Goal: Task Accomplishment & Management: Complete application form

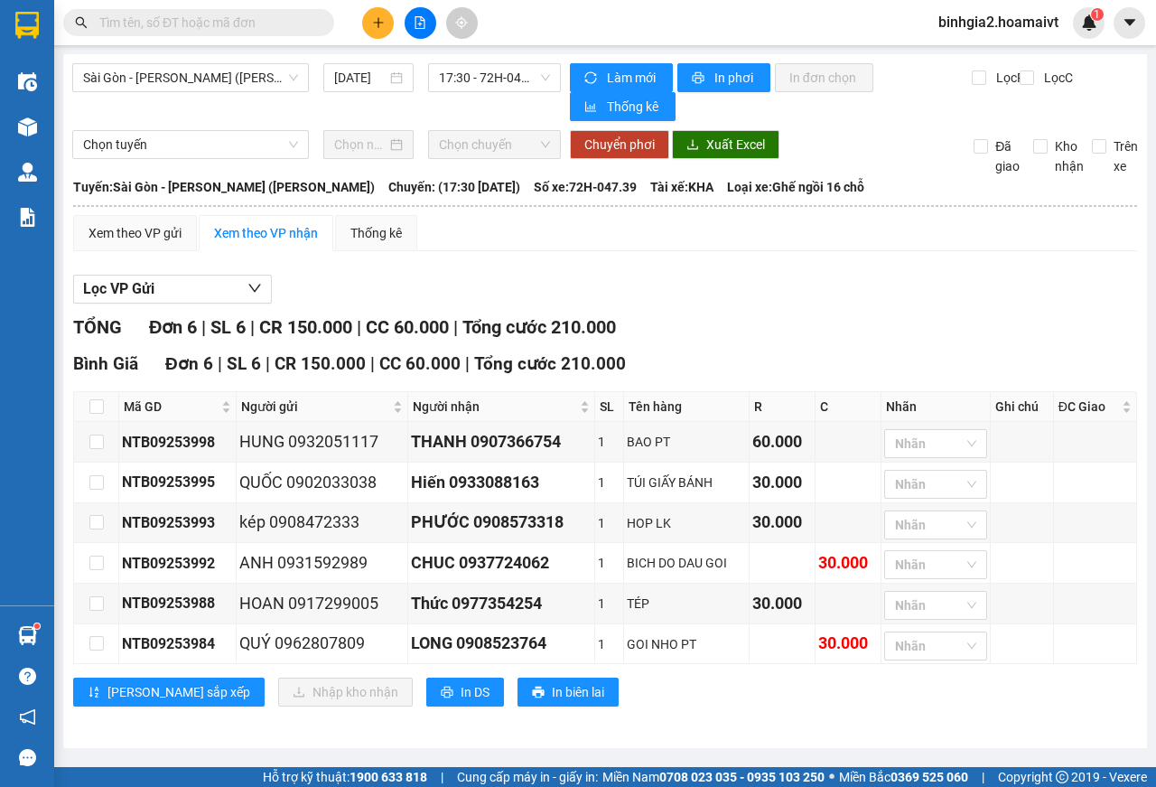
click at [258, 23] on input "text" at bounding box center [205, 23] width 213 height 20
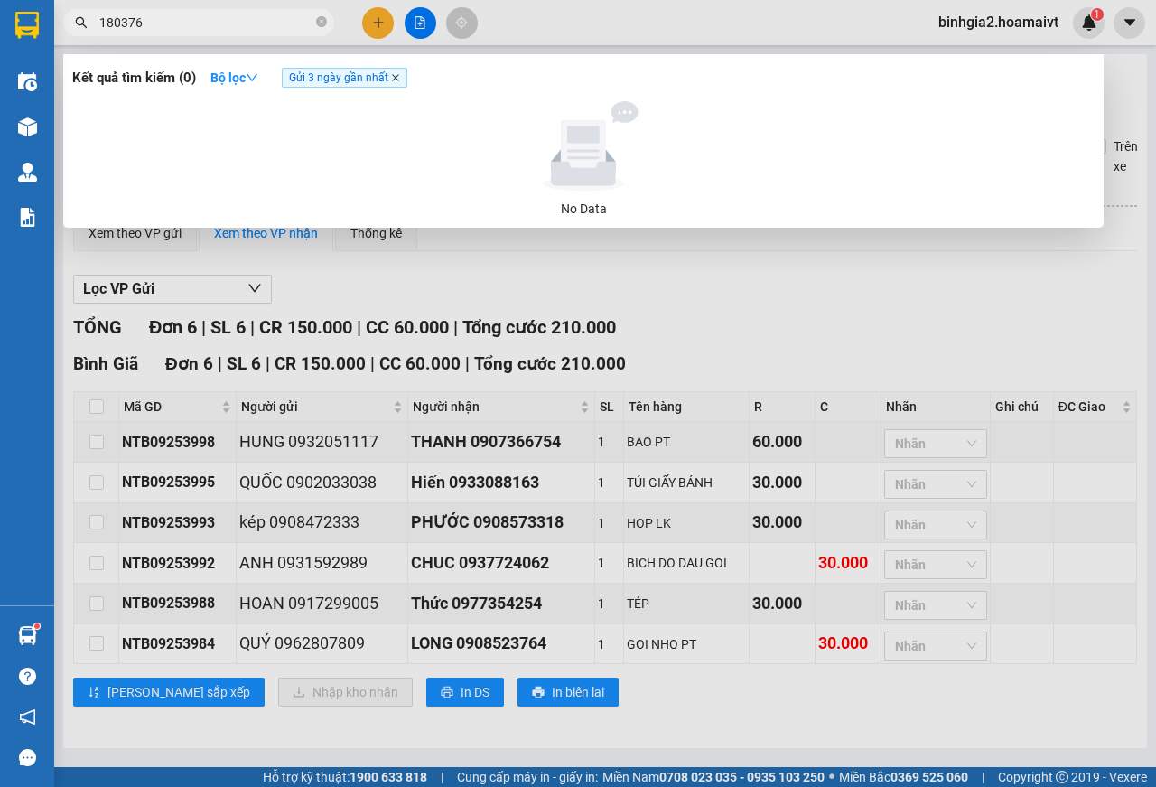
type input "180376"
click at [399, 79] on icon "close" at bounding box center [395, 77] width 7 height 7
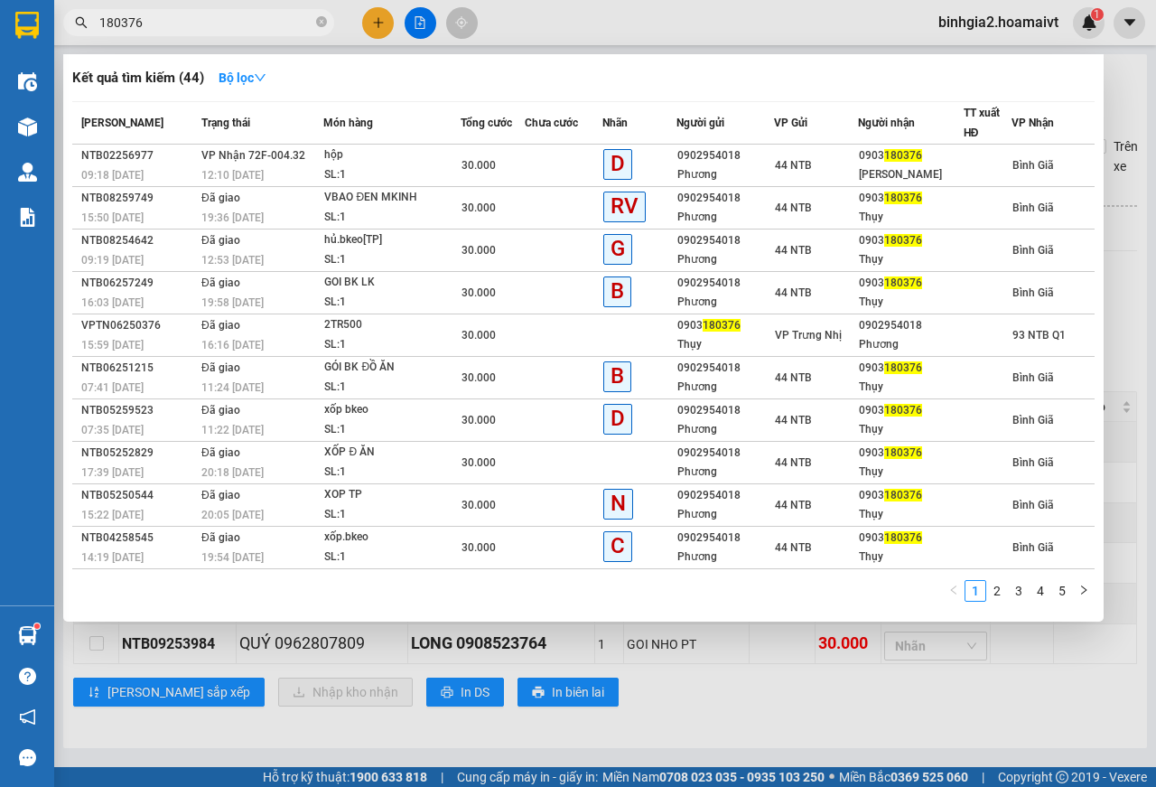
drag, startPoint x: 319, startPoint y: 19, endPoint x: 304, endPoint y: 21, distance: 14.6
click at [314, 19] on span "180376" at bounding box center [198, 22] width 271 height 27
click at [319, 20] on icon "close-circle" at bounding box center [321, 21] width 11 height 11
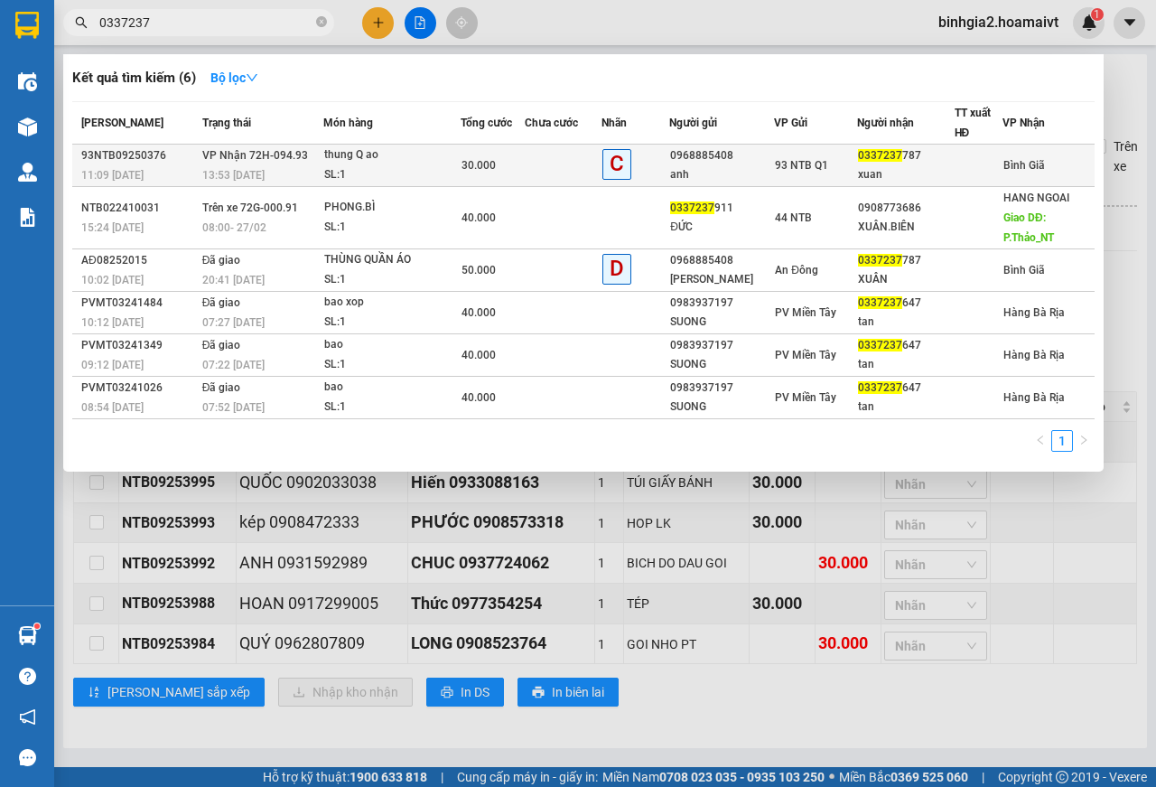
type input "0337237"
click at [434, 168] on div "SL: 1" at bounding box center [392, 175] width 136 height 20
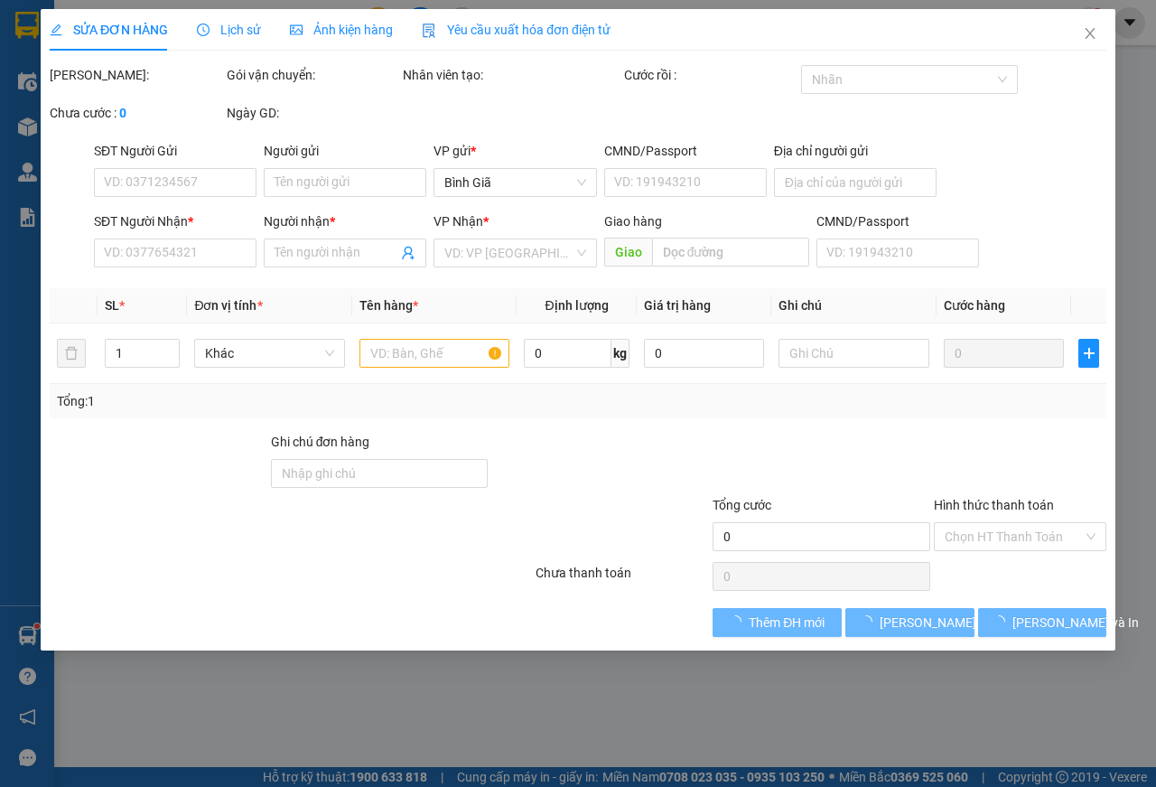
type input "0968885408"
type input "anh"
type input "036203000050"
type input "0337237787"
type input "xuan"
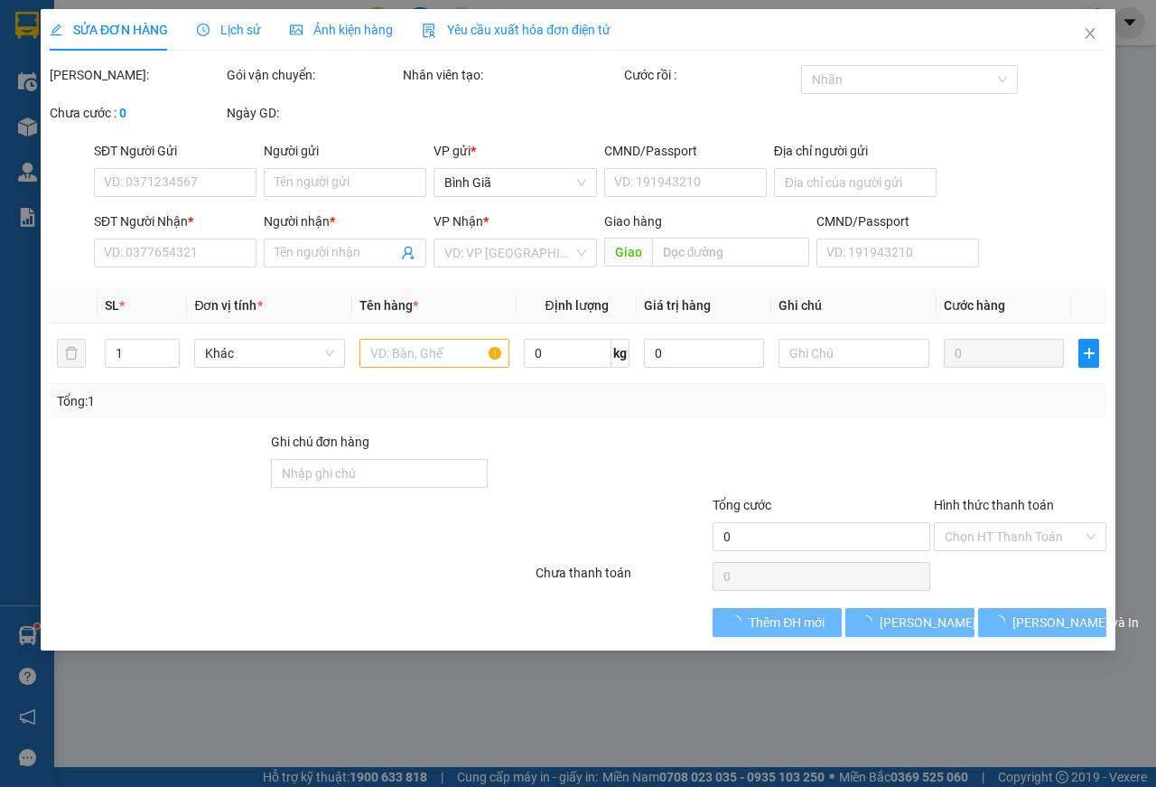
type input "30.000"
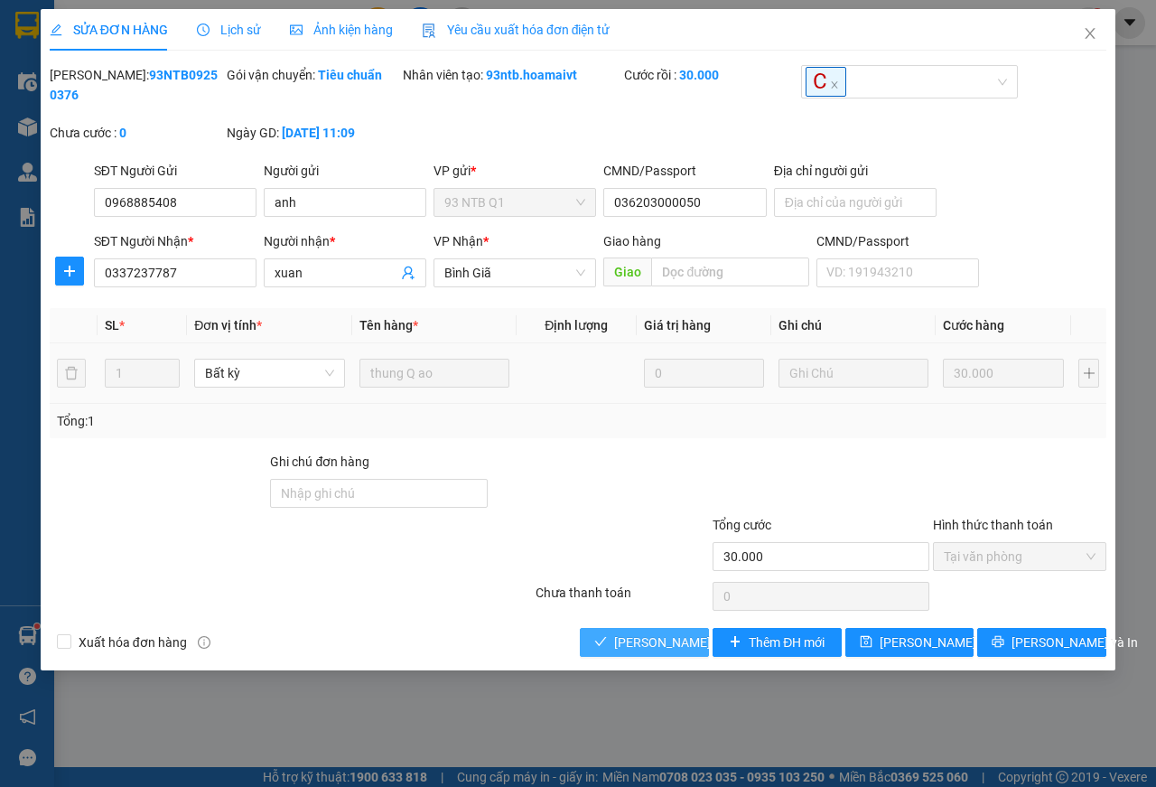
click at [631, 638] on span "[PERSON_NAME] và Giao hàng" at bounding box center [700, 642] width 173 height 20
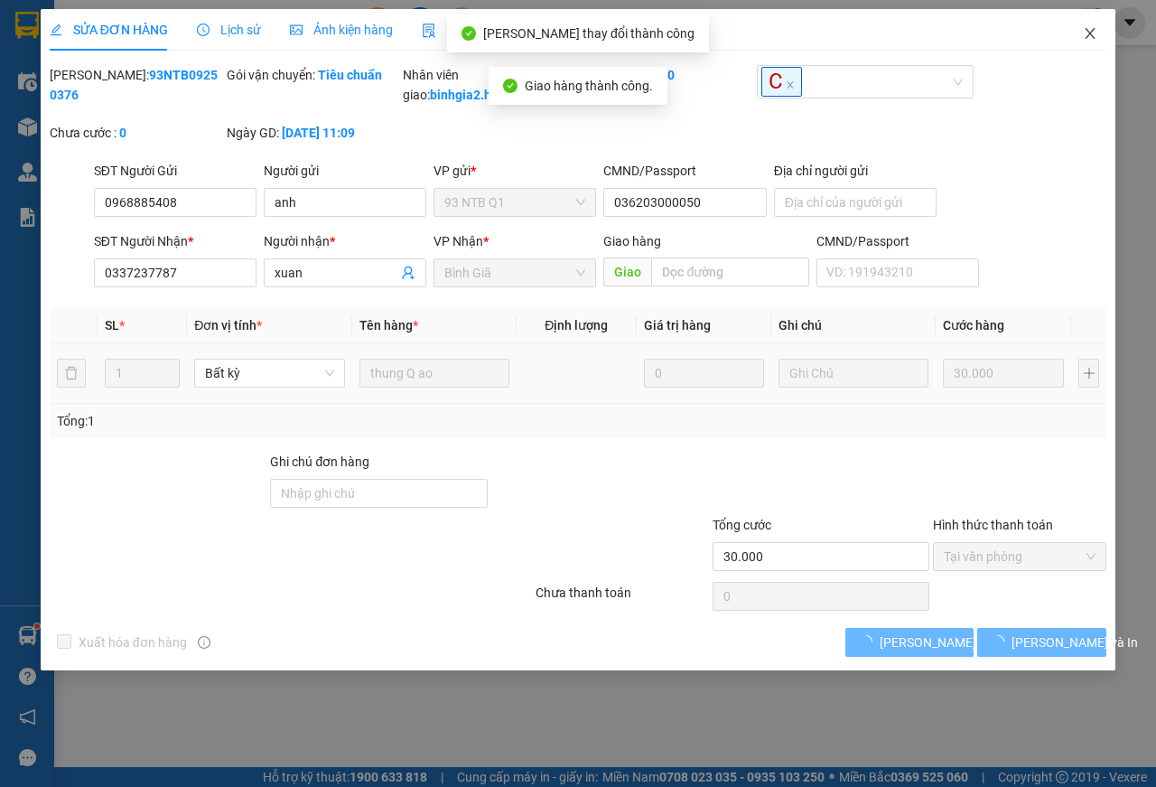
click at [1082, 28] on span "Close" at bounding box center [1090, 34] width 51 height 51
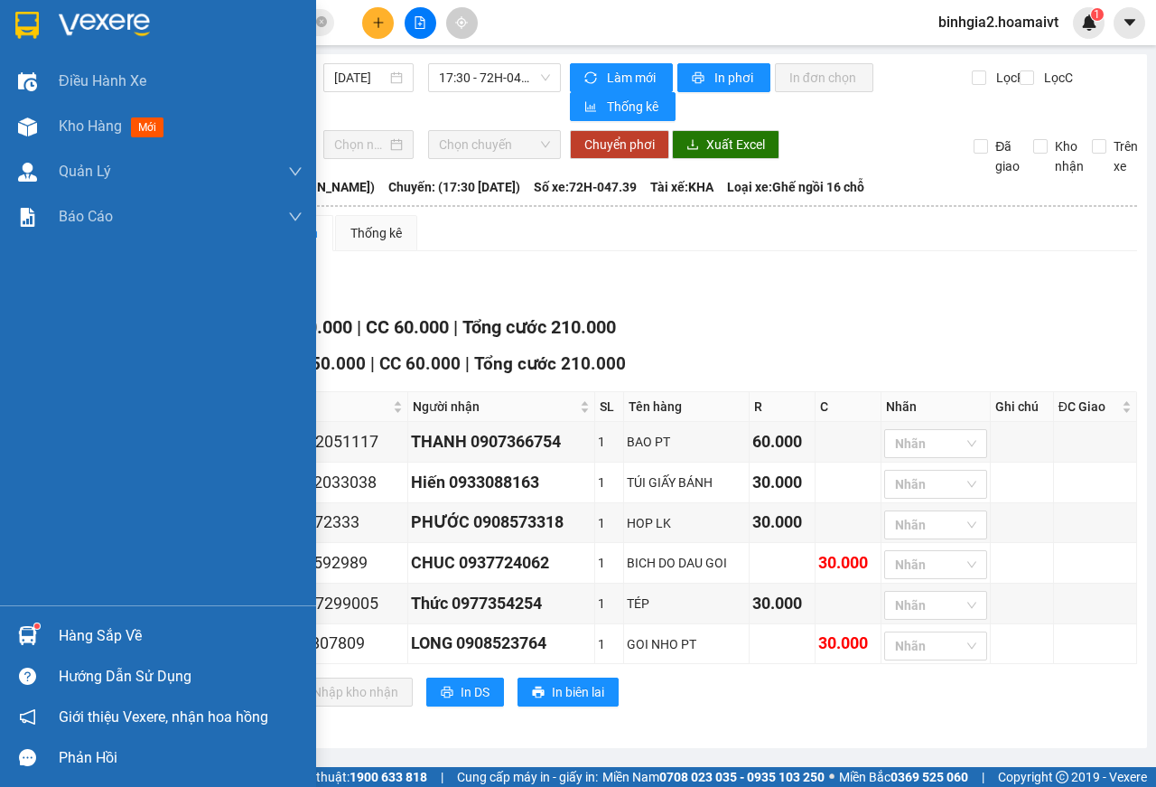
click at [38, 630] on div at bounding box center [28, 636] width 32 height 32
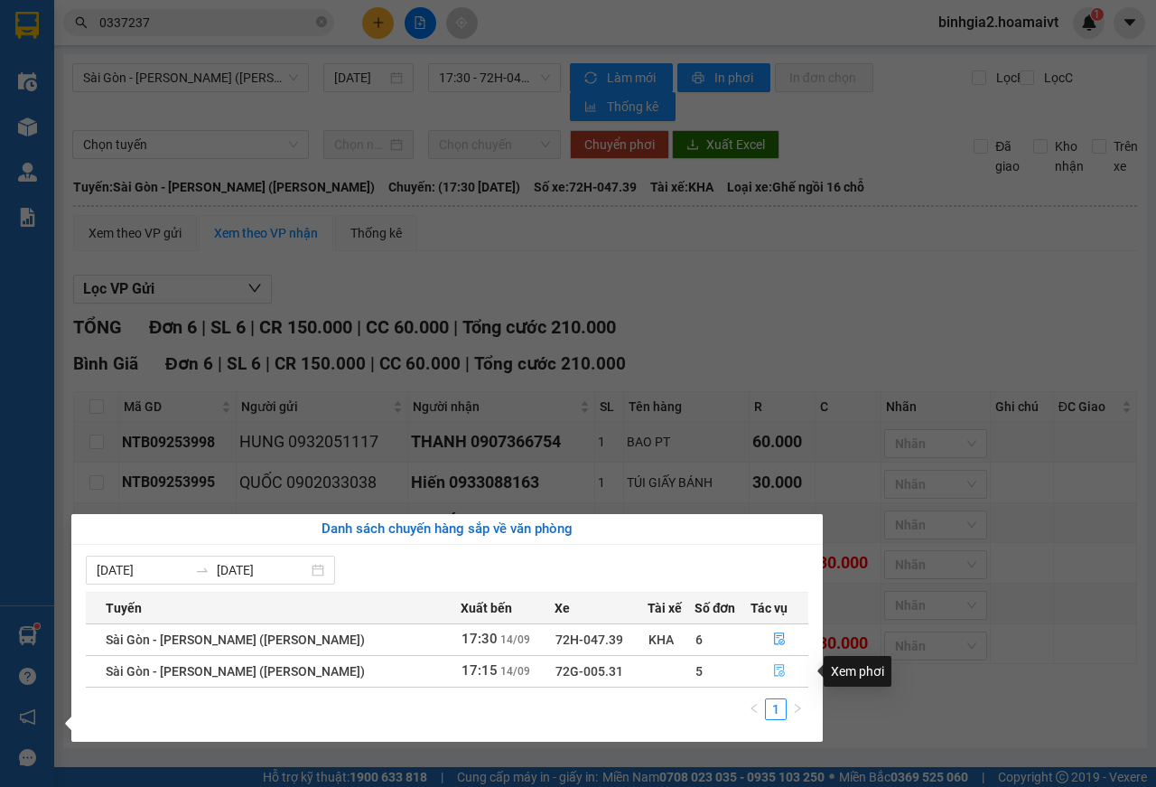
click at [773, 677] on icon "file-done" at bounding box center [779, 670] width 13 height 13
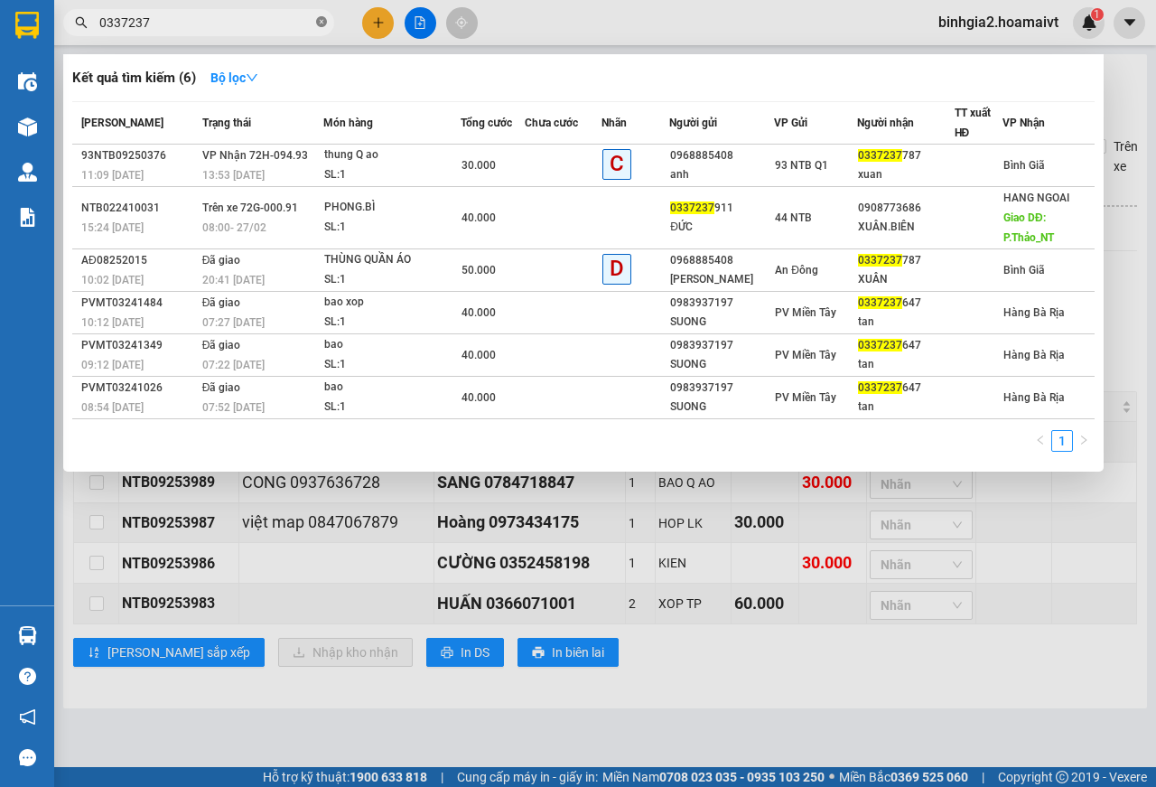
drag, startPoint x: 320, startPoint y: 21, endPoint x: 347, endPoint y: 10, distance: 29.2
click at [321, 22] on icon "close-circle" at bounding box center [321, 21] width 11 height 11
type input "9768"
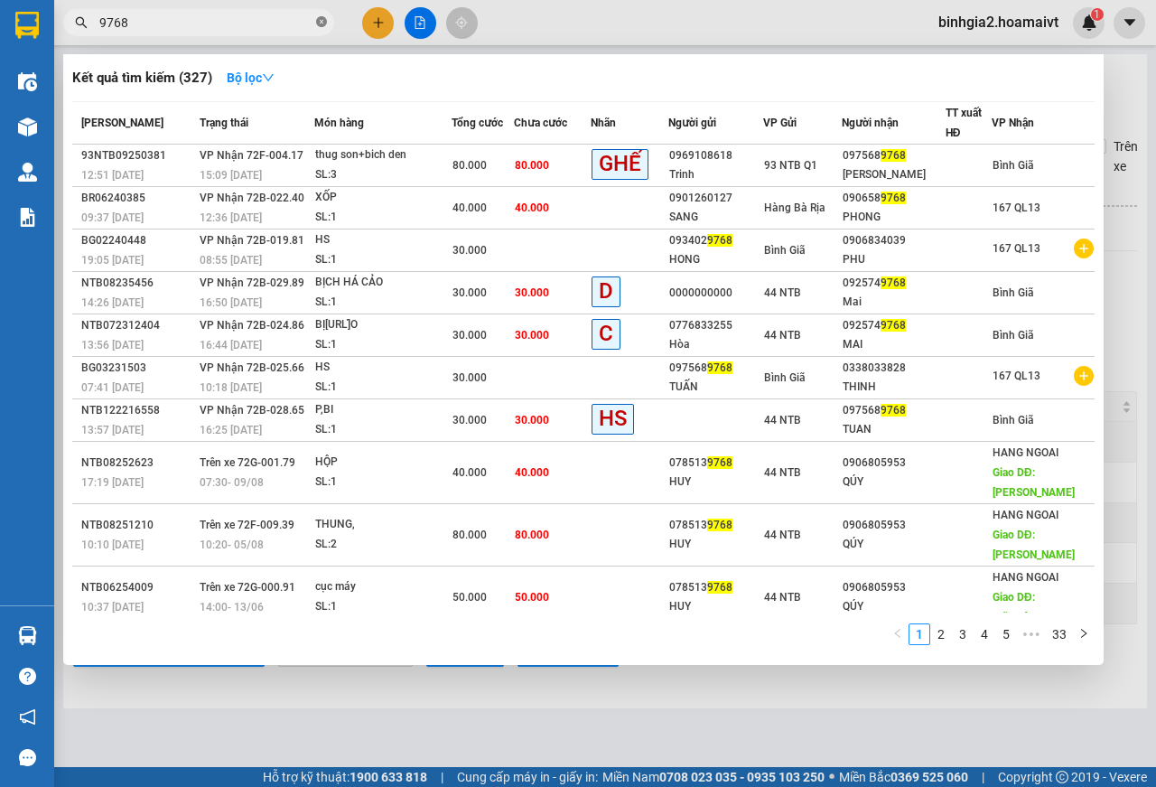
click at [321, 27] on icon "close-circle" at bounding box center [321, 21] width 11 height 11
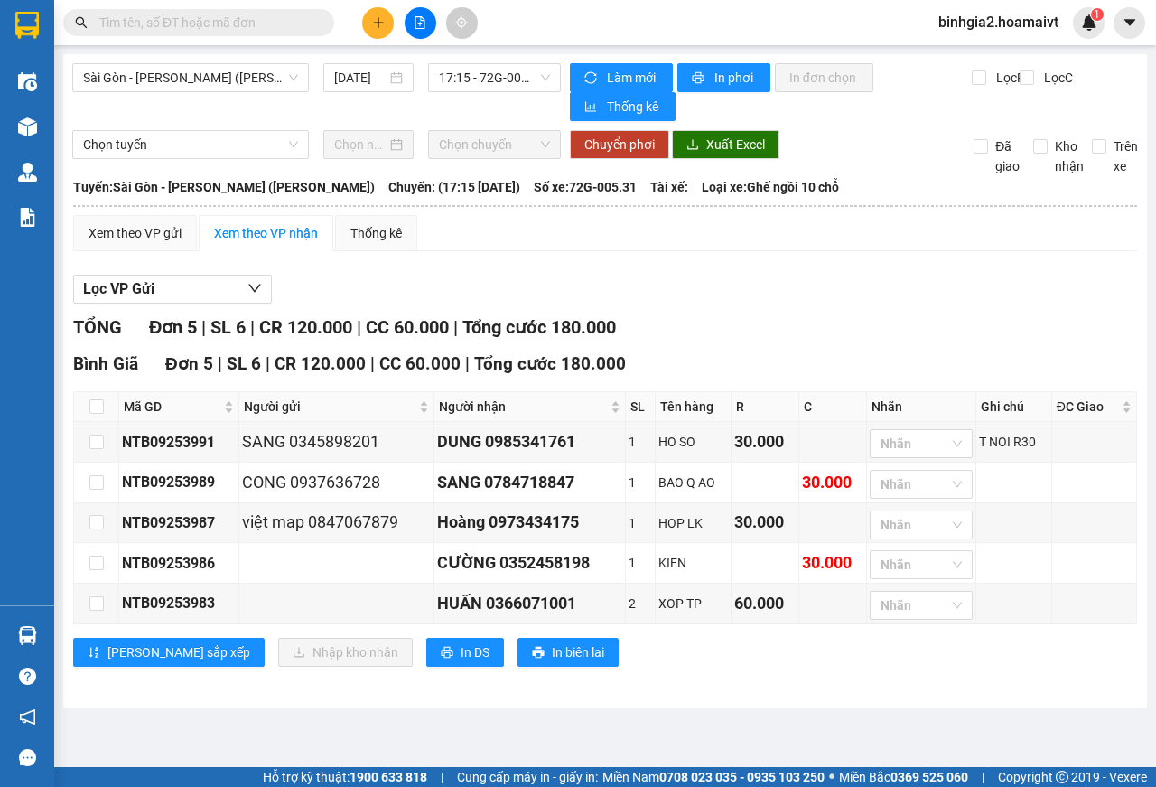
click at [265, 28] on input "text" at bounding box center [205, 23] width 213 height 20
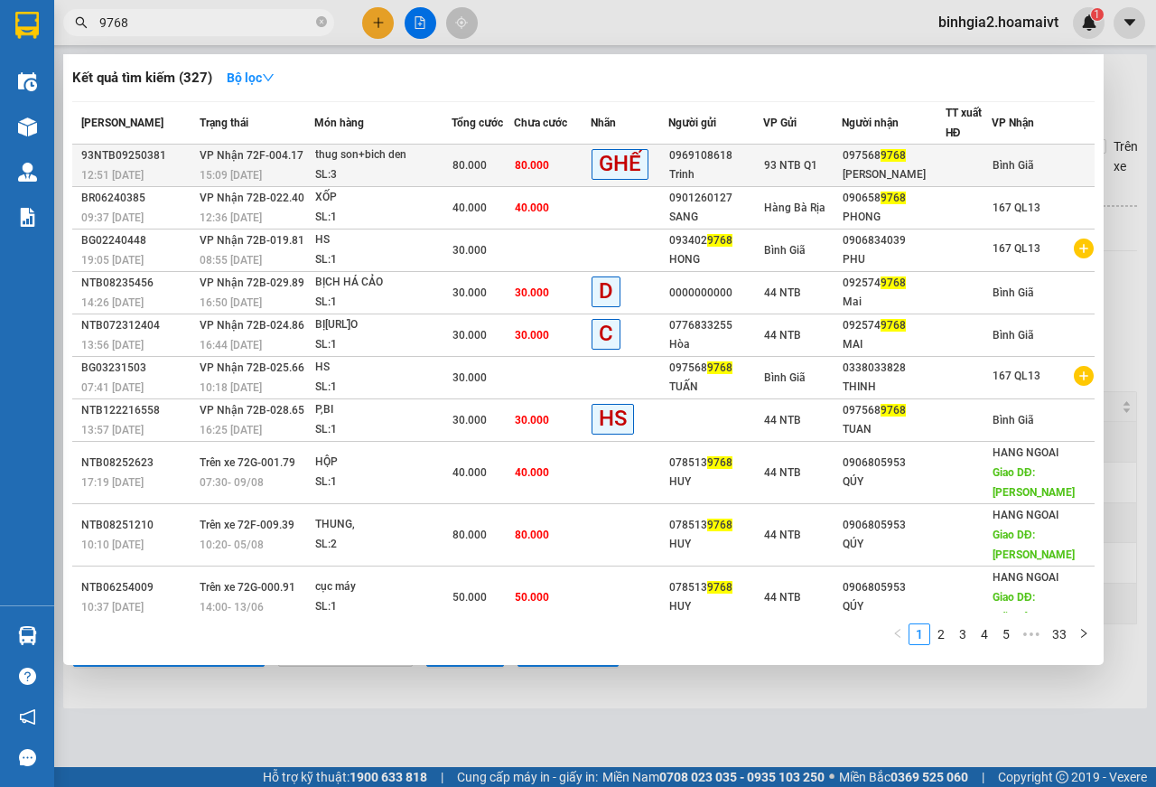
type input "9768"
click at [481, 165] on span "80.000" at bounding box center [470, 165] width 34 height 13
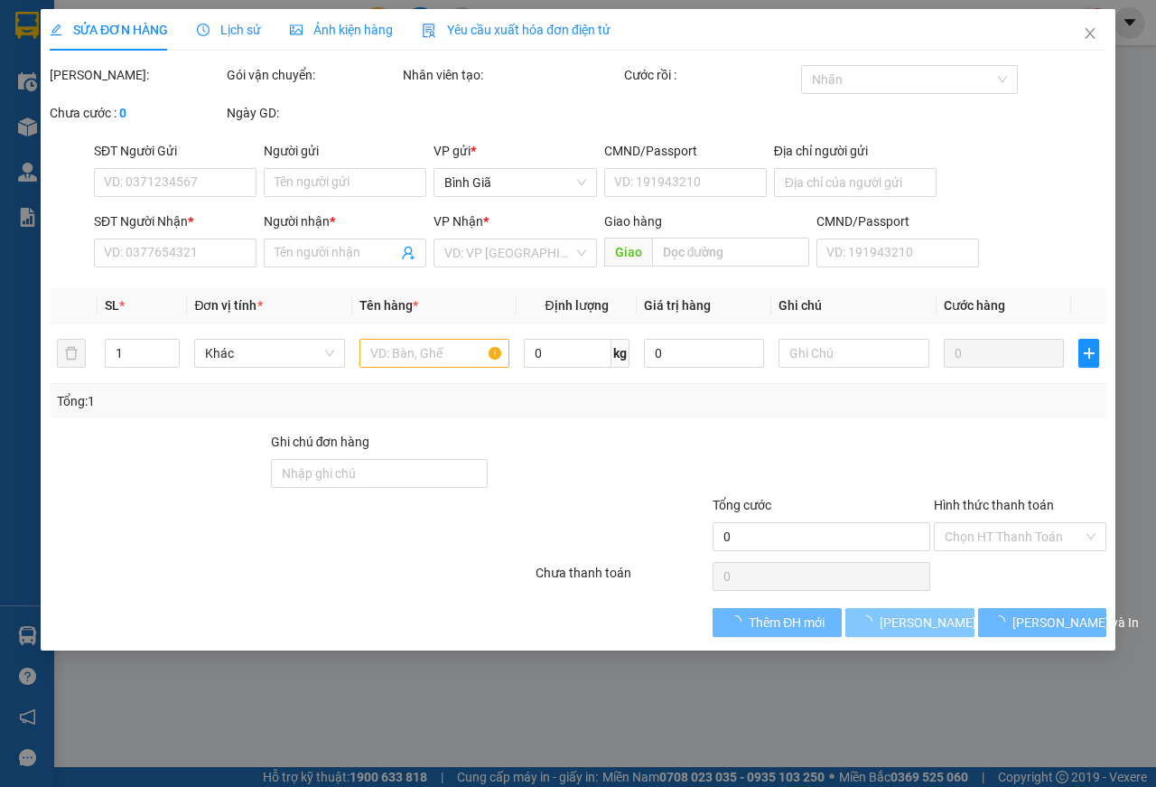
type input "0969108618"
type input "Trinh"
type input "079195003969"
type input "0975689768"
type input "[PERSON_NAME]"
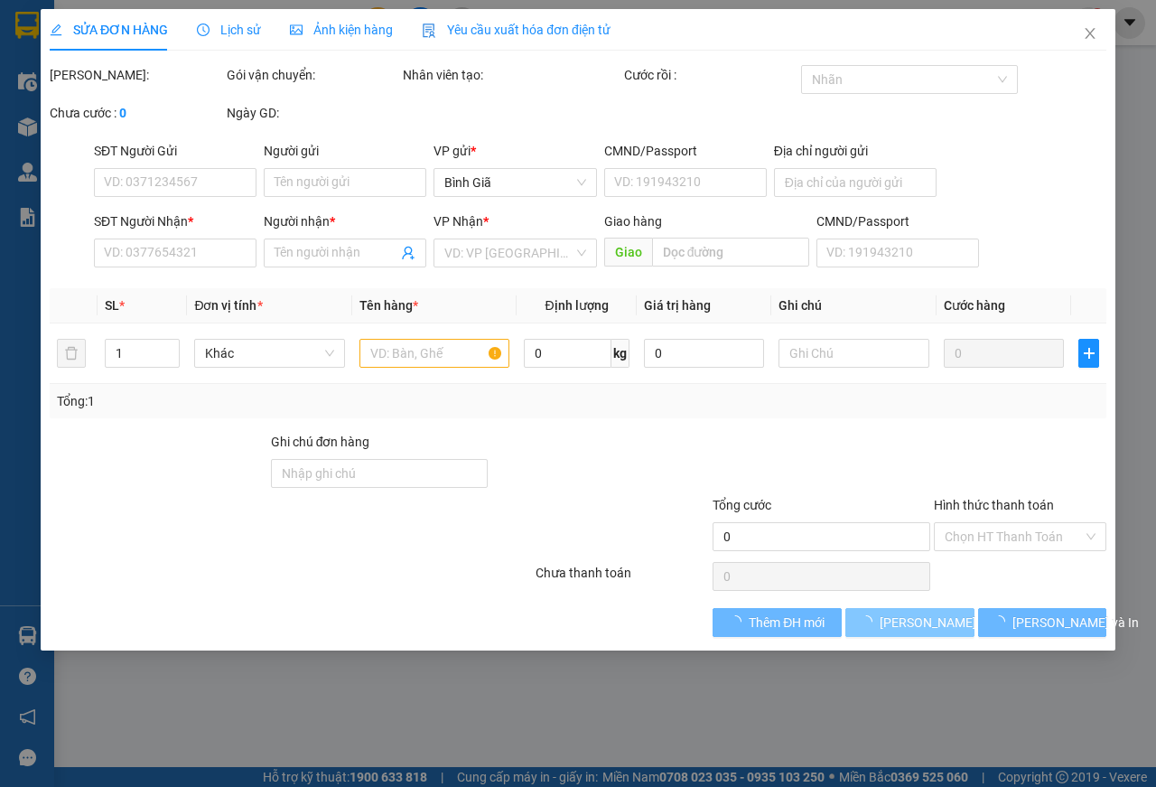
type input "80.000"
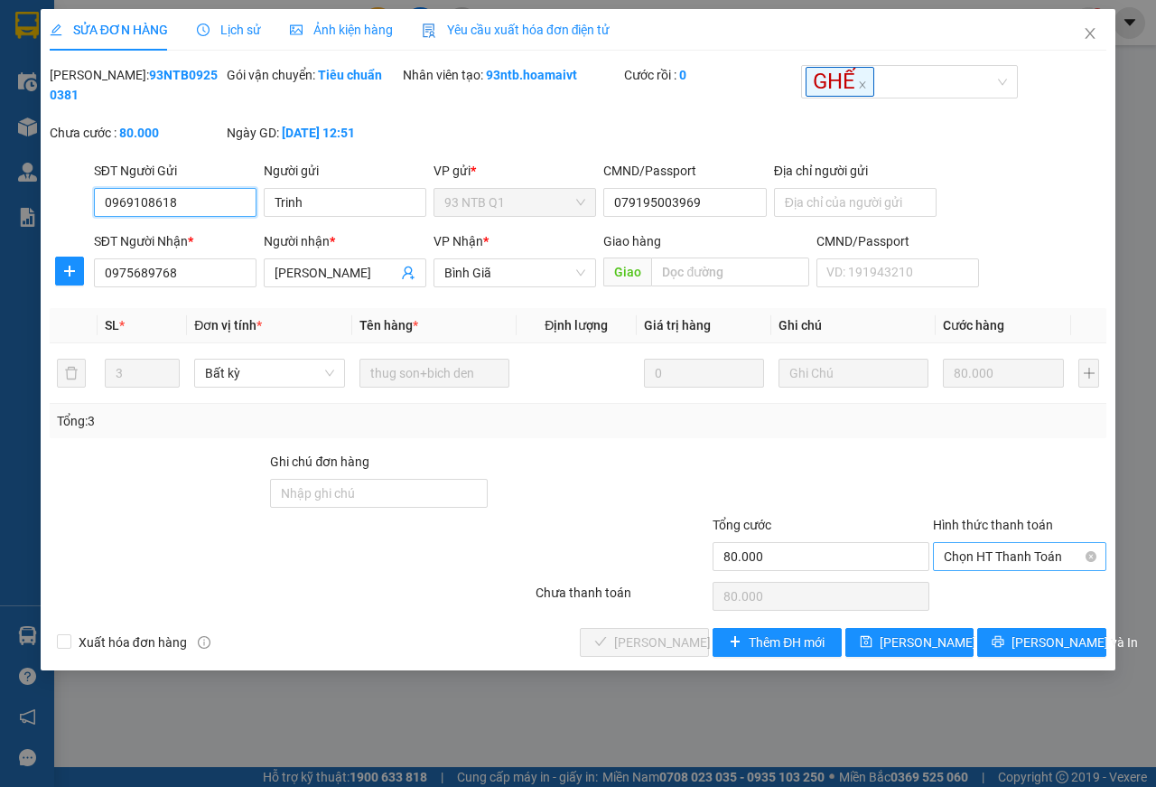
click at [986, 567] on span "Chọn HT Thanh Toán" at bounding box center [1020, 556] width 152 height 27
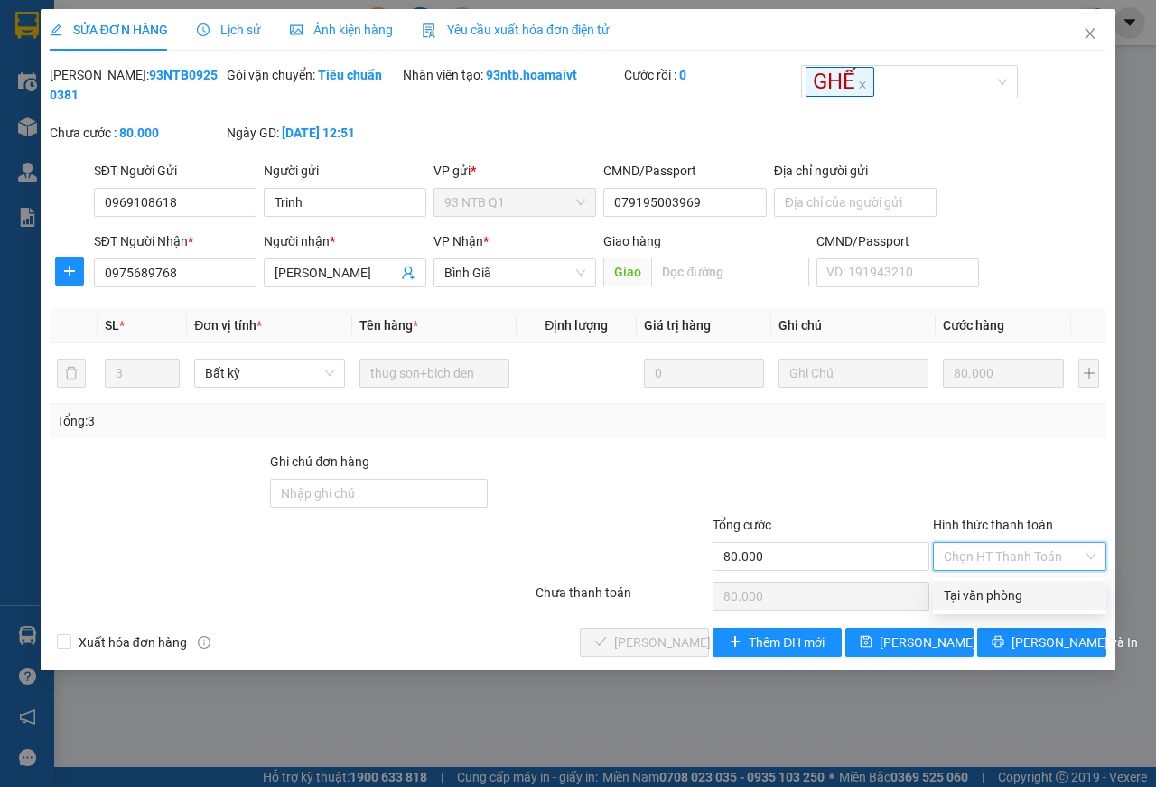
click at [991, 592] on div "Tại văn phòng" at bounding box center [1020, 595] width 152 height 20
type input "0"
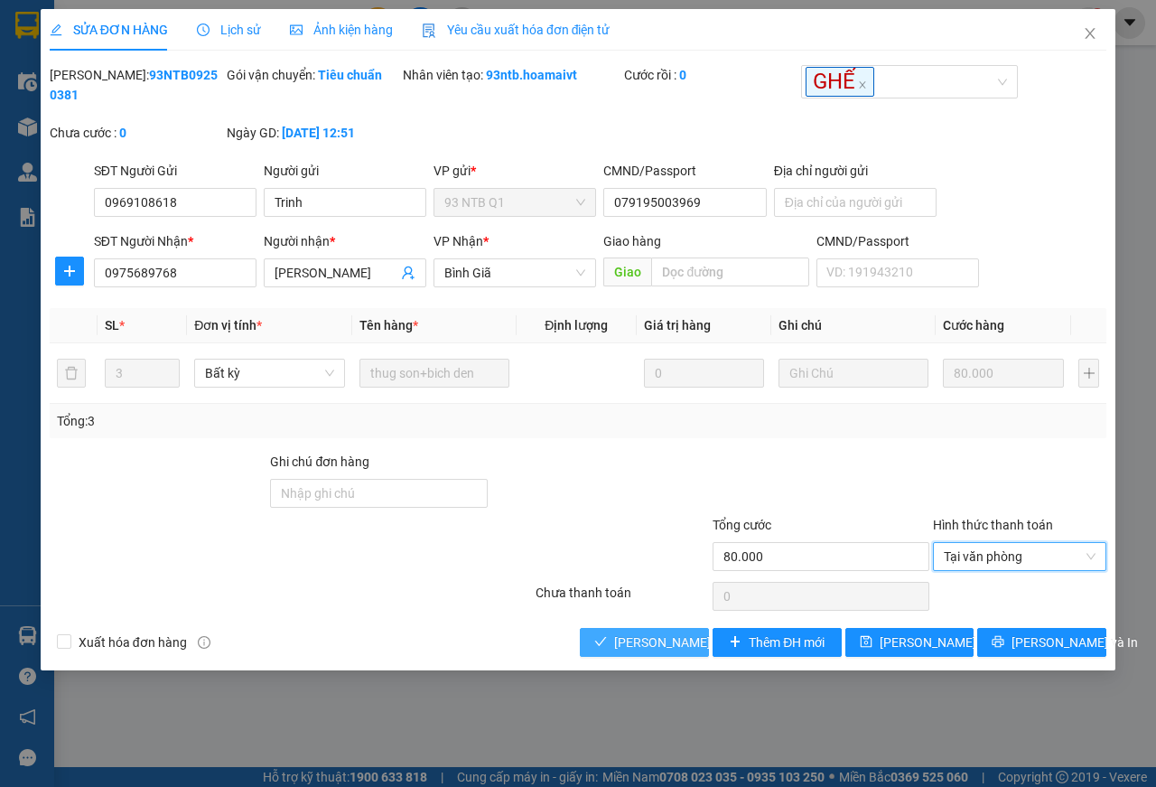
click at [678, 639] on span "[PERSON_NAME] và Giao hàng" at bounding box center [700, 642] width 173 height 20
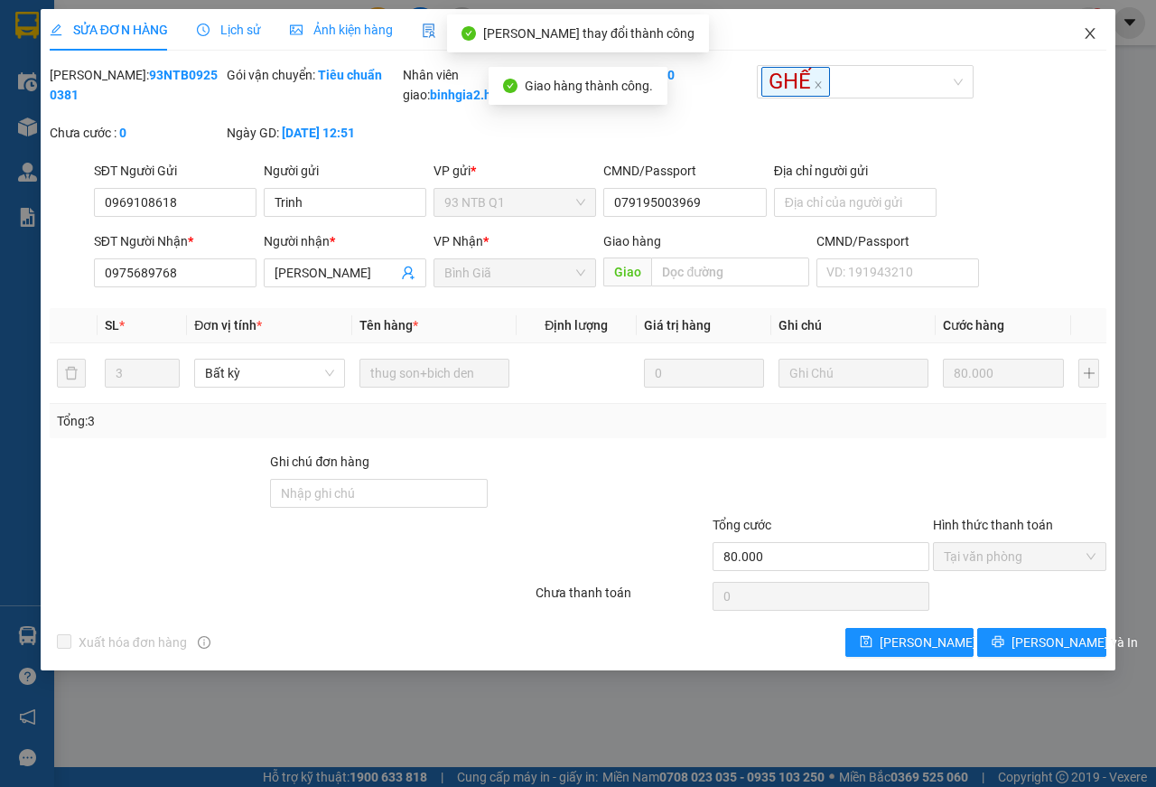
click at [1089, 34] on icon "close" at bounding box center [1090, 33] width 14 height 14
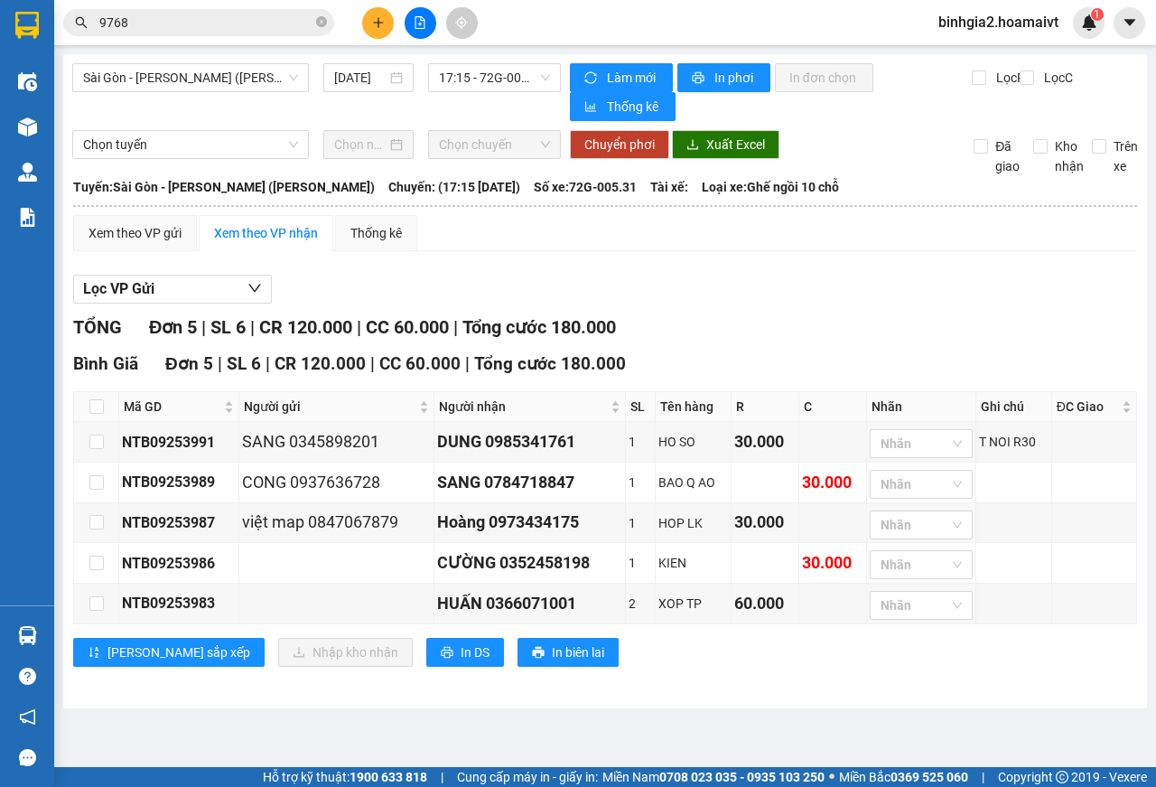
click at [264, 29] on input "9768" at bounding box center [205, 23] width 213 height 20
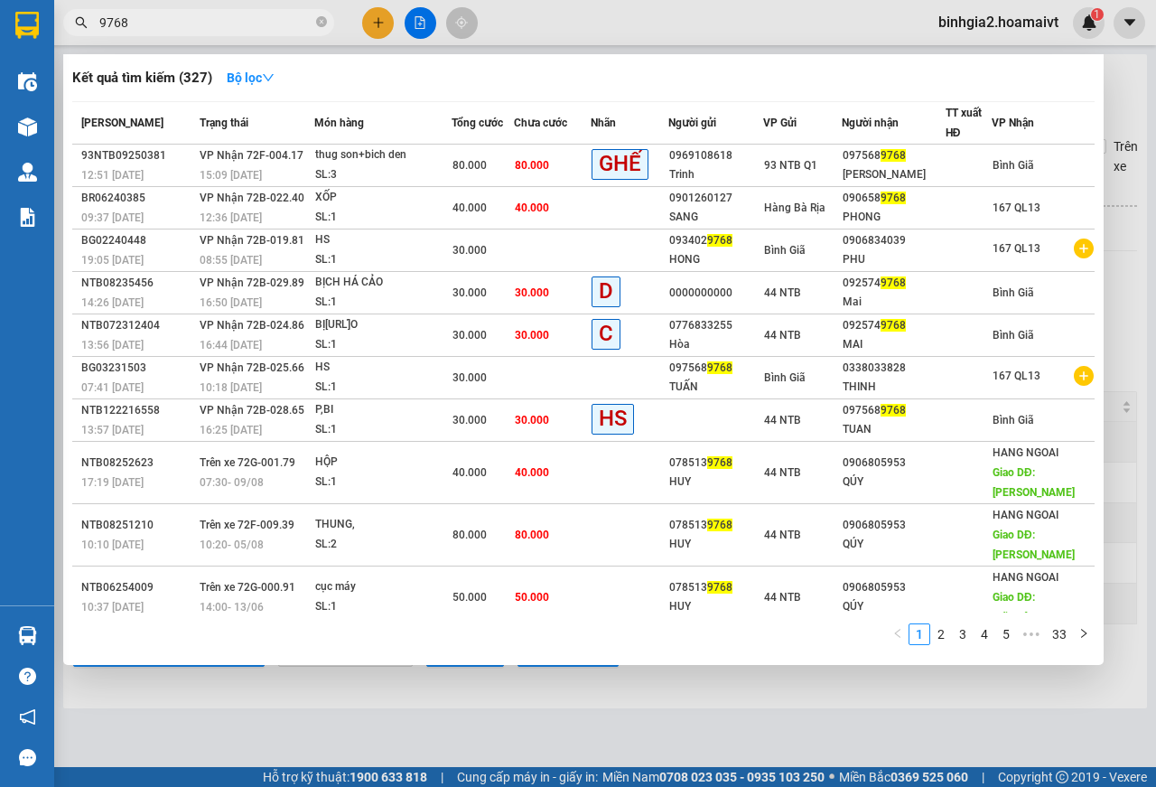
click at [264, 29] on input "9768" at bounding box center [205, 23] width 213 height 20
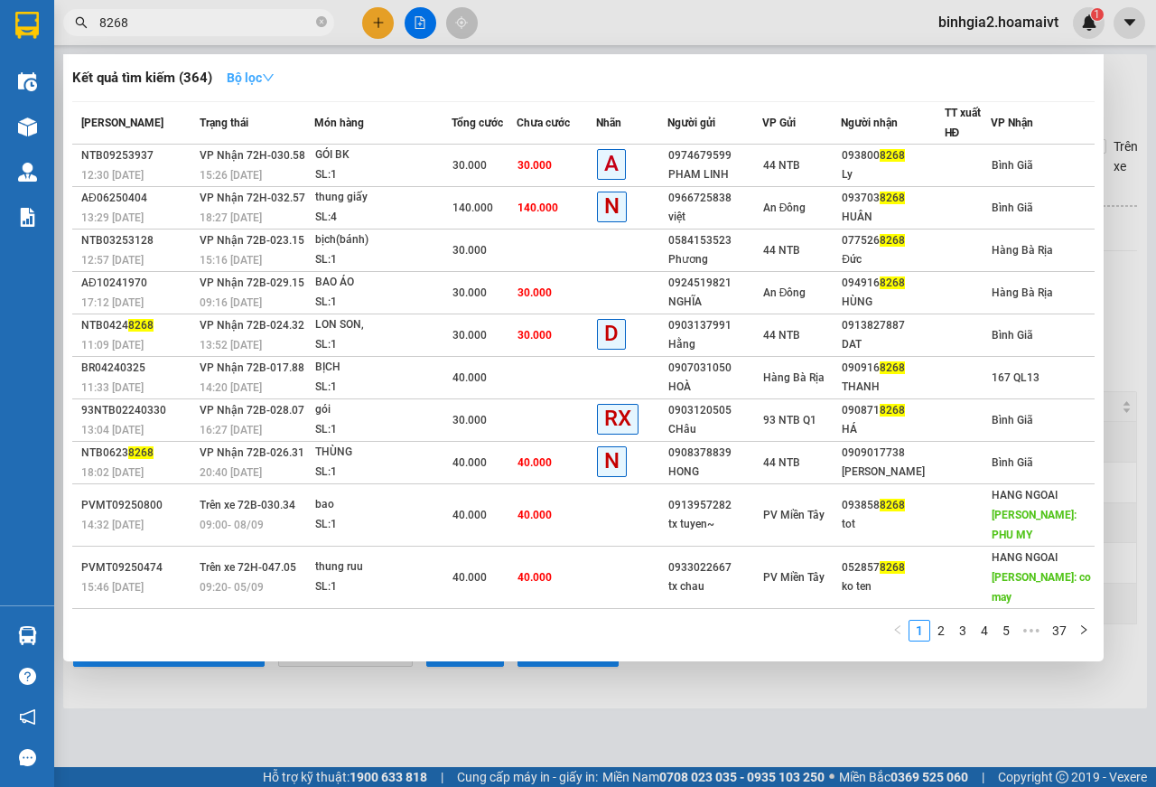
type input "8268"
click at [275, 77] on icon "down" at bounding box center [268, 77] width 13 height 13
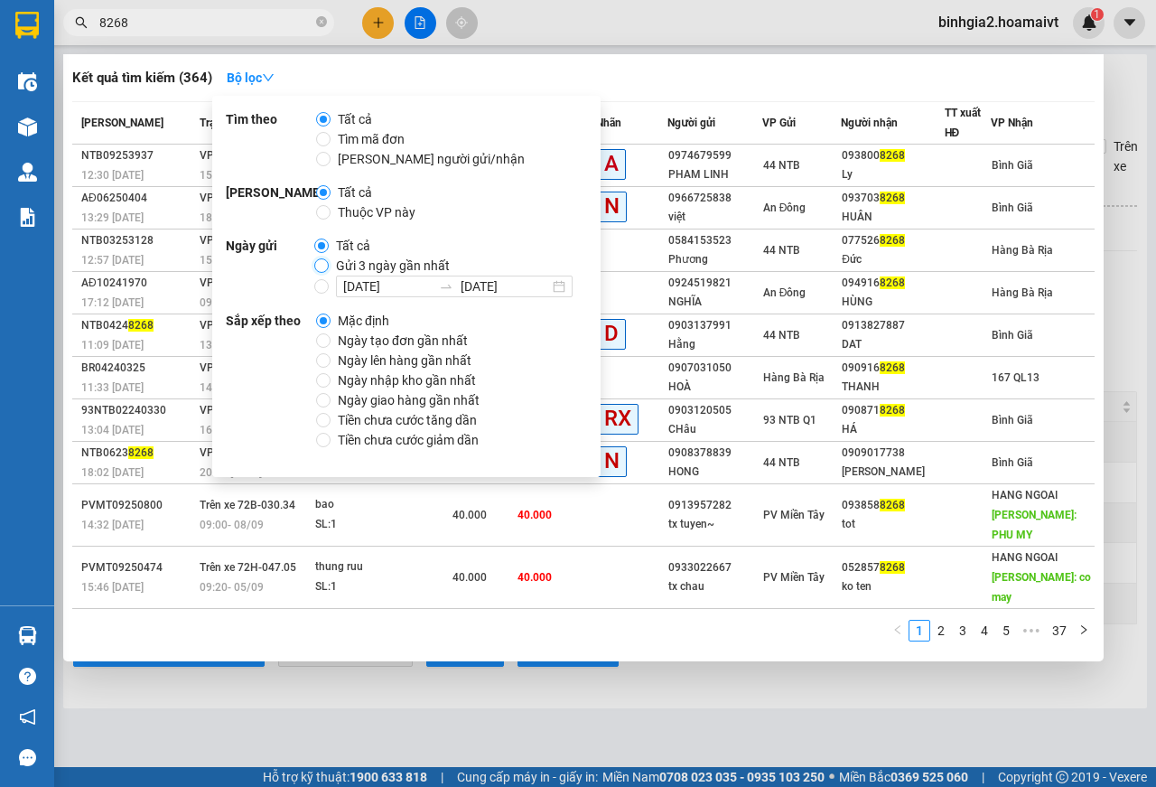
click at [320, 266] on input "Gửi 3 ngày gần nhất" at bounding box center [321, 265] width 14 height 14
radio input "true"
radio input "false"
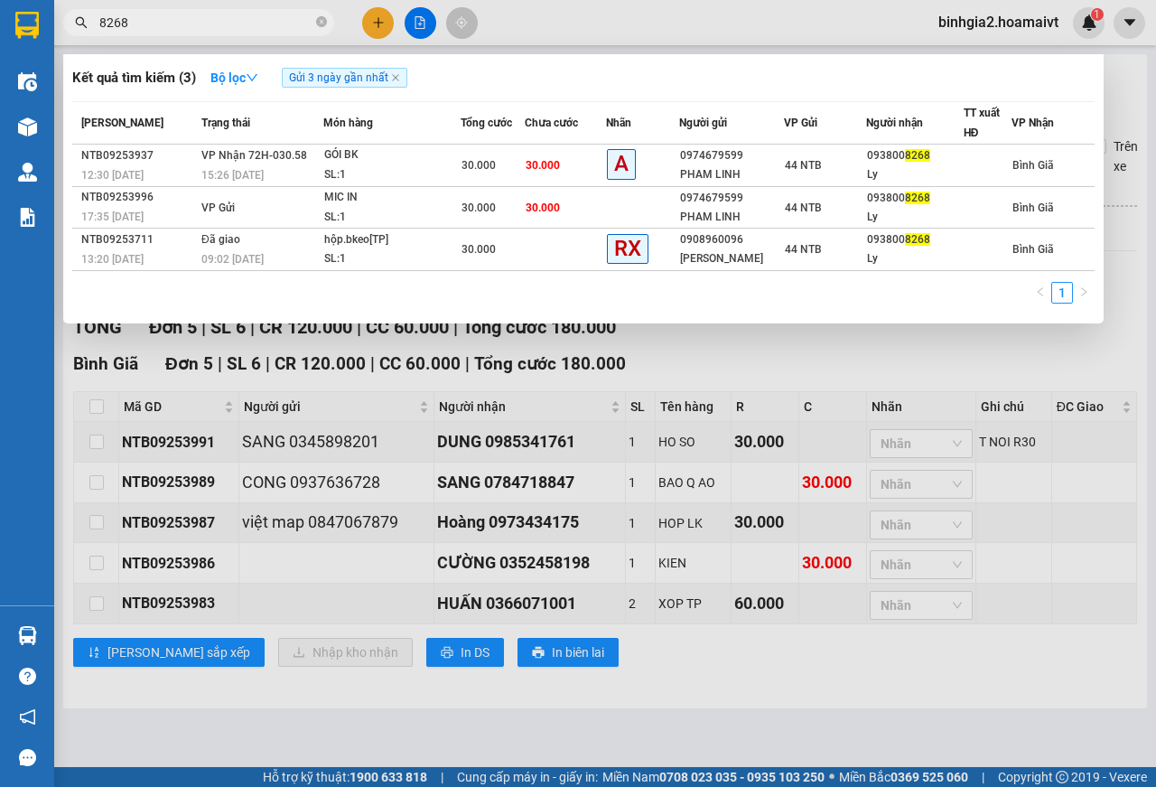
click at [774, 615] on div at bounding box center [578, 393] width 1156 height 787
click at [181, 22] on input "8268" at bounding box center [205, 23] width 213 height 20
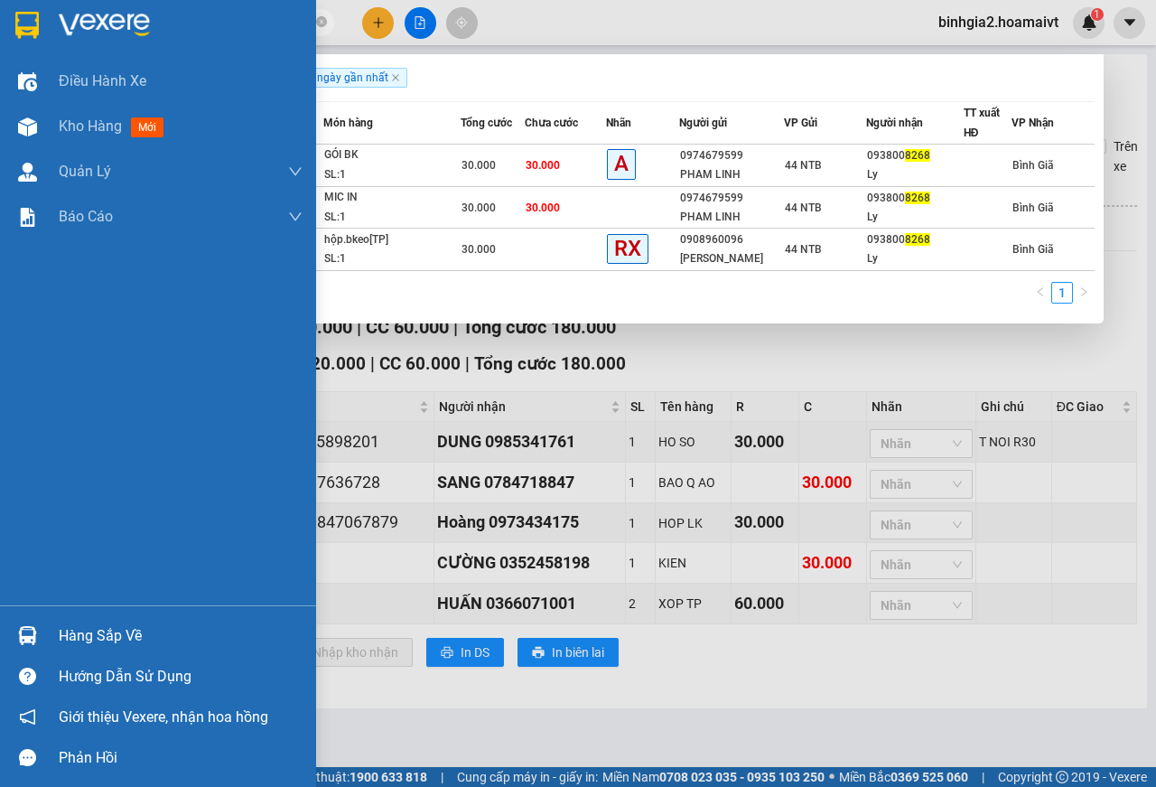
click at [103, 631] on div "Hàng sắp về" at bounding box center [181, 635] width 244 height 27
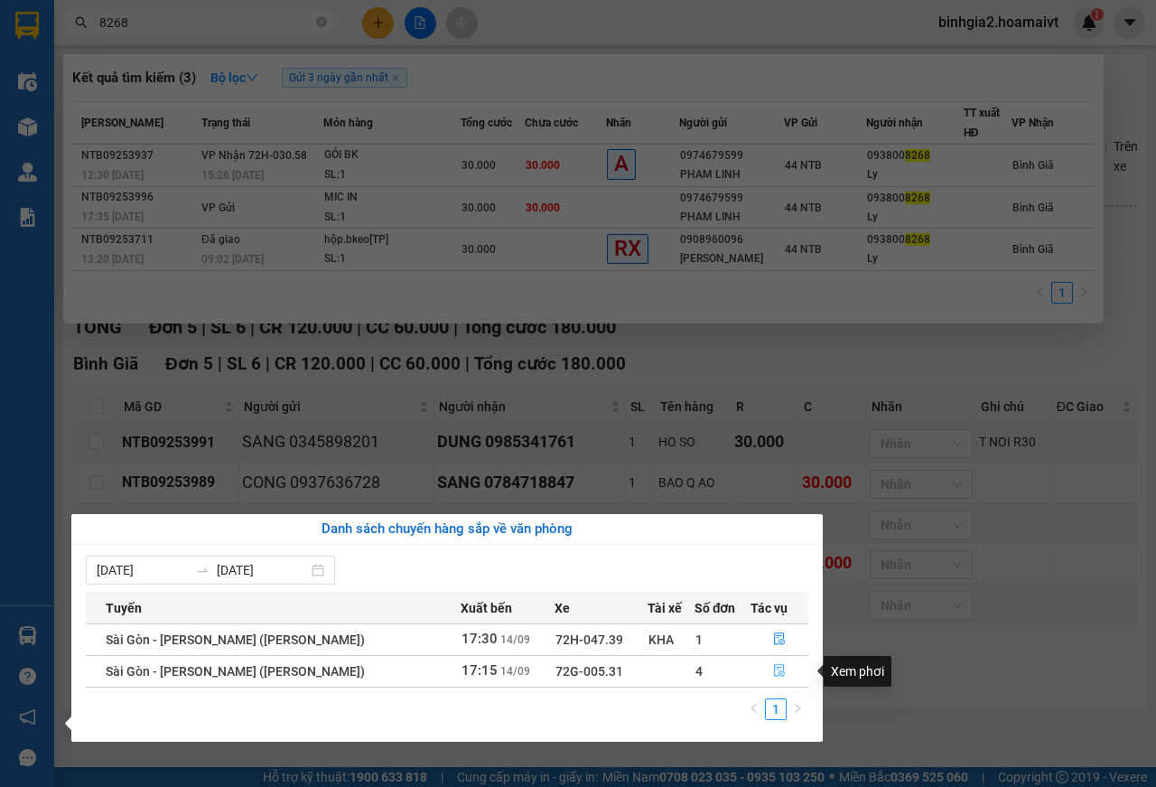
click at [774, 670] on icon "file-done" at bounding box center [779, 670] width 13 height 13
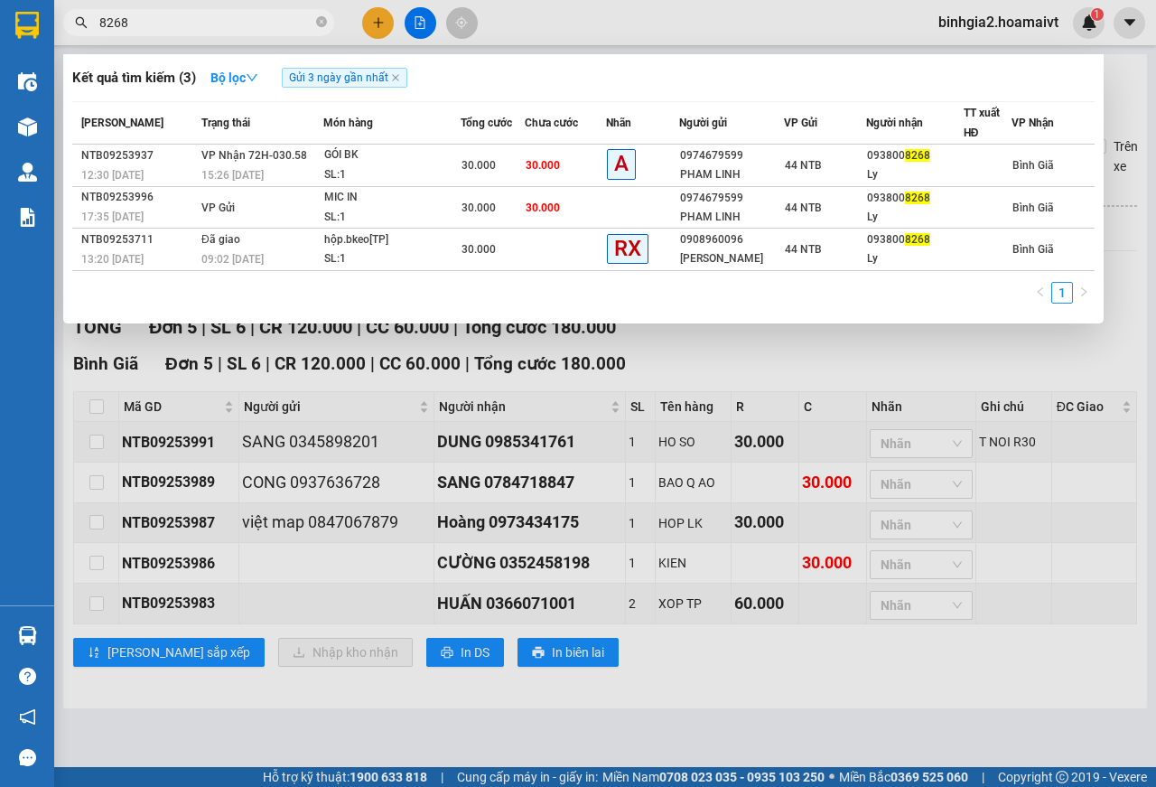
click at [909, 353] on div at bounding box center [578, 393] width 1156 height 787
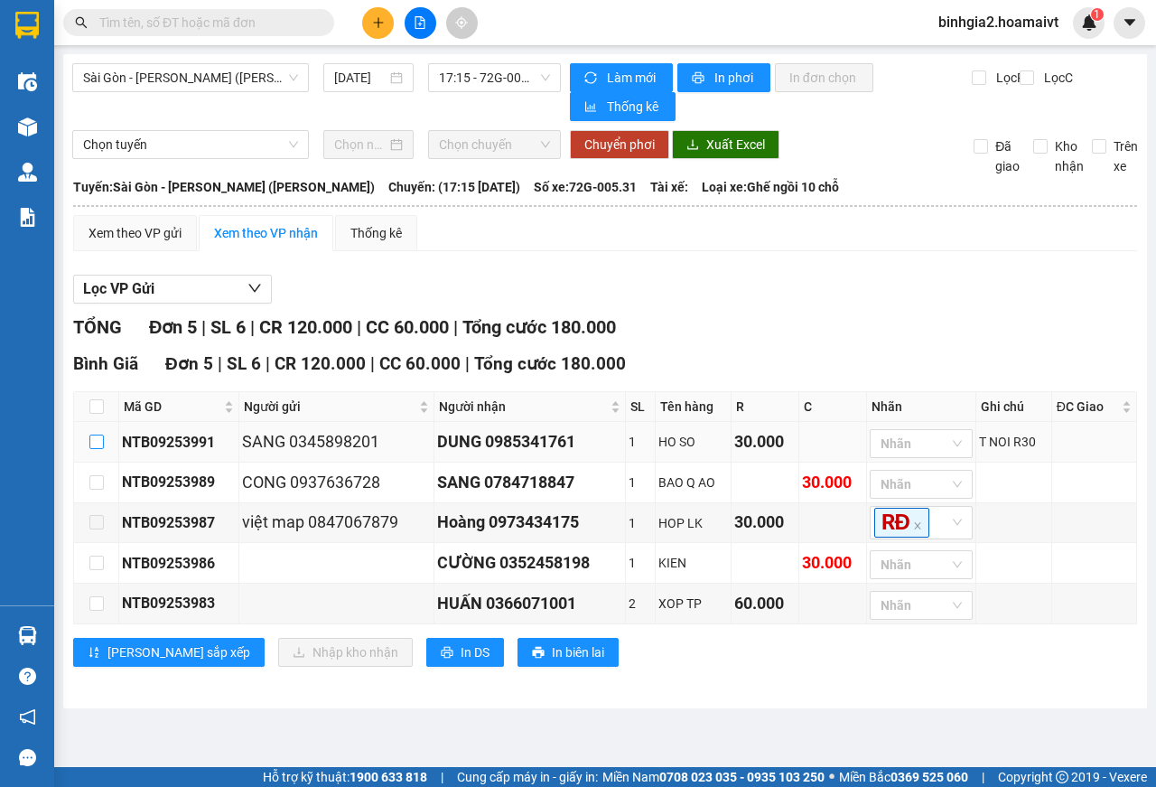
click at [99, 440] on input "checkbox" at bounding box center [96, 442] width 14 height 14
checkbox input "true"
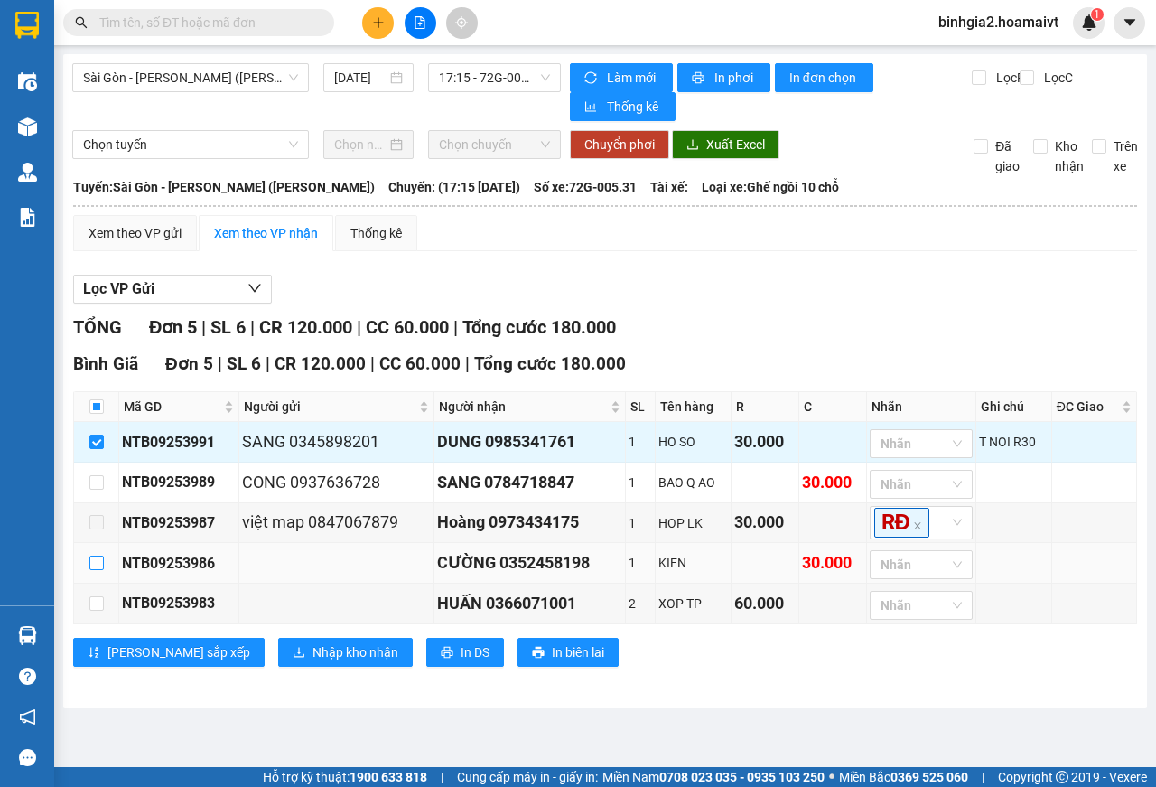
click at [102, 566] on input "checkbox" at bounding box center [96, 563] width 14 height 14
checkbox input "true"
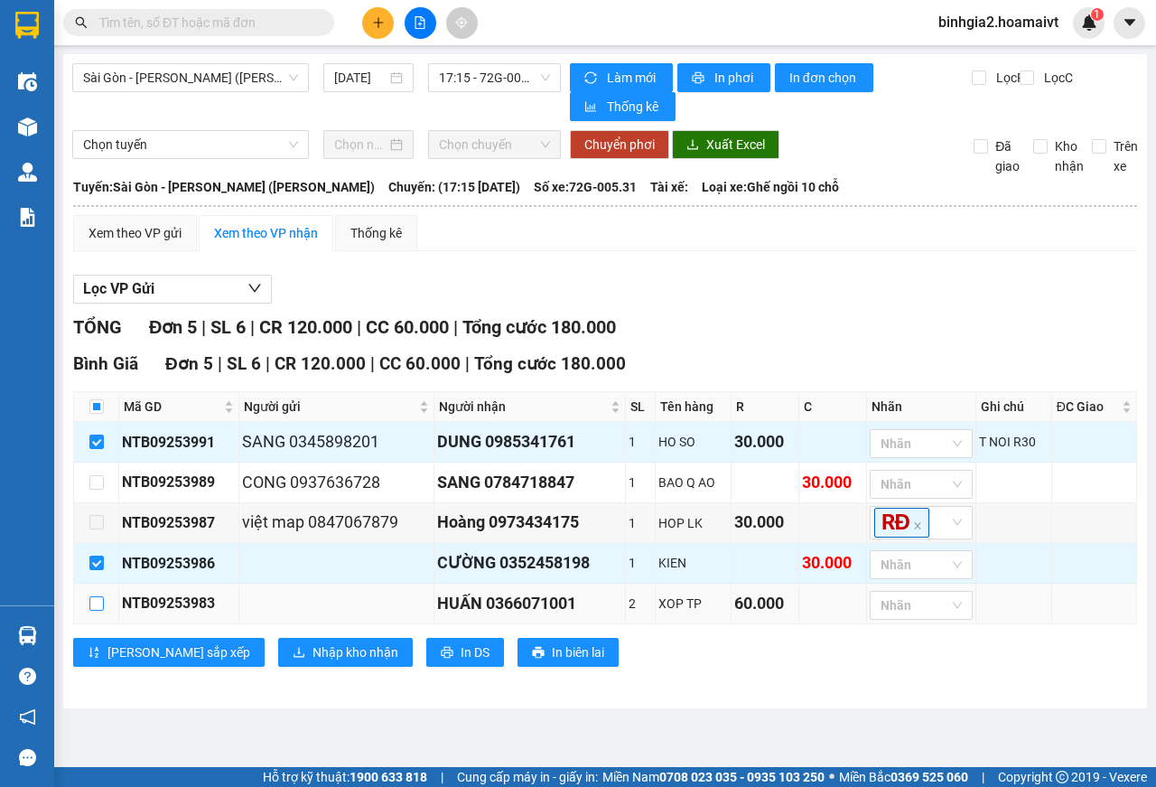
click at [95, 603] on input "checkbox" at bounding box center [96, 603] width 14 height 14
checkbox input "true"
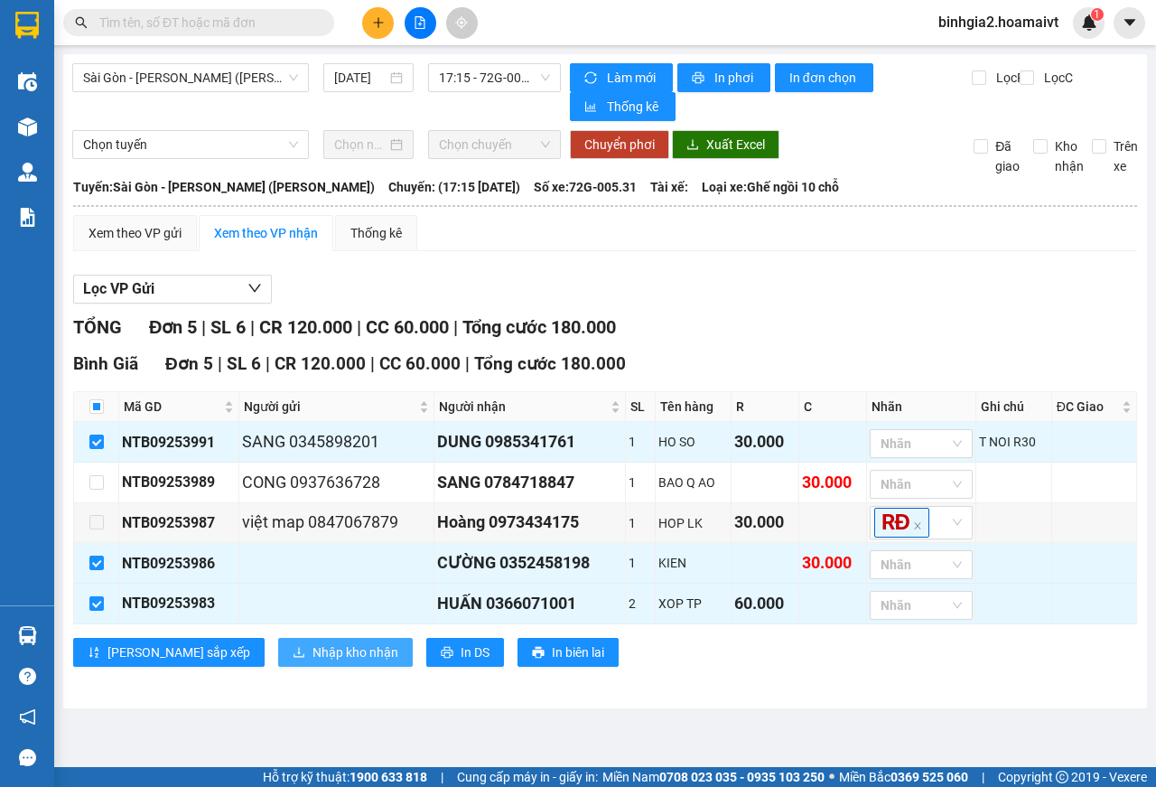
click at [313, 660] on span "Nhập kho nhận" at bounding box center [356, 652] width 86 height 20
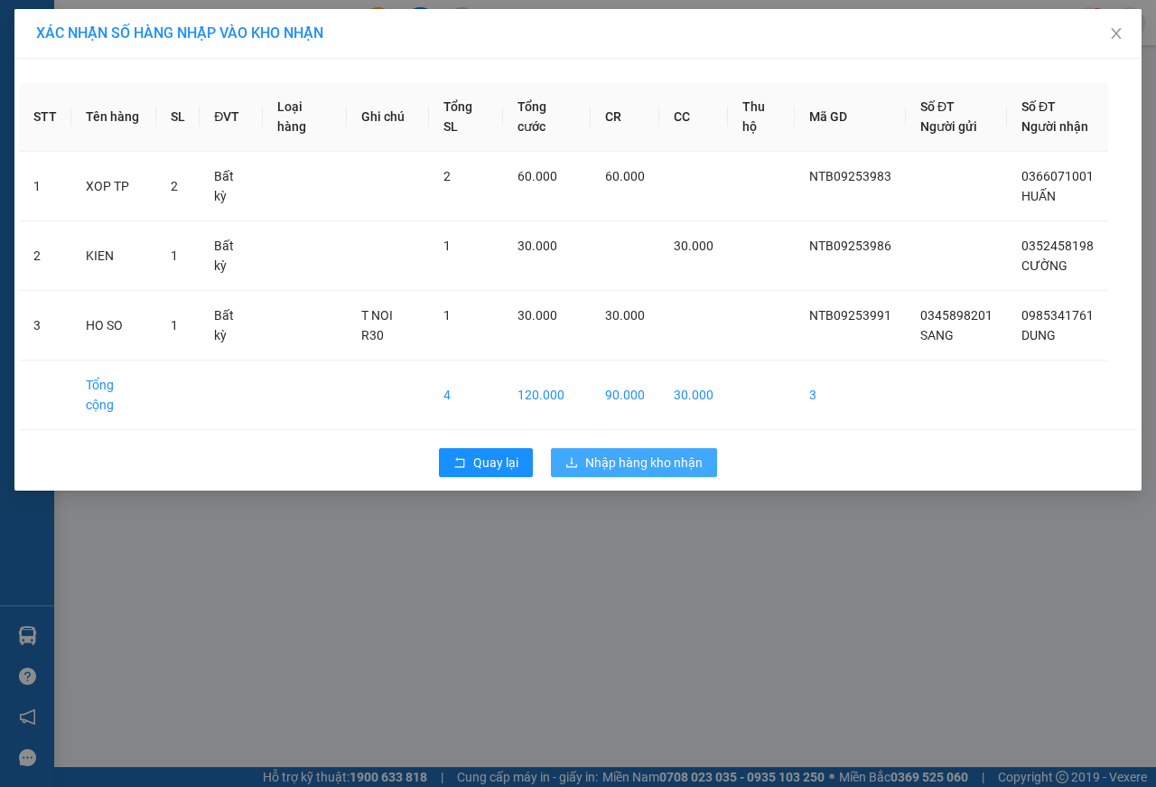
click at [633, 453] on span "Nhập hàng kho nhận" at bounding box center [643, 463] width 117 height 20
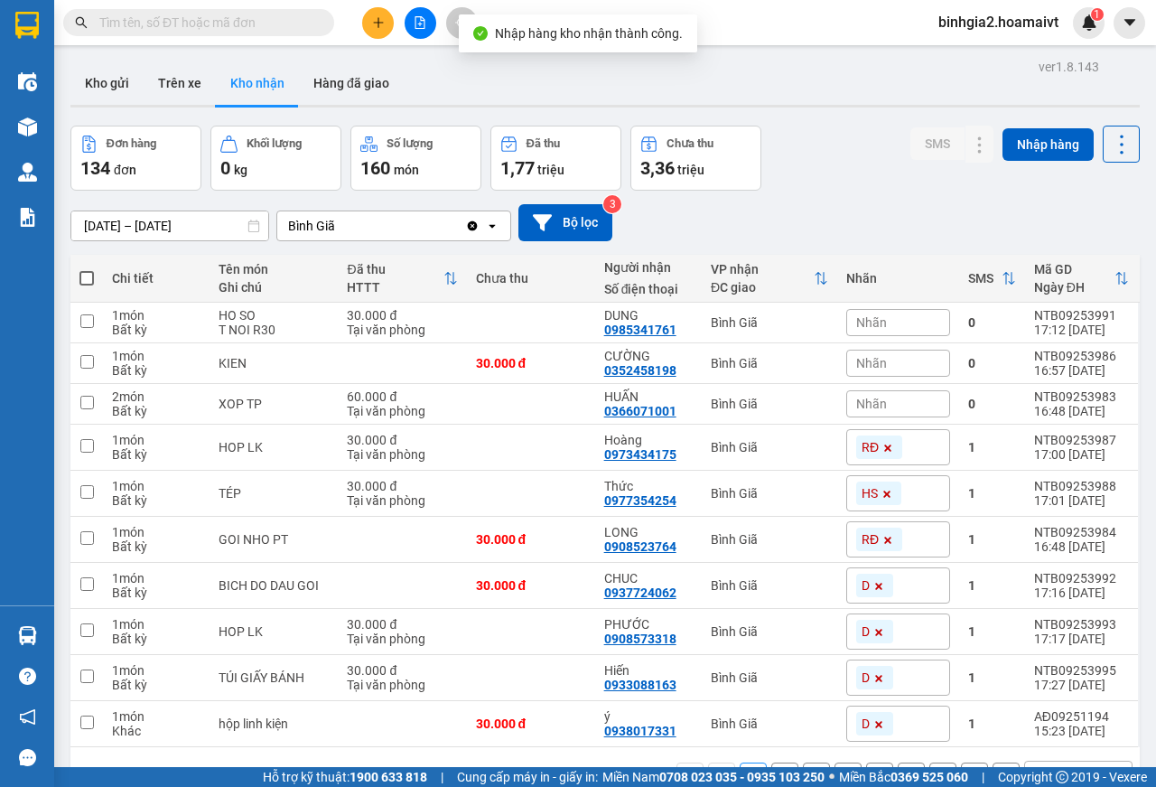
click at [224, 24] on input "text" at bounding box center [205, 23] width 213 height 20
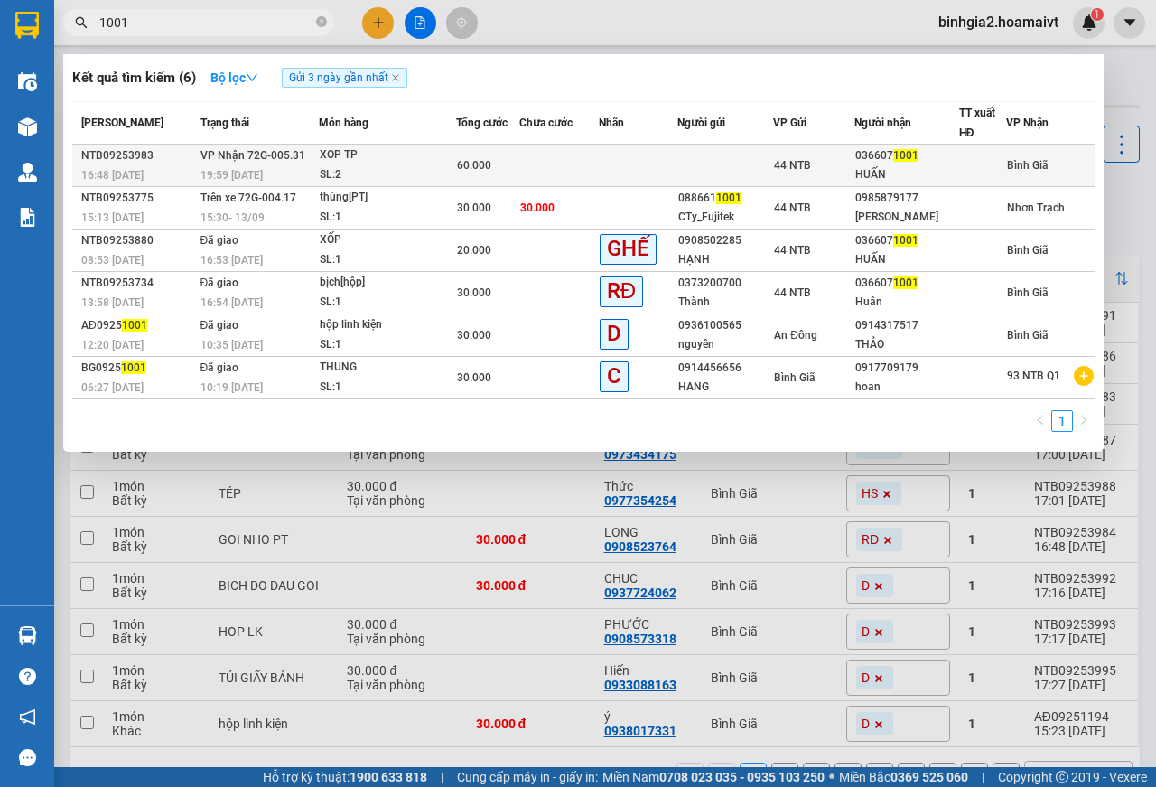
type input "1001"
click at [379, 163] on div "XOP TP" at bounding box center [388, 155] width 136 height 20
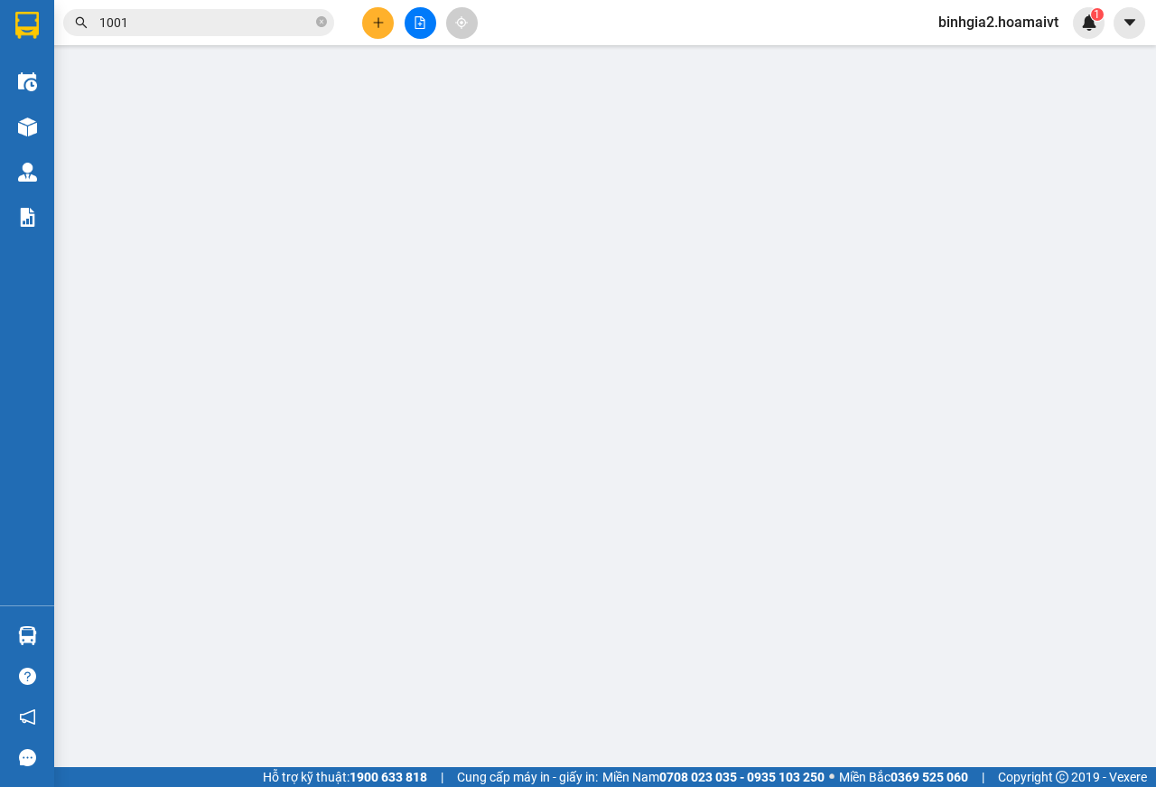
type input "0366071001"
type input "HUẤN"
type input "60.000"
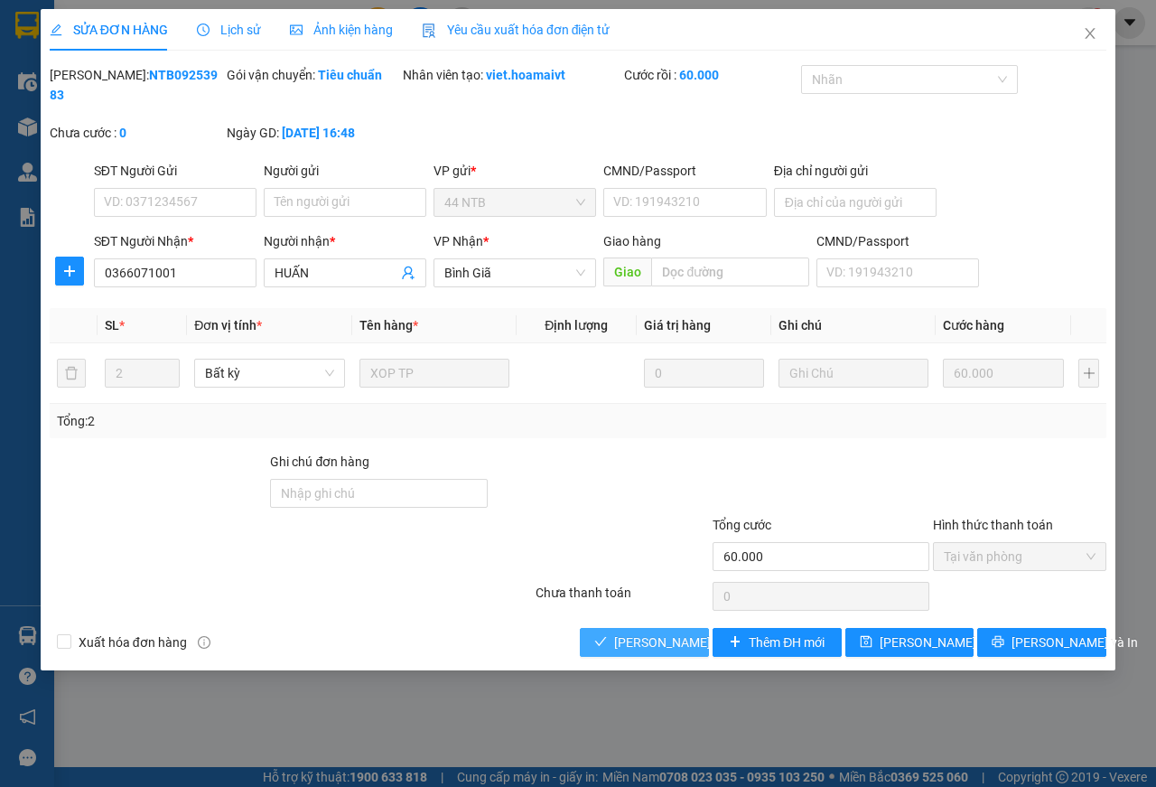
click at [666, 646] on span "[PERSON_NAME] và Giao hàng" at bounding box center [700, 642] width 173 height 20
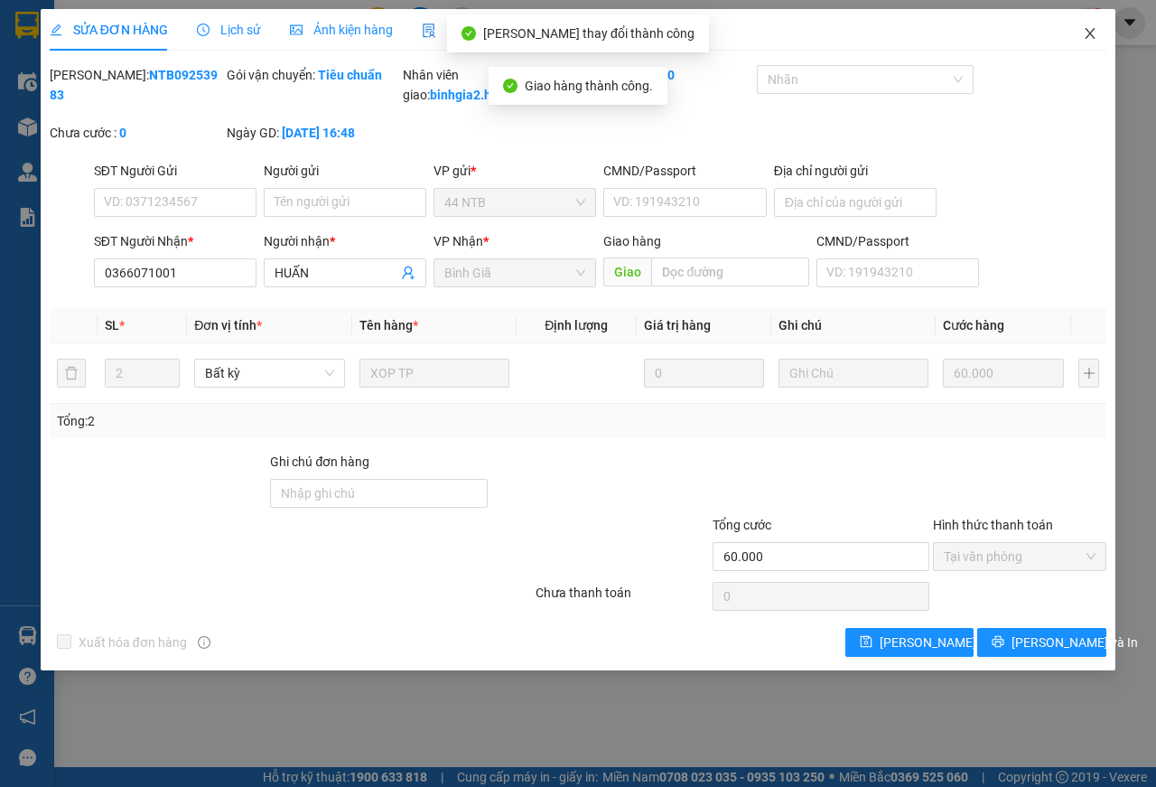
click at [1087, 31] on icon "close" at bounding box center [1091, 33] width 10 height 11
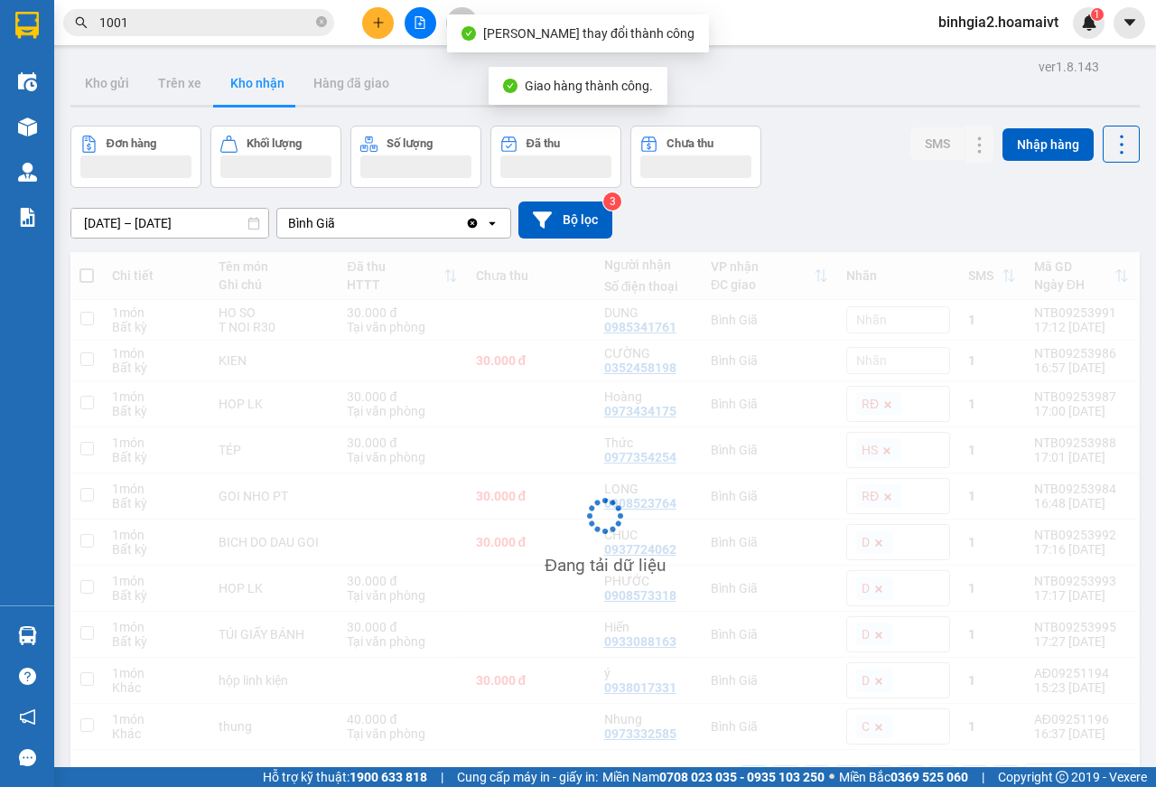
click at [251, 25] on input "1001" at bounding box center [205, 23] width 213 height 20
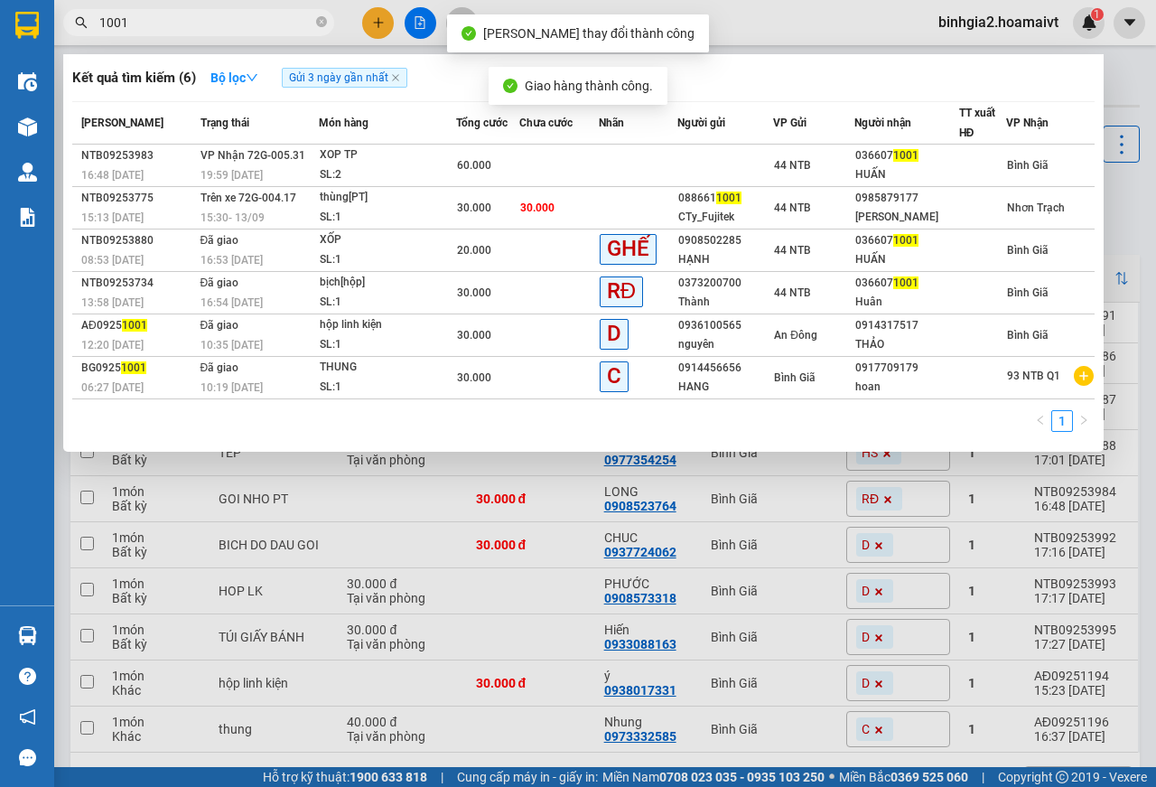
click at [251, 25] on input "1001" at bounding box center [205, 23] width 213 height 20
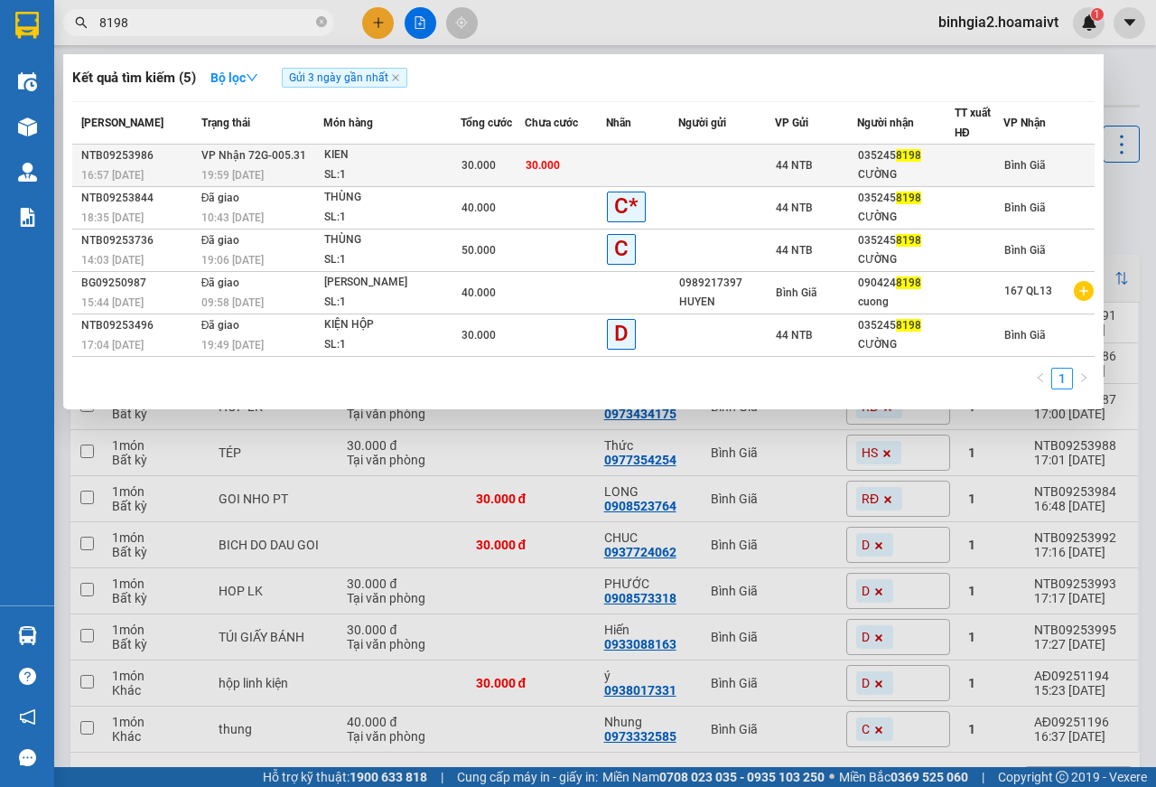
type input "8198"
click at [406, 164] on div "KIEN" at bounding box center [392, 155] width 136 height 20
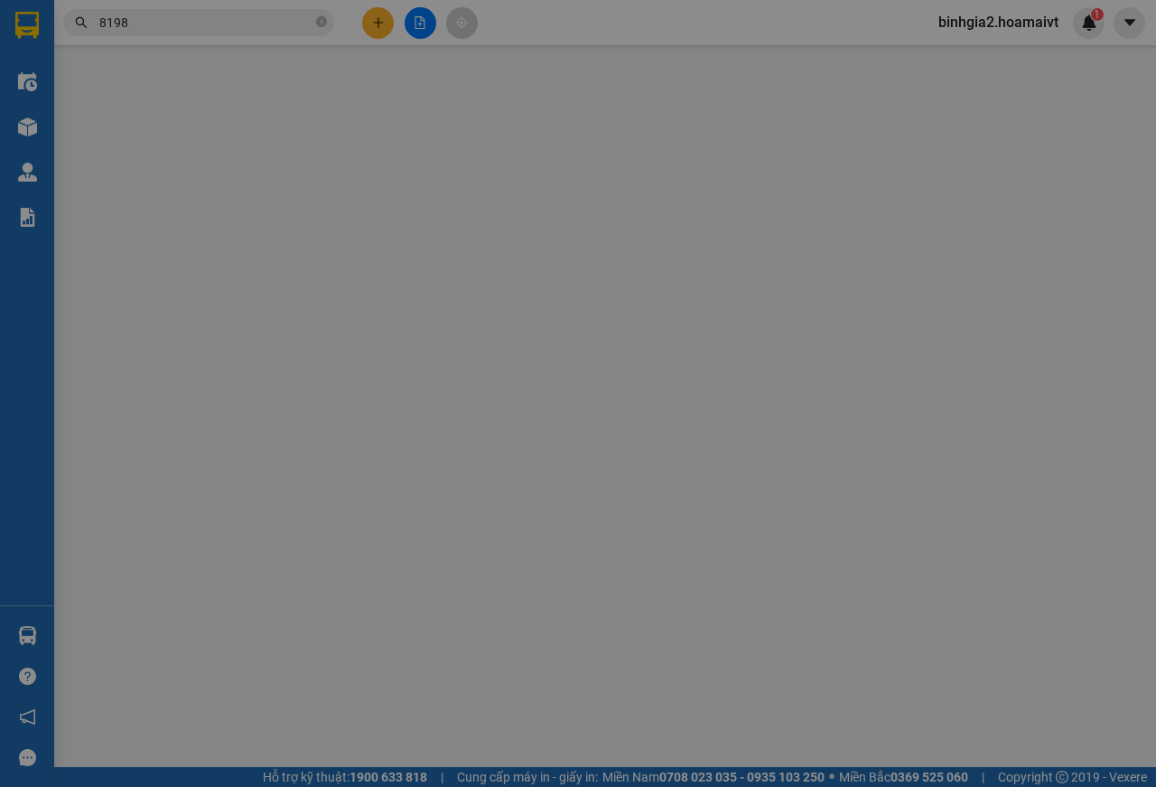
type input "0352458198"
type input "CƯỜNG"
type input "30.000"
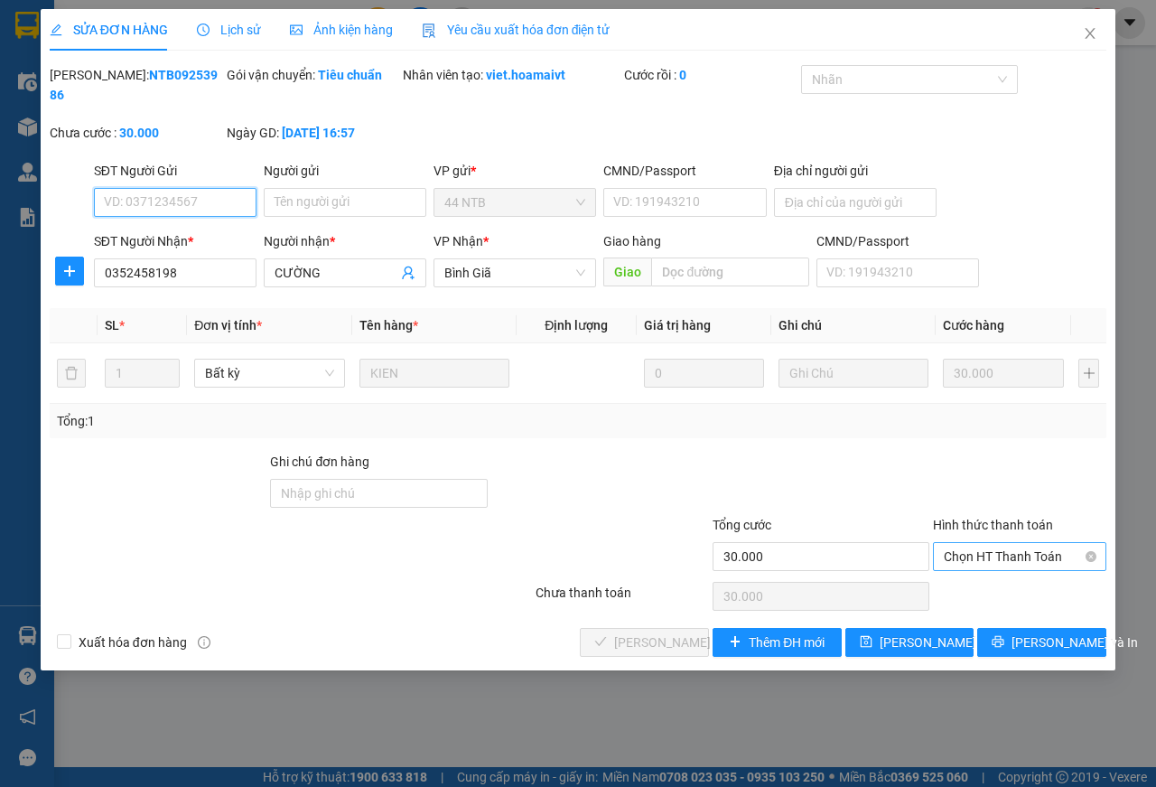
click at [997, 561] on span "Chọn HT Thanh Toán" at bounding box center [1020, 556] width 152 height 27
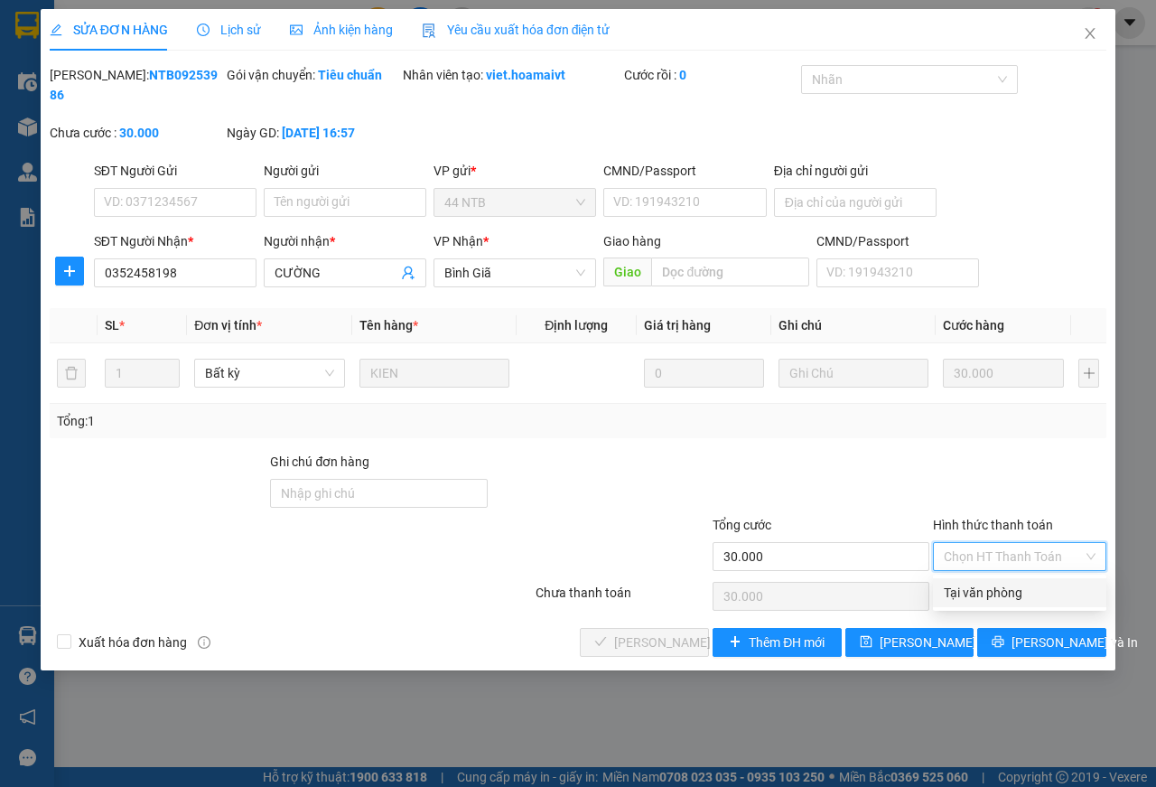
click at [981, 594] on div "Tại văn phòng" at bounding box center [1020, 593] width 152 height 20
type input "0"
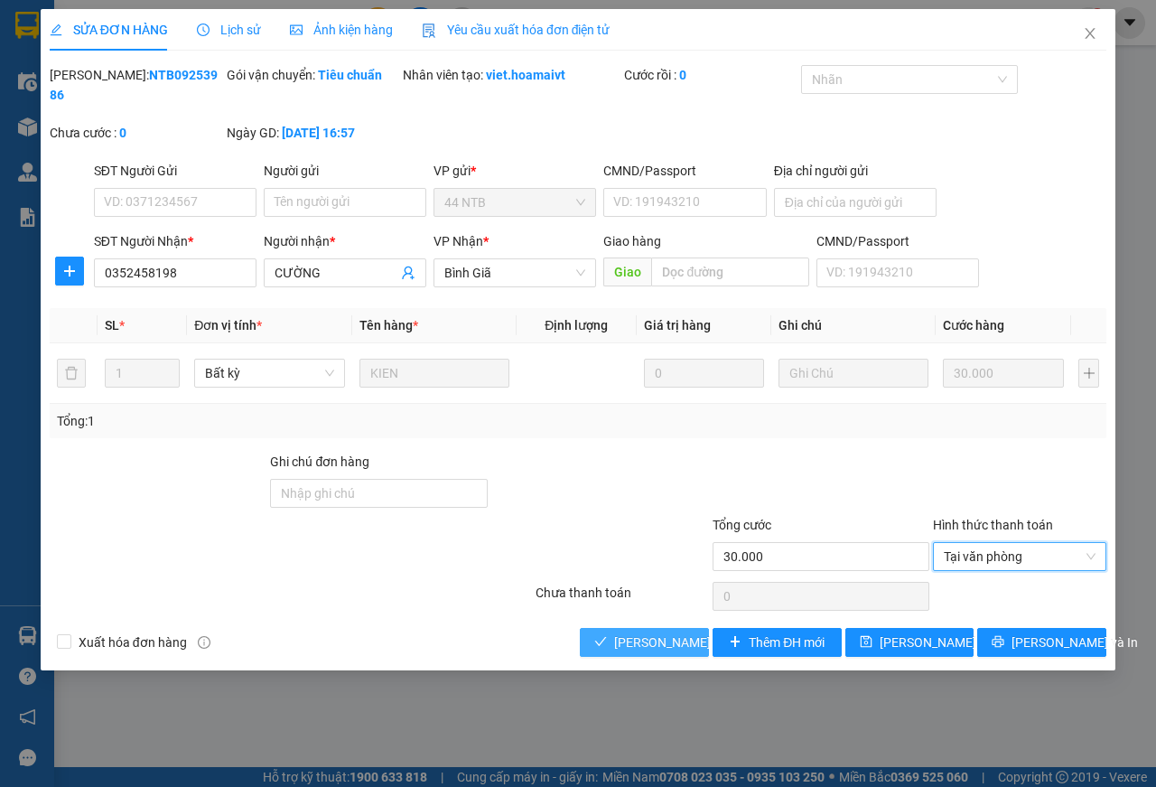
click at [687, 644] on span "[PERSON_NAME] và Giao hàng" at bounding box center [700, 642] width 173 height 20
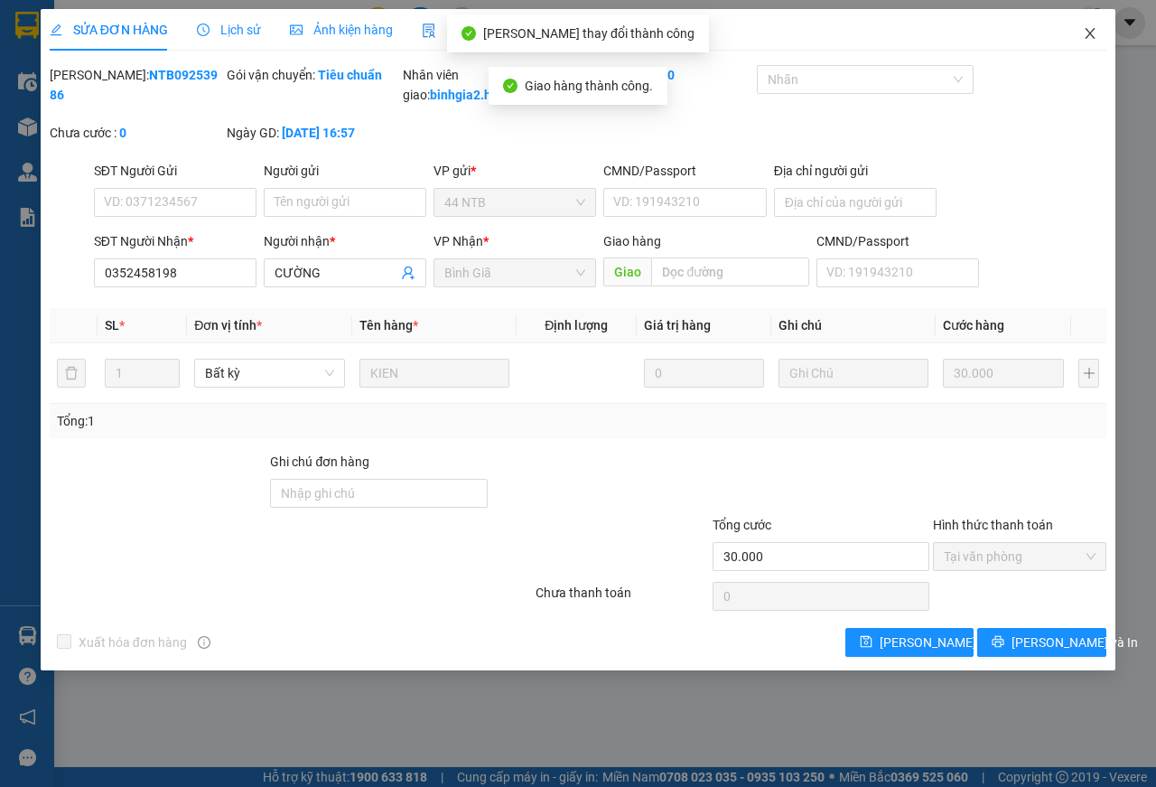
click at [1090, 29] on icon "close" at bounding box center [1090, 33] width 14 height 14
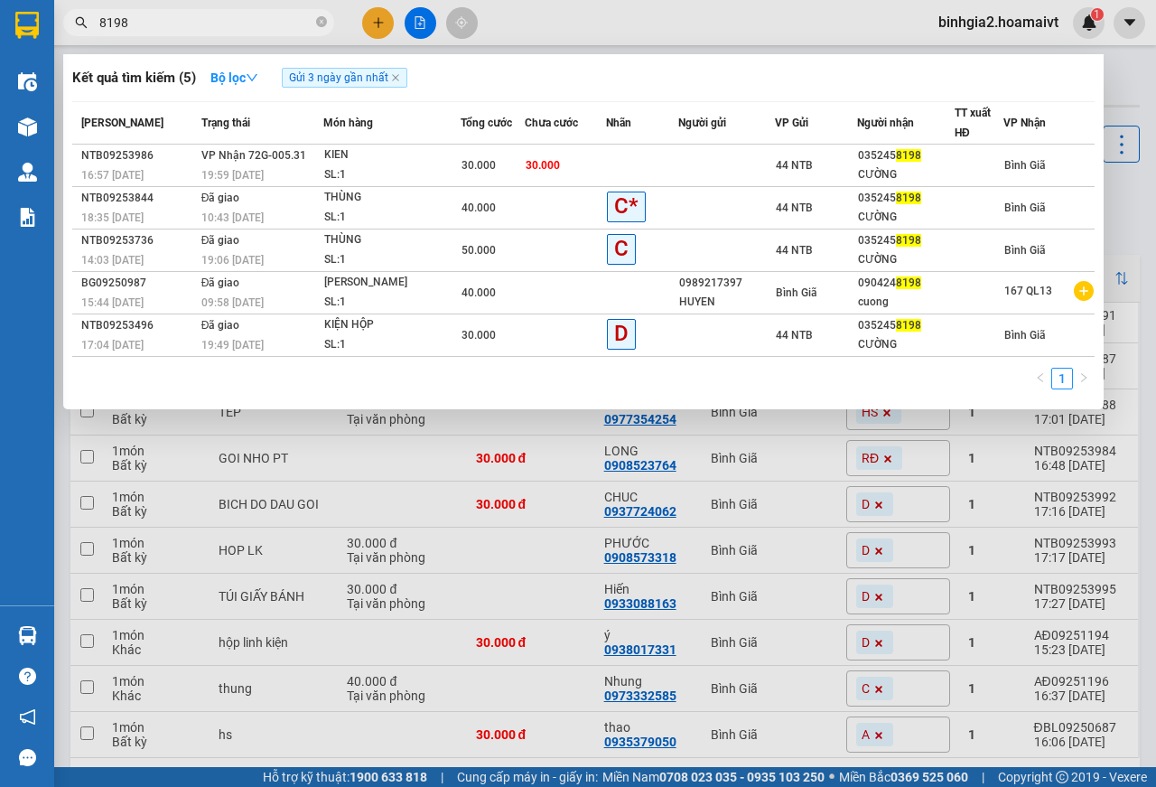
click at [223, 25] on input "8198" at bounding box center [205, 23] width 213 height 20
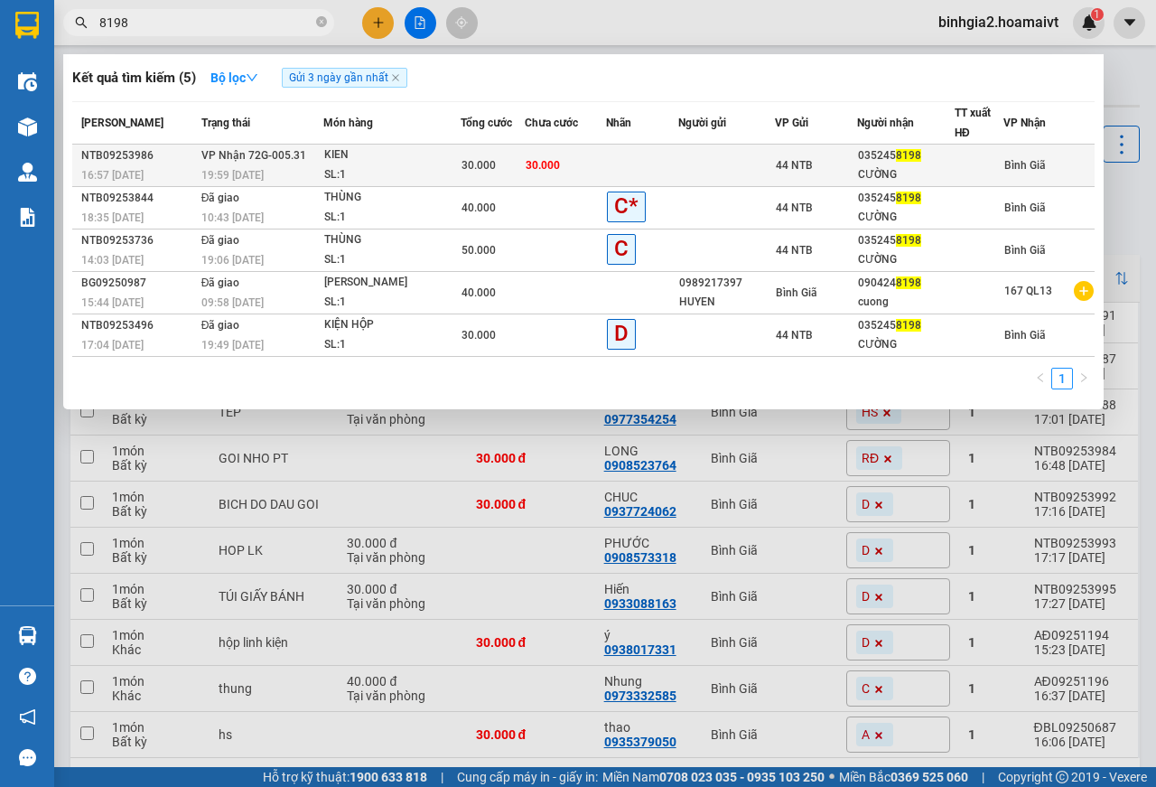
click at [380, 145] on td "KIEN SL: 1" at bounding box center [391, 166] width 137 height 42
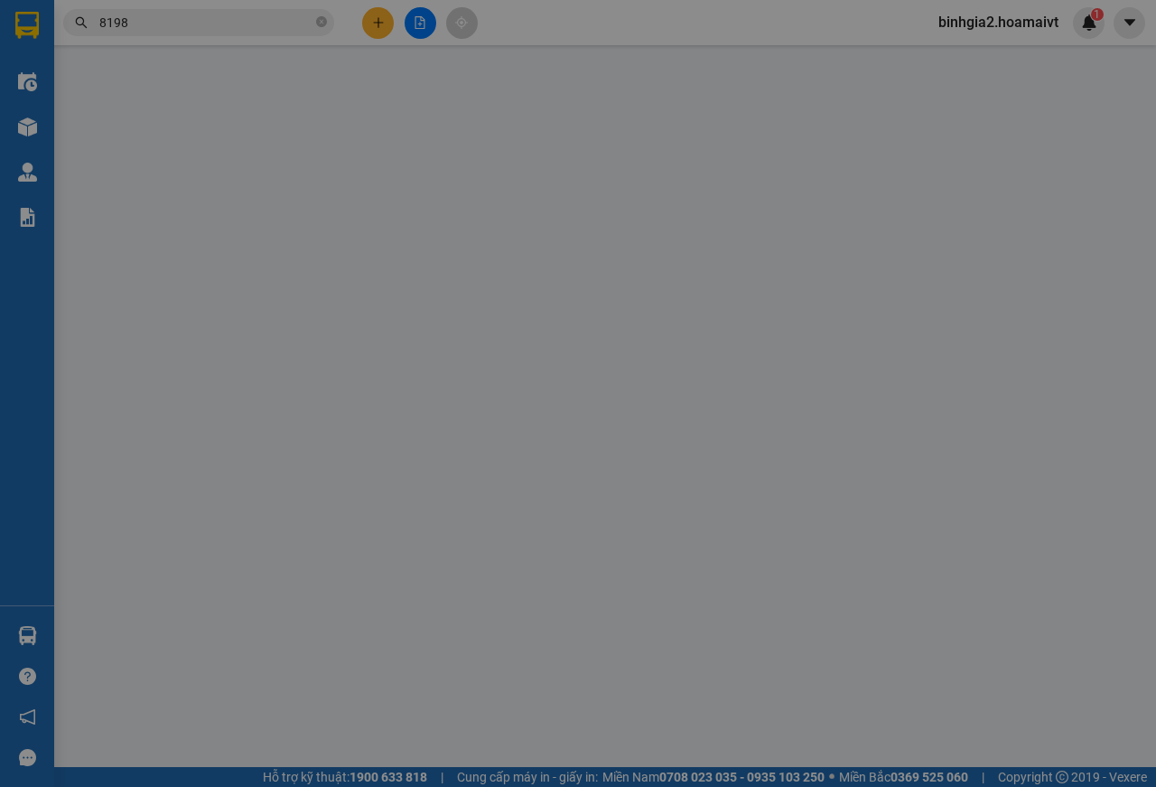
type input "0352458198"
type input "CƯỜNG"
type input "30.000"
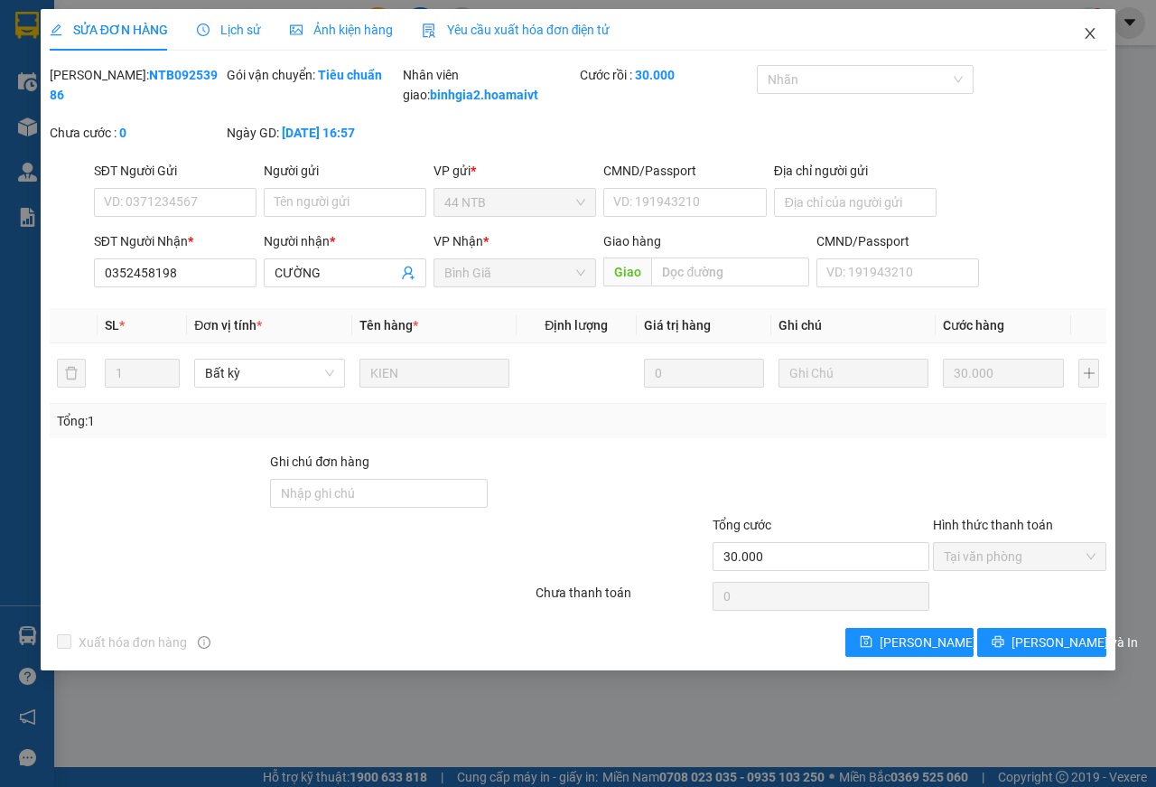
click at [1091, 32] on icon "close" at bounding box center [1090, 33] width 14 height 14
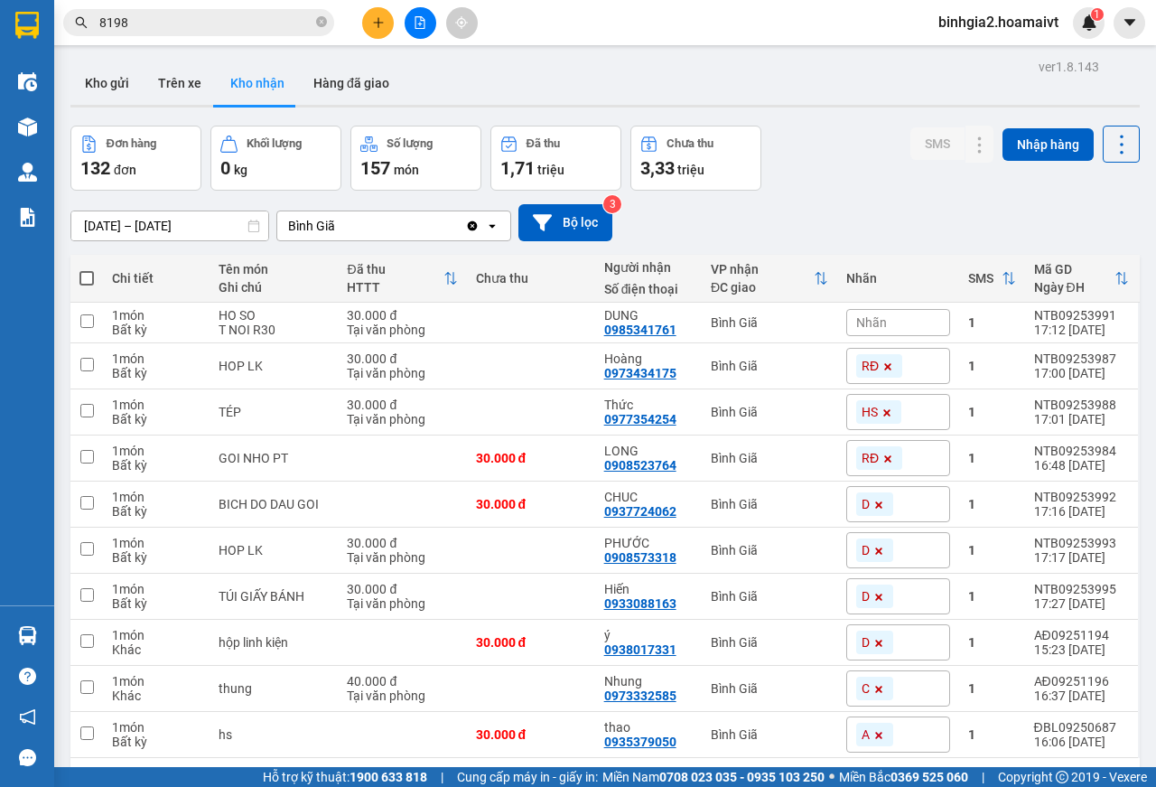
click at [236, 21] on input "8198" at bounding box center [205, 23] width 213 height 20
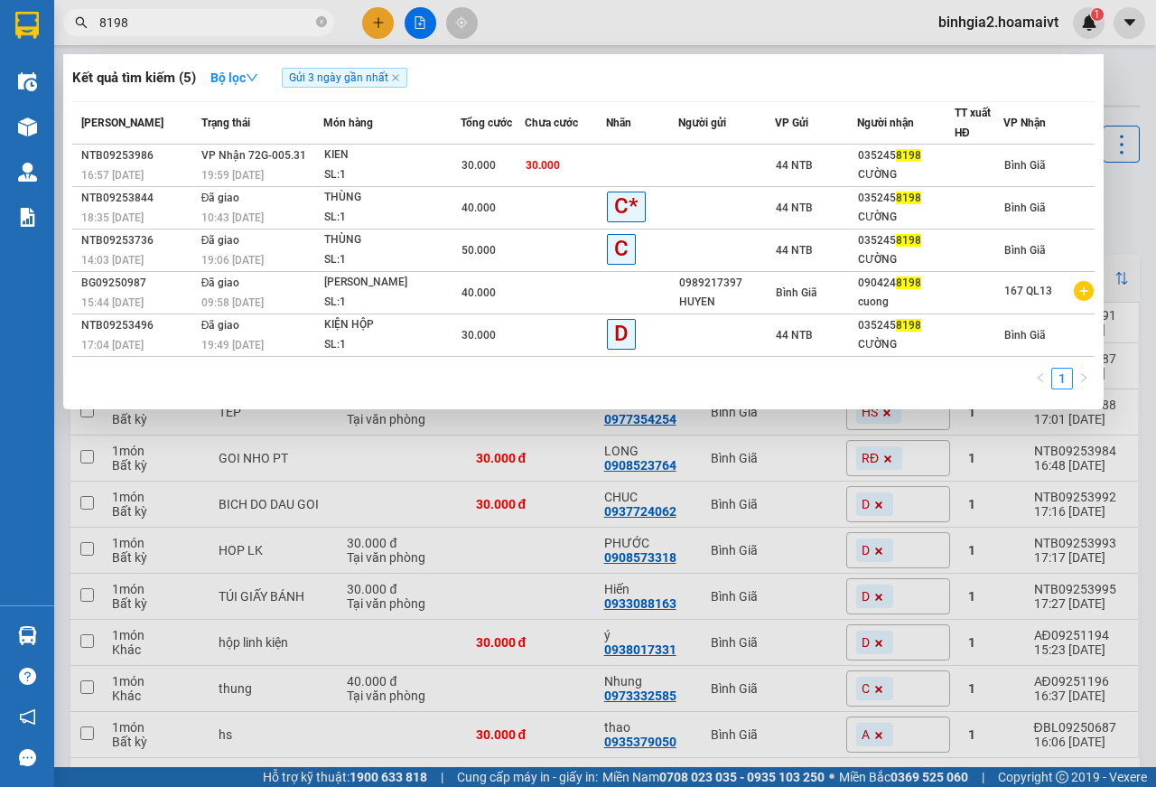
click at [236, 21] on input "8198" at bounding box center [205, 23] width 213 height 20
click at [198, 26] on input "8198" at bounding box center [205, 23] width 213 height 20
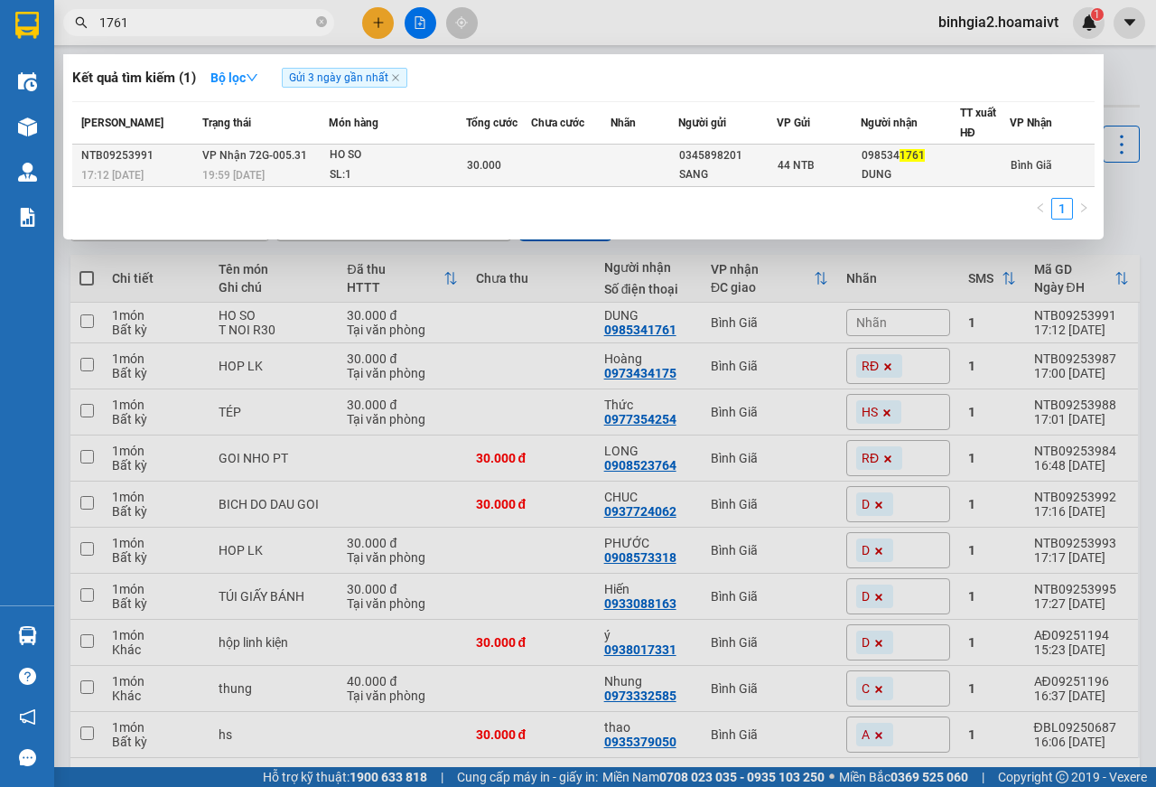
type input "1761"
click at [401, 162] on div "HO SO" at bounding box center [398, 155] width 136 height 20
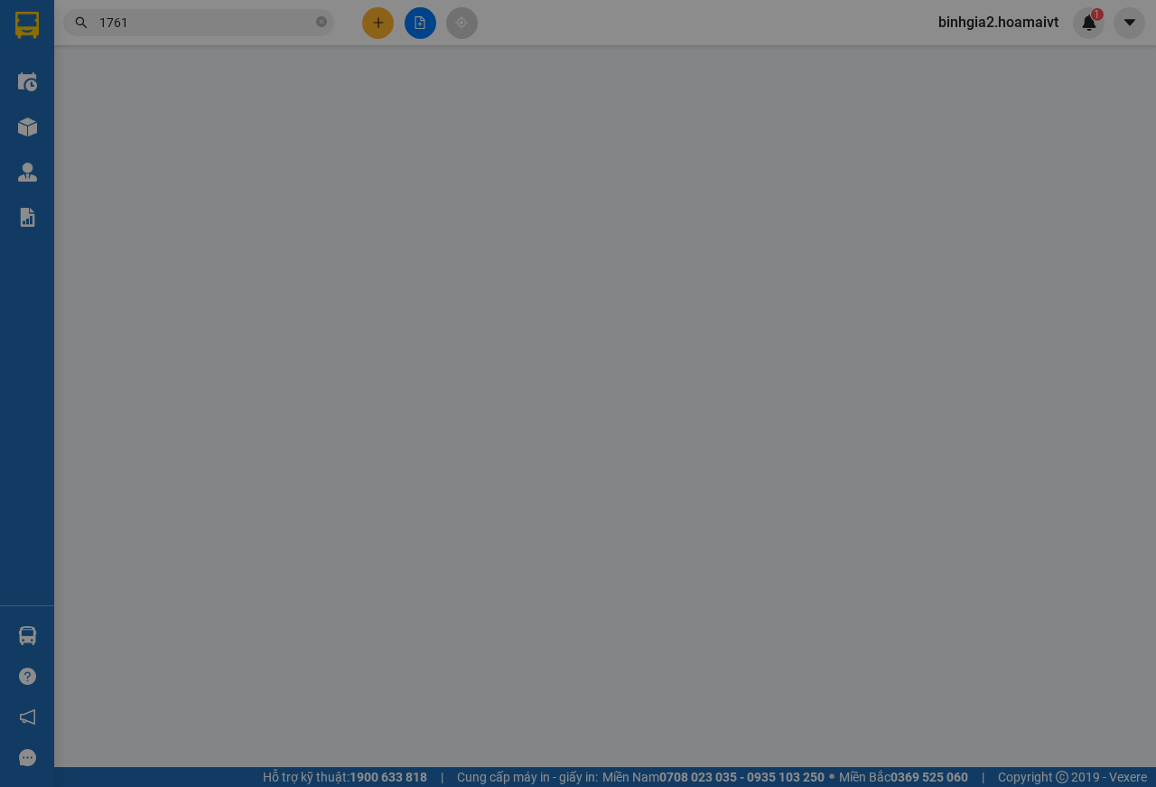
type input "0345898201"
type input "SANG"
type input "153/2 TÔ NGỌC VÂN"
type input "0985341761"
type input "DUNG"
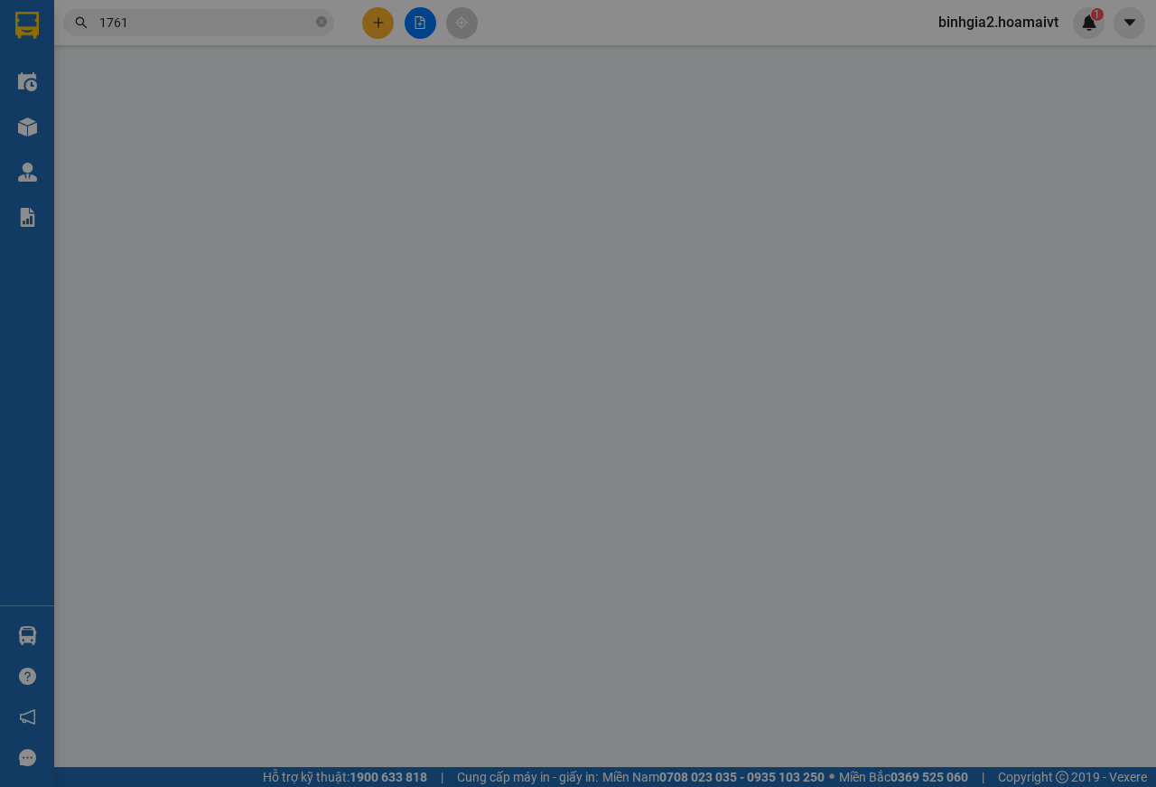
type input "30.000"
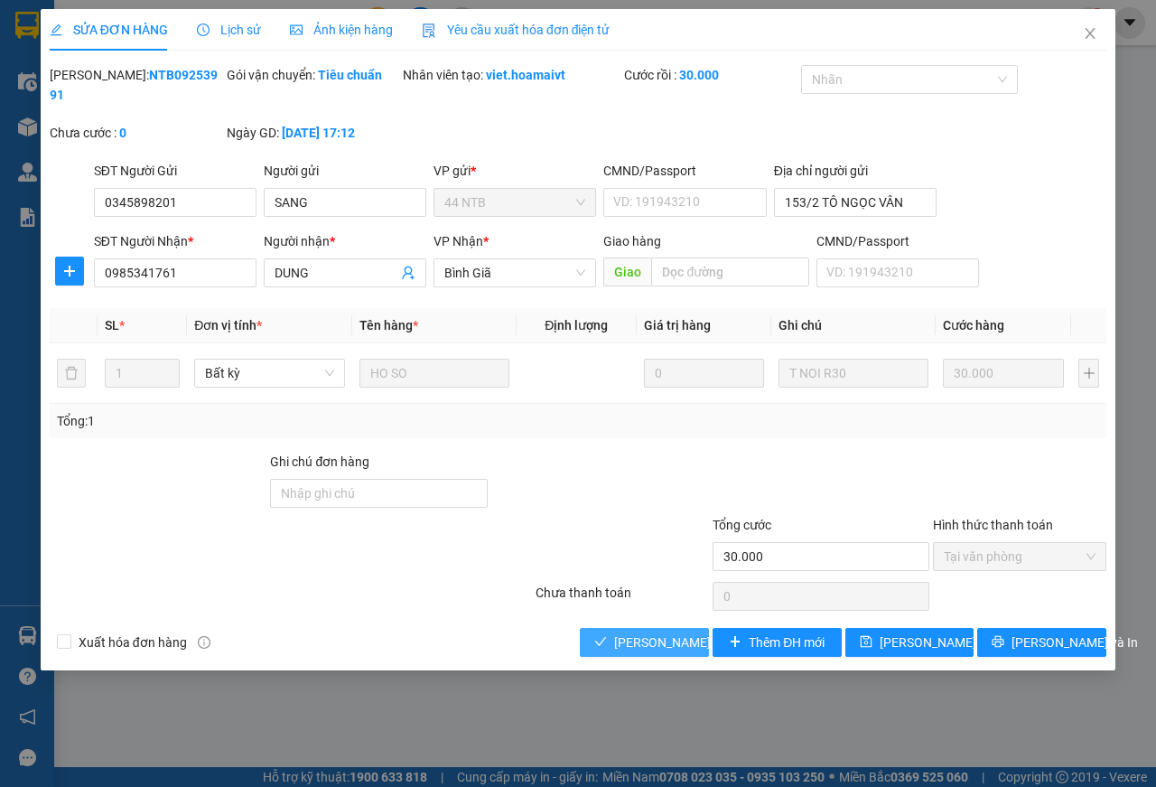
click at [647, 639] on span "[PERSON_NAME] và Giao hàng" at bounding box center [700, 642] width 173 height 20
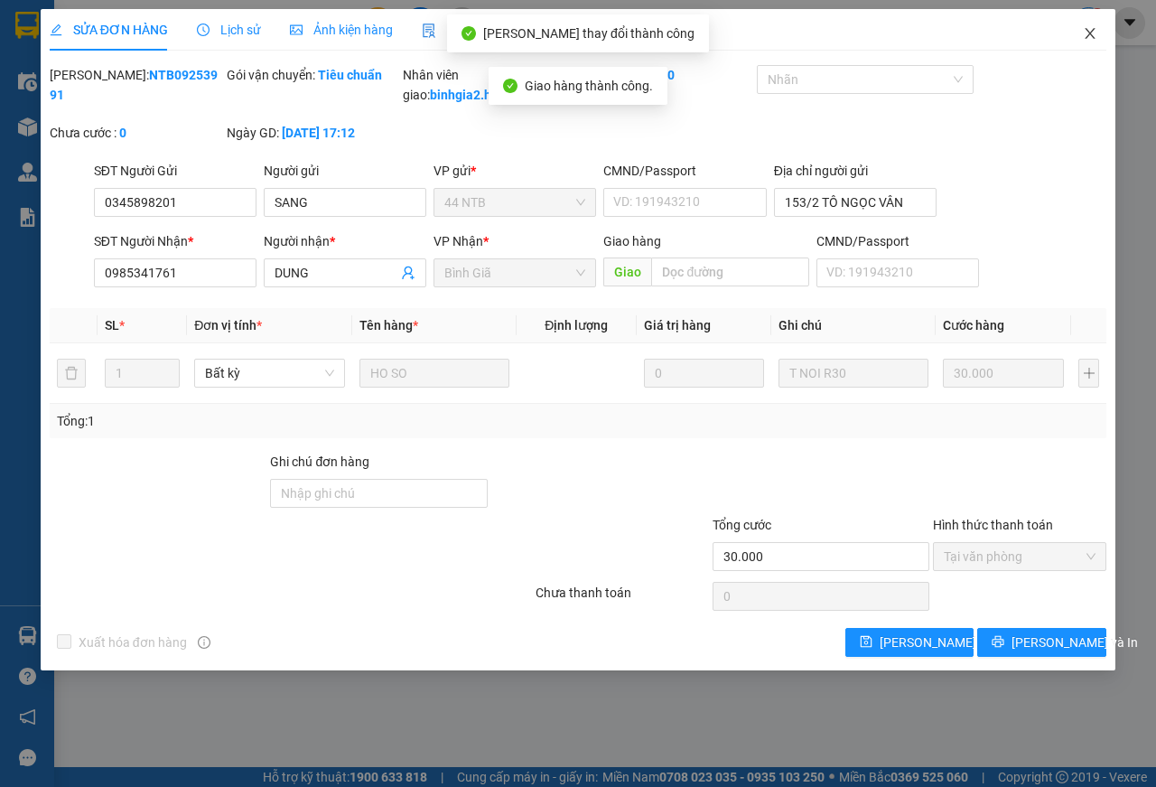
click at [1090, 29] on icon "close" at bounding box center [1090, 33] width 14 height 14
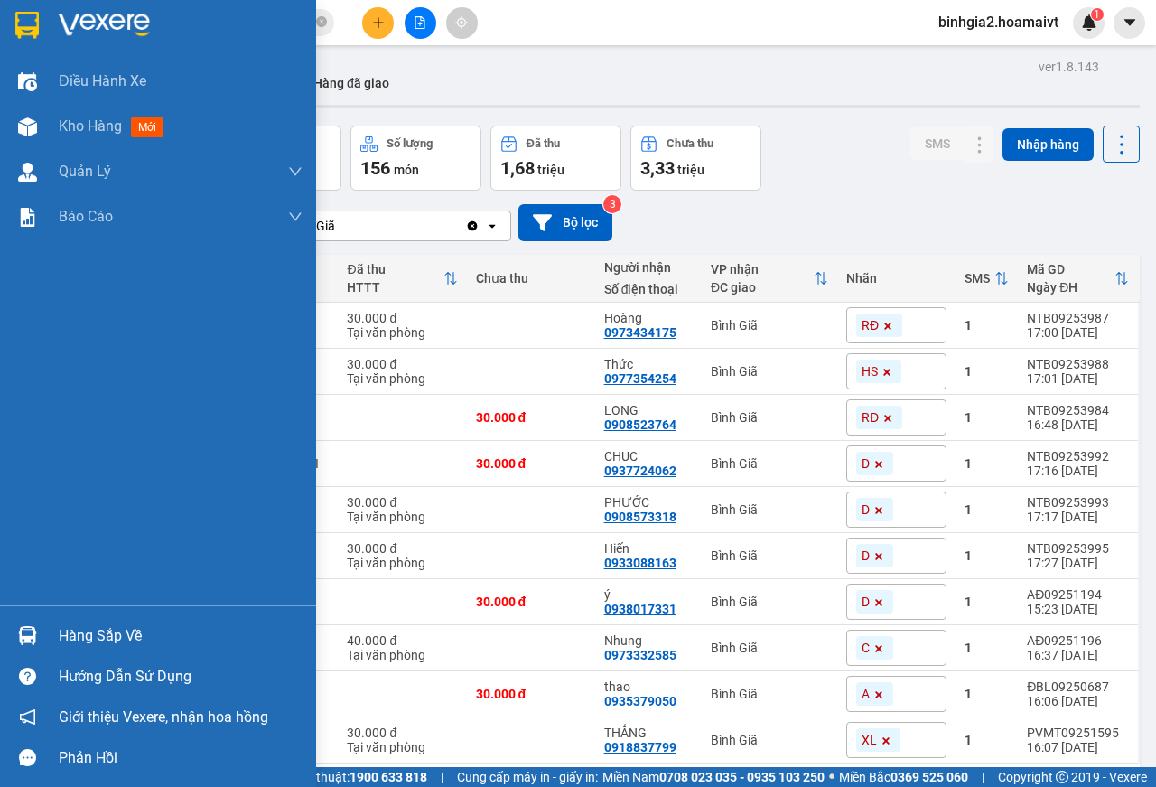
click at [62, 640] on div "Hàng sắp về" at bounding box center [181, 635] width 244 height 27
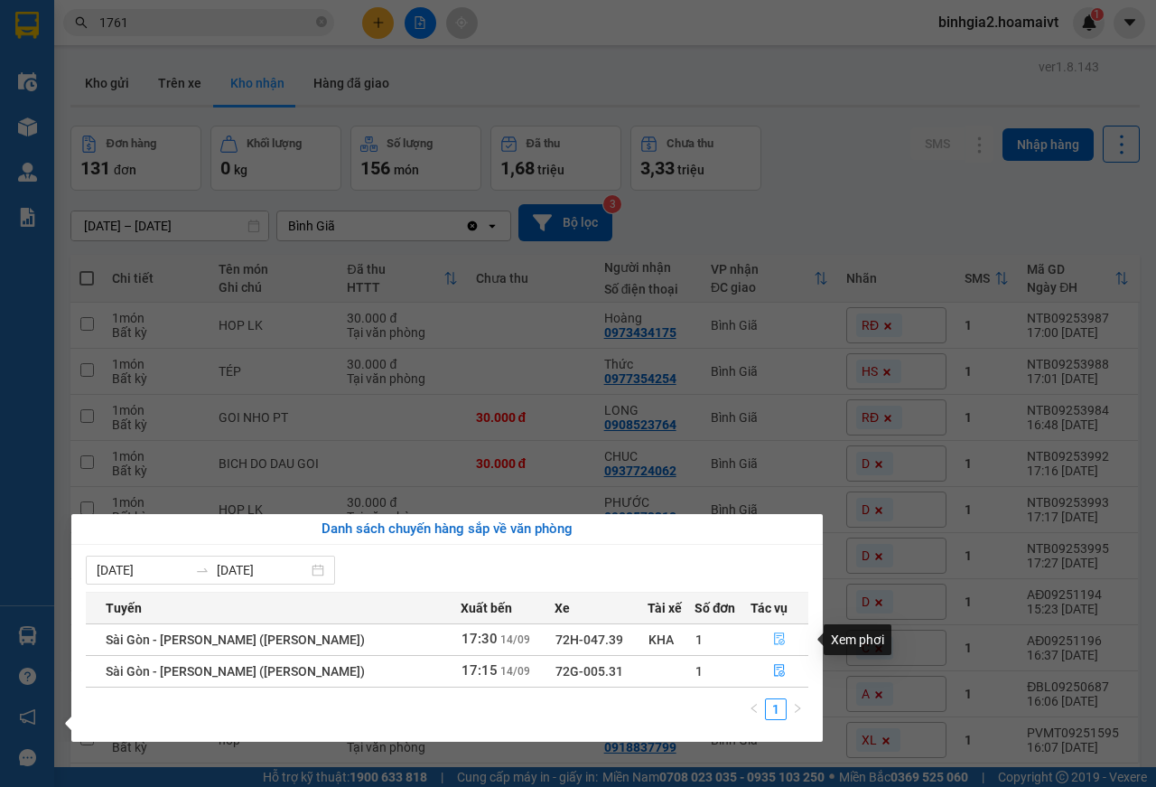
click at [778, 638] on icon "file-done" at bounding box center [779, 638] width 13 height 13
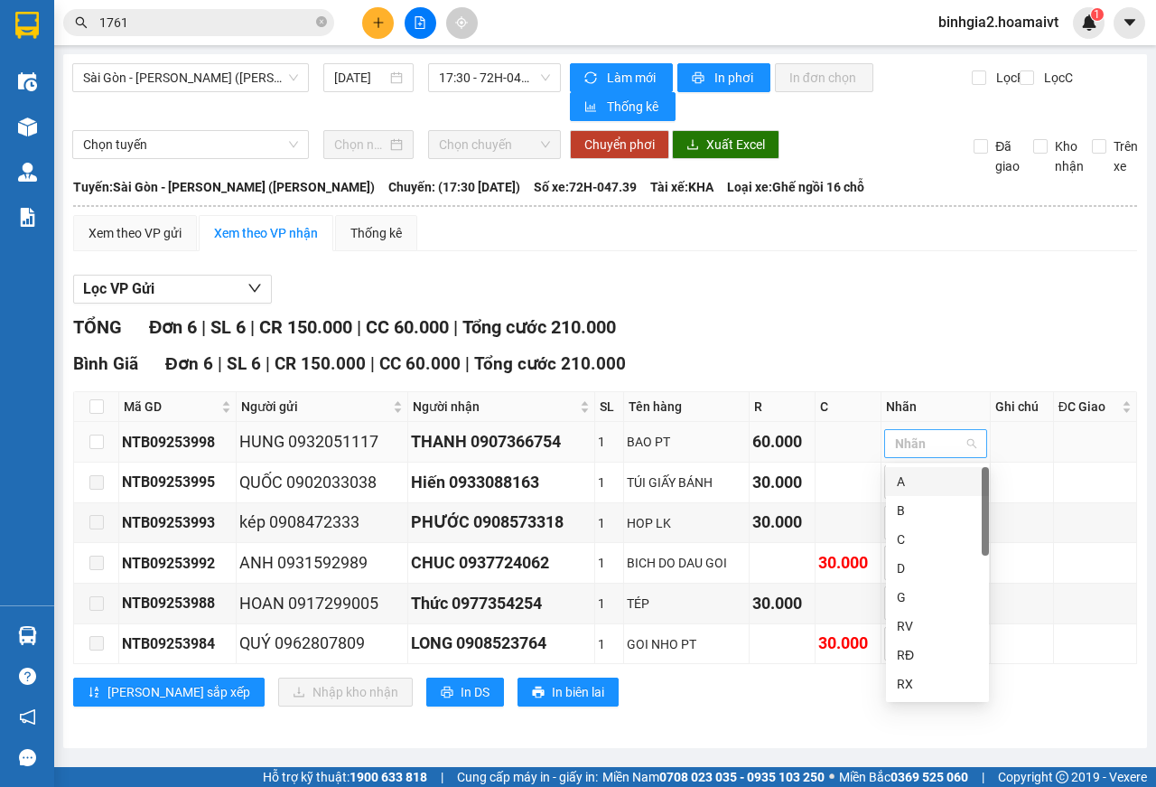
click at [932, 446] on div at bounding box center [927, 444] width 76 height 22
click at [913, 668] on div "N" at bounding box center [937, 669] width 81 height 20
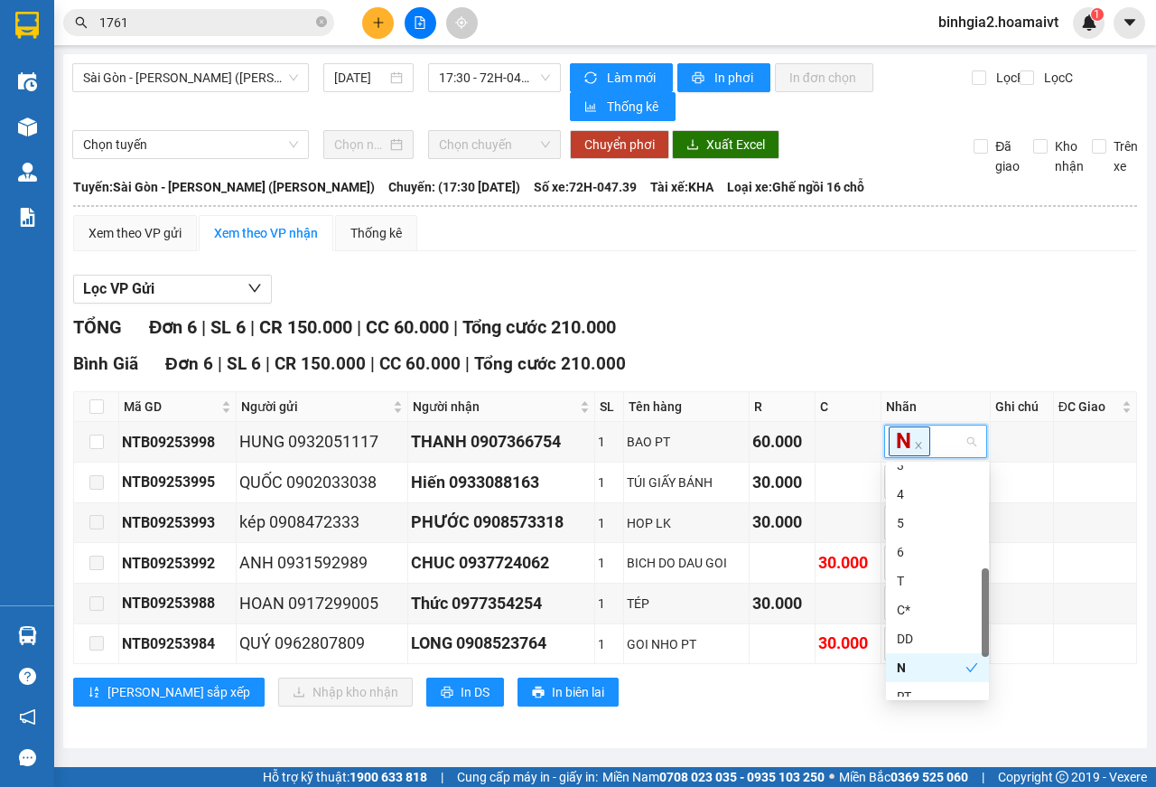
click at [929, 307] on div "Lọc VP Gửi TỔNG Đơn 6 | SL 6 | CR 150.000 | CC 60.000 | Tổng cước 210.000 Bìn…" at bounding box center [605, 497] width 1064 height 463
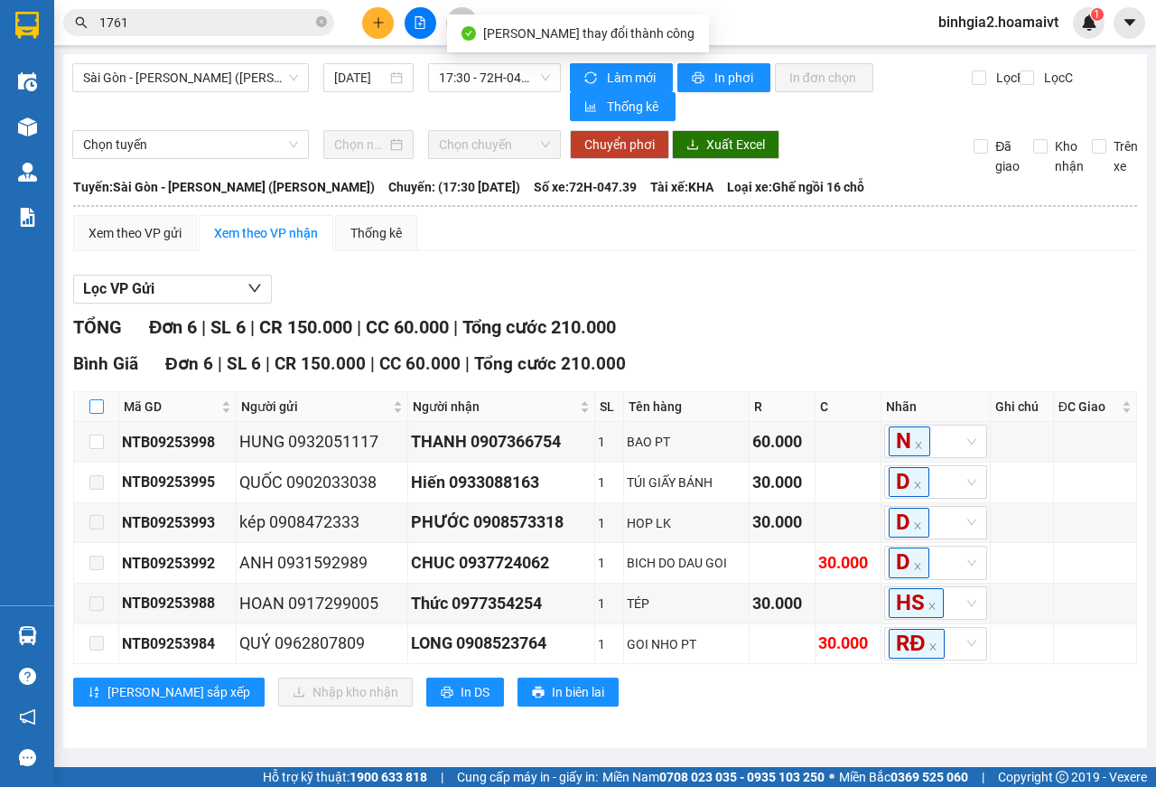
click at [97, 408] on input "checkbox" at bounding box center [96, 406] width 14 height 14
checkbox input "true"
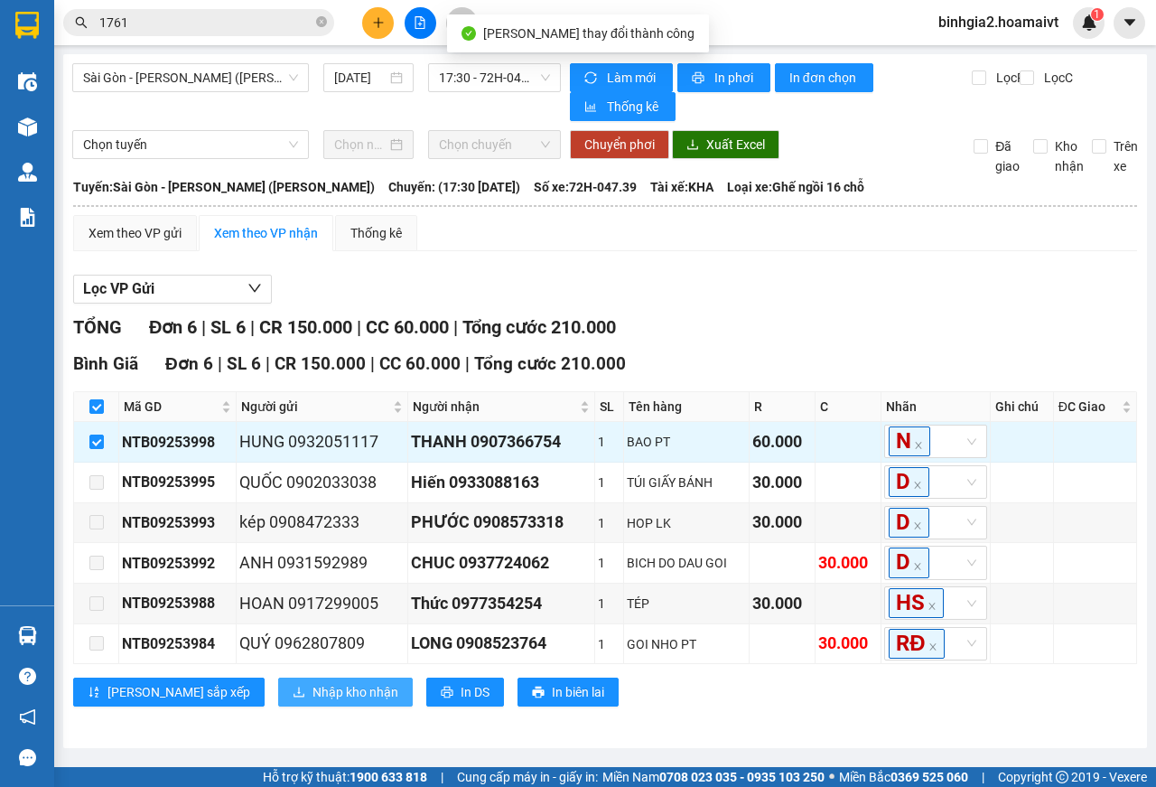
click at [313, 695] on span "Nhập kho nhận" at bounding box center [356, 692] width 86 height 20
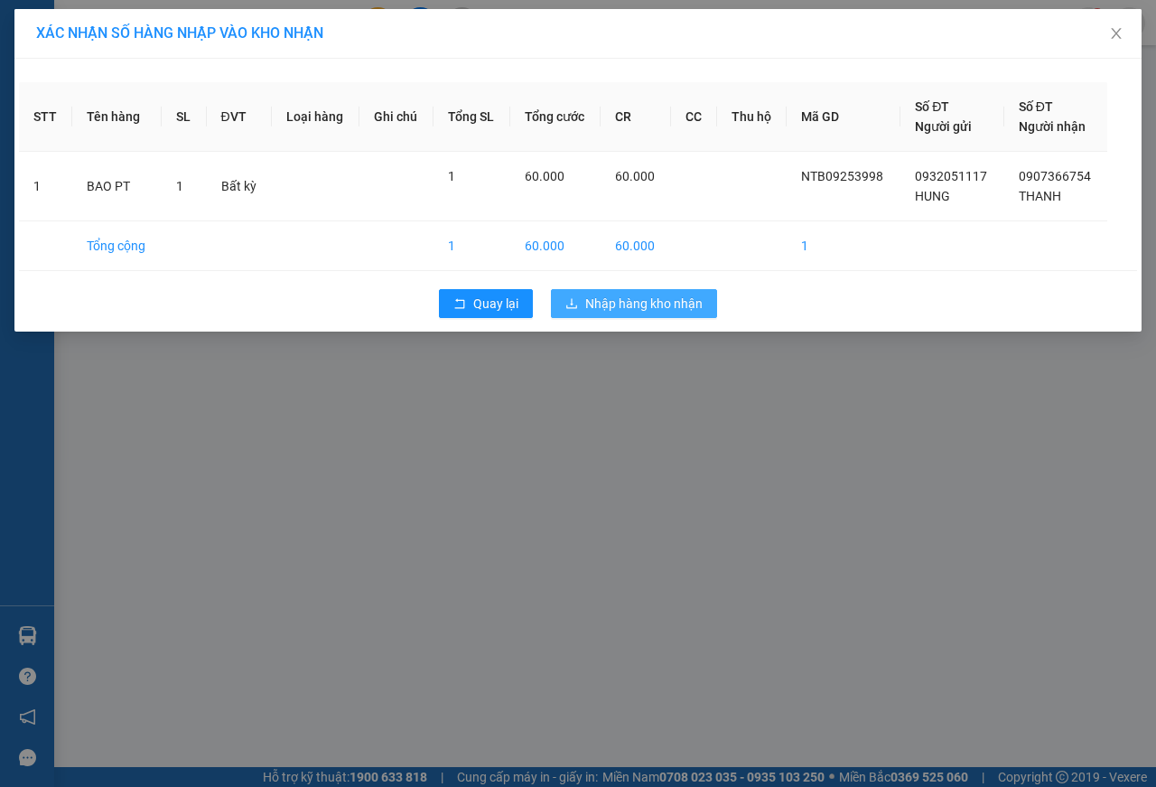
click at [632, 304] on span "Nhập hàng kho nhận" at bounding box center [643, 304] width 117 height 20
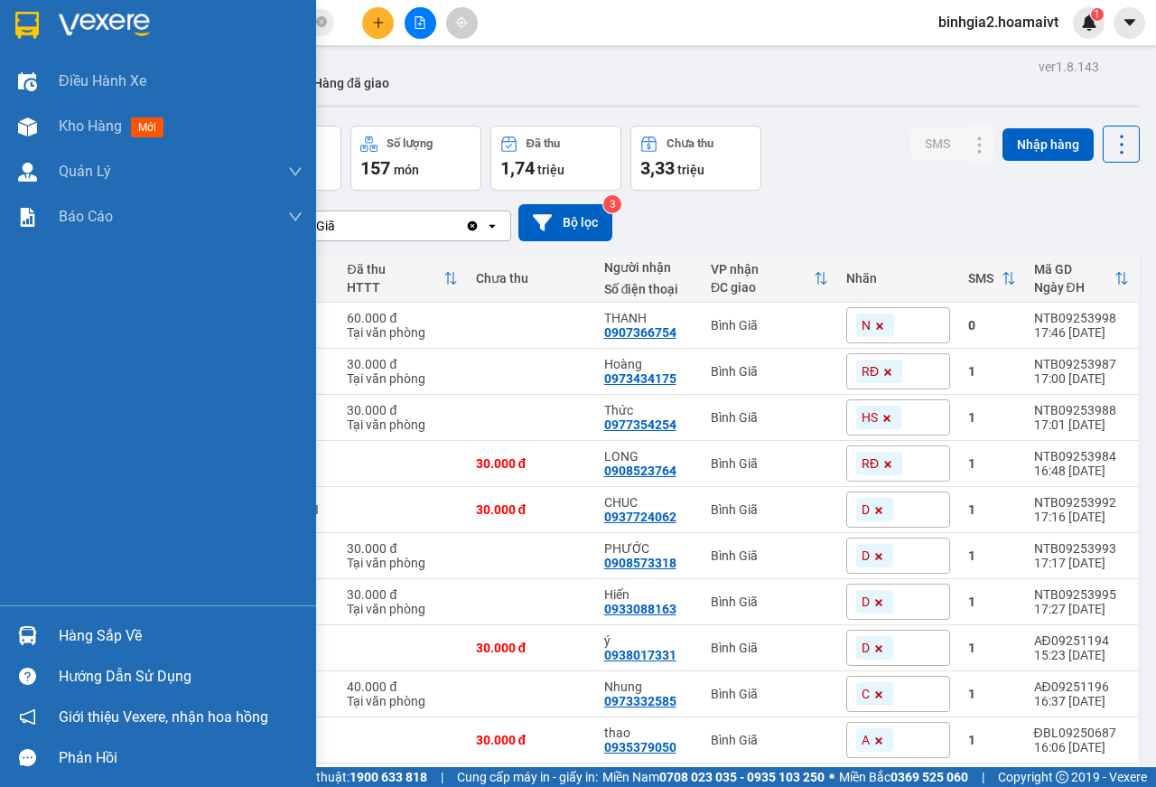
click at [81, 636] on div "Hàng sắp về" at bounding box center [181, 635] width 244 height 27
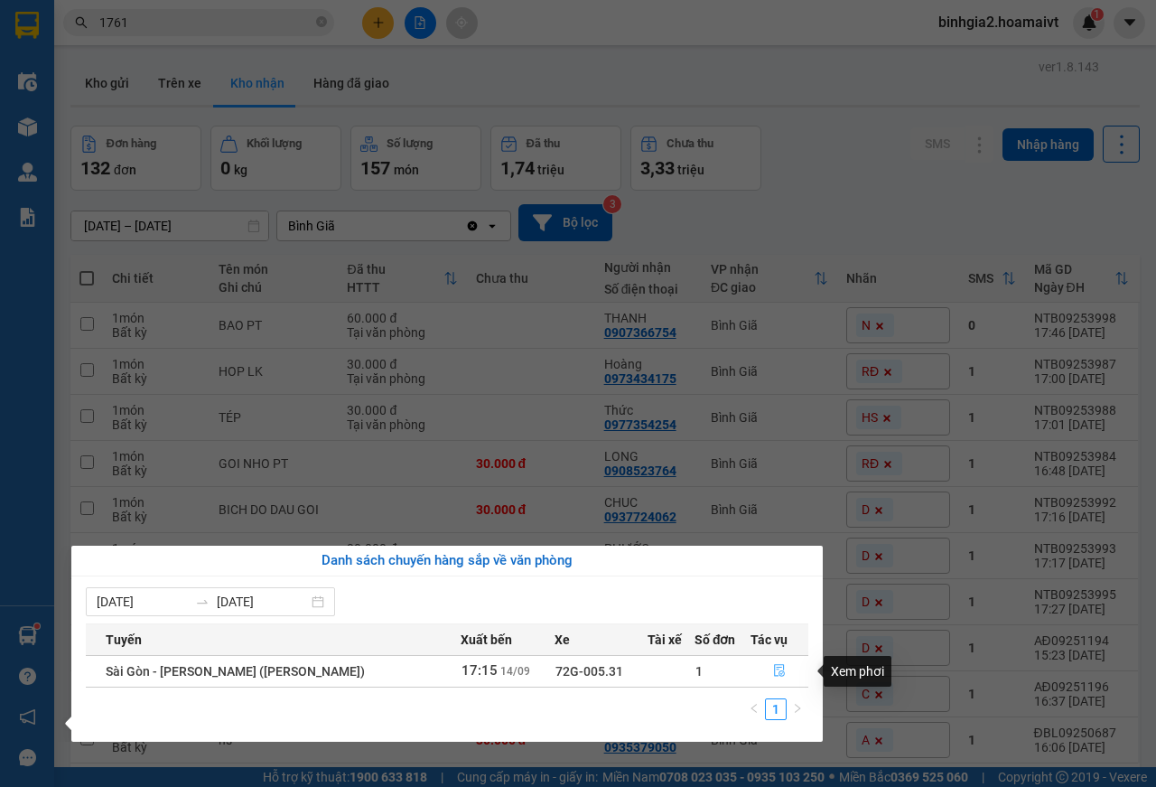
click at [774, 669] on icon "file-done" at bounding box center [779, 671] width 11 height 13
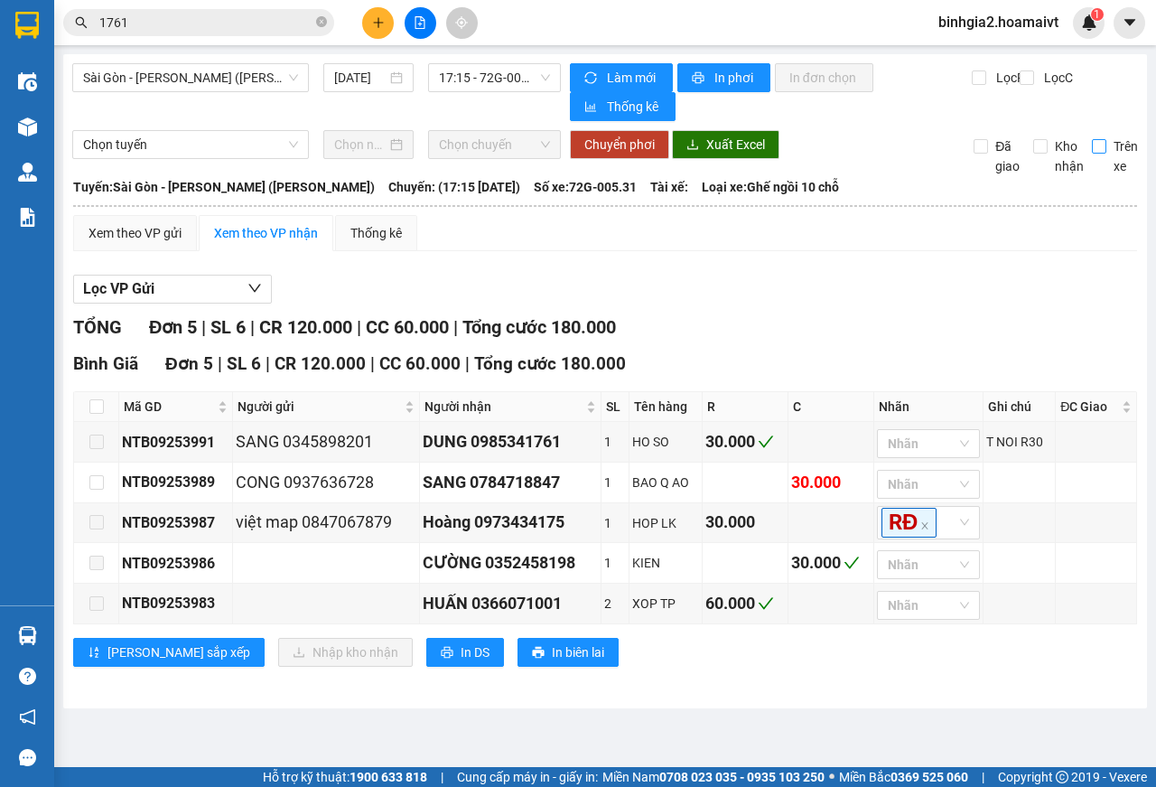
click at [1103, 148] on input "Trên xe" at bounding box center [1099, 146] width 14 height 14
checkbox input "true"
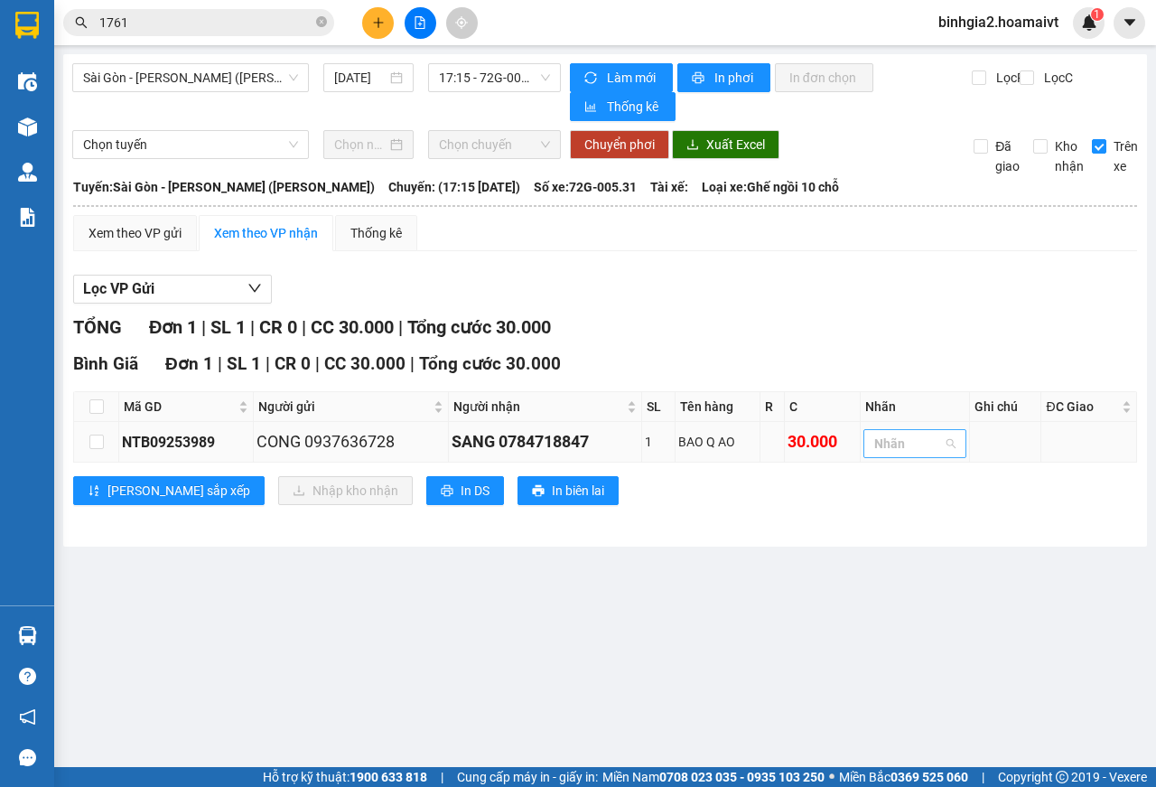
click at [889, 445] on div at bounding box center [906, 444] width 76 height 22
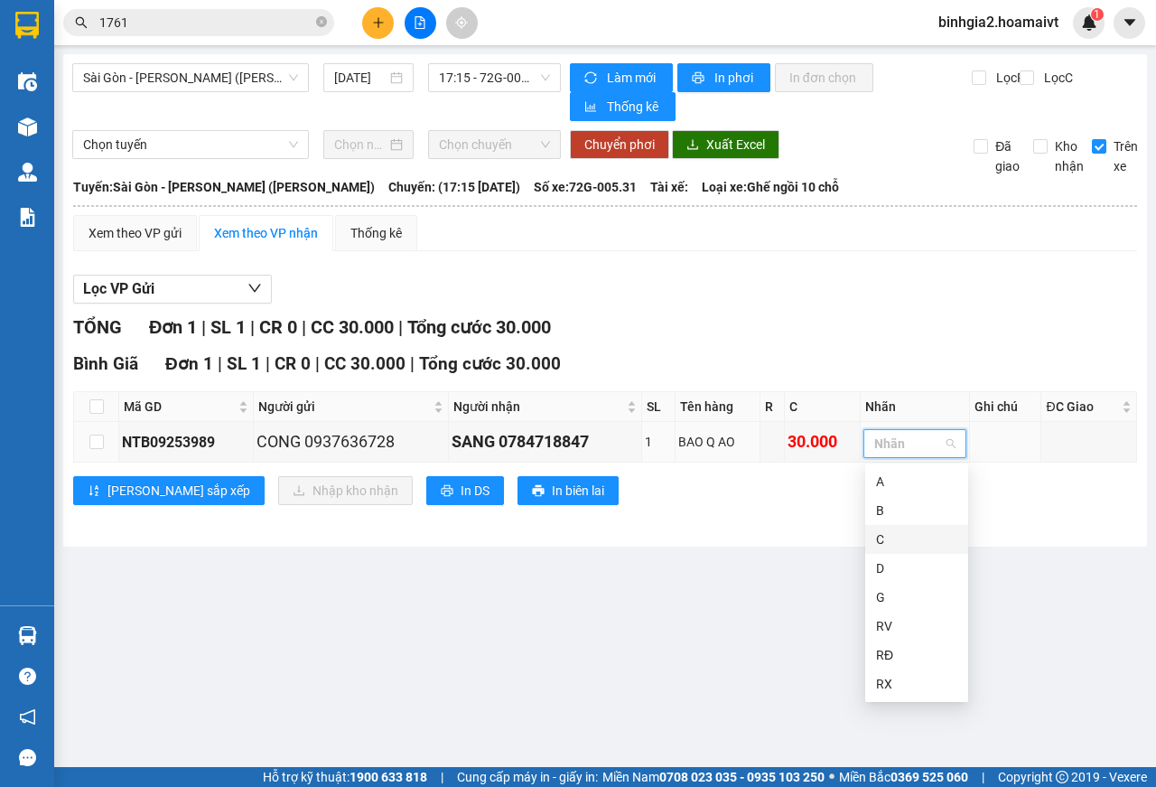
click at [916, 546] on div "C" at bounding box center [916, 539] width 81 height 20
click at [790, 324] on div "TỔNG Đơn 1 | SL 1 | CR 0 | CC 30.000 | Tổng cước 30.000" at bounding box center [605, 327] width 1064 height 28
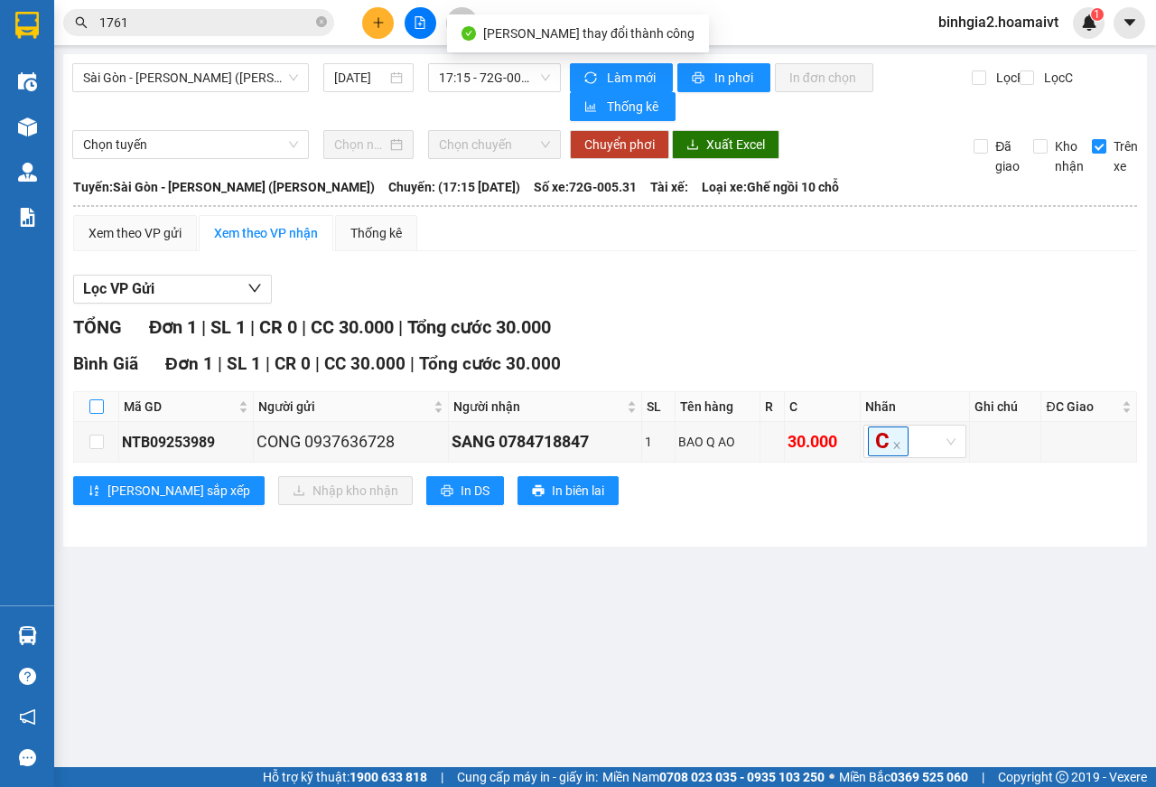
click at [97, 412] on input "checkbox" at bounding box center [96, 406] width 14 height 14
checkbox input "true"
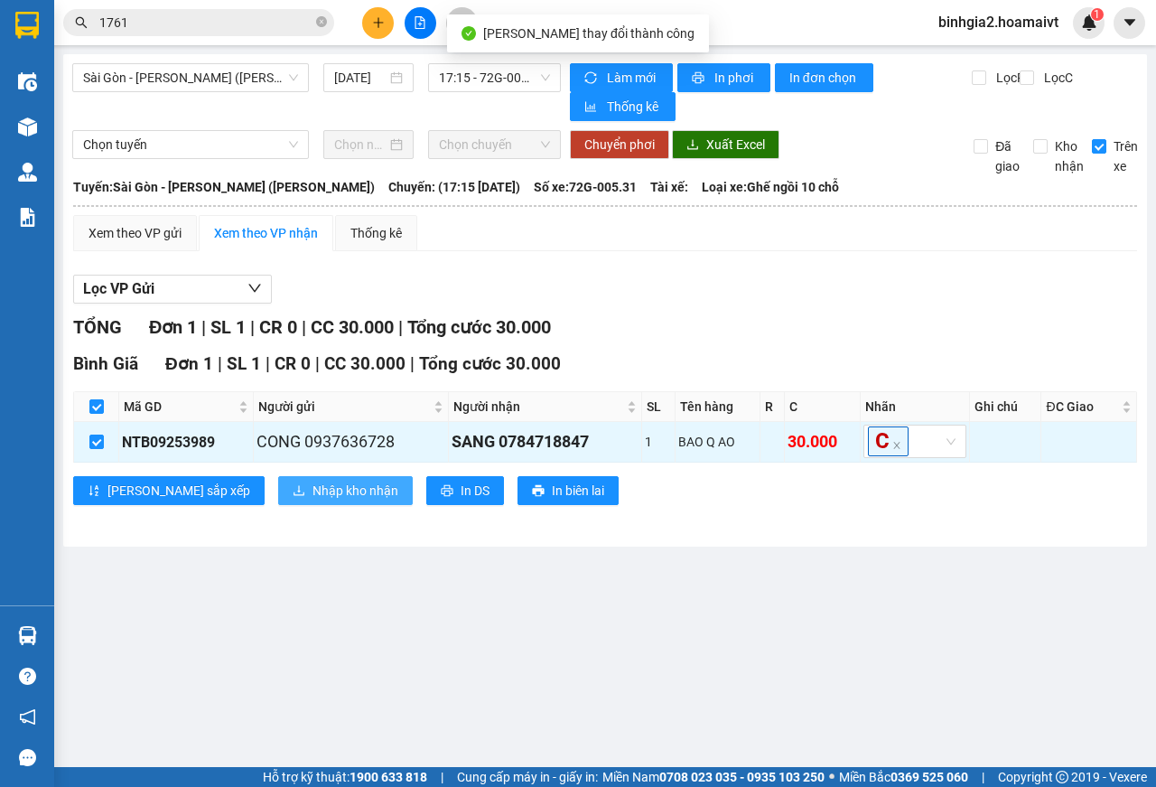
click at [313, 493] on span "Nhập kho nhận" at bounding box center [356, 491] width 86 height 20
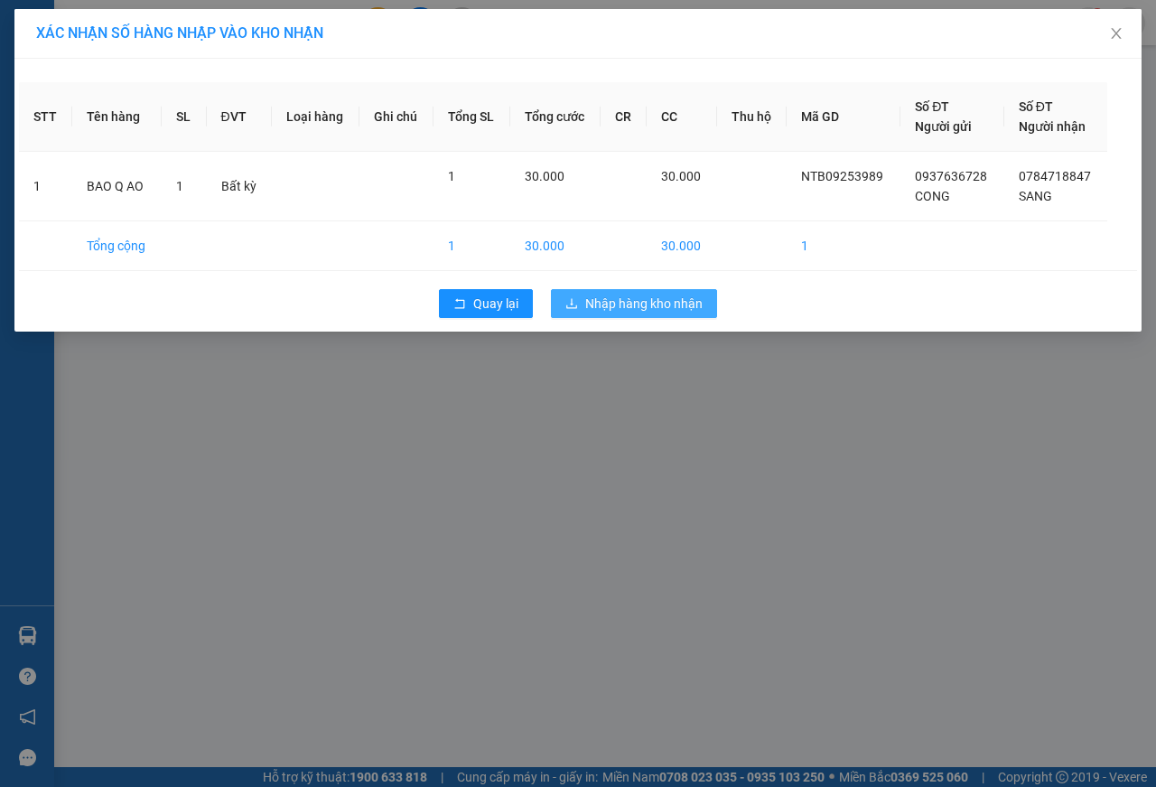
click at [639, 305] on span "Nhập hàng kho nhận" at bounding box center [643, 304] width 117 height 20
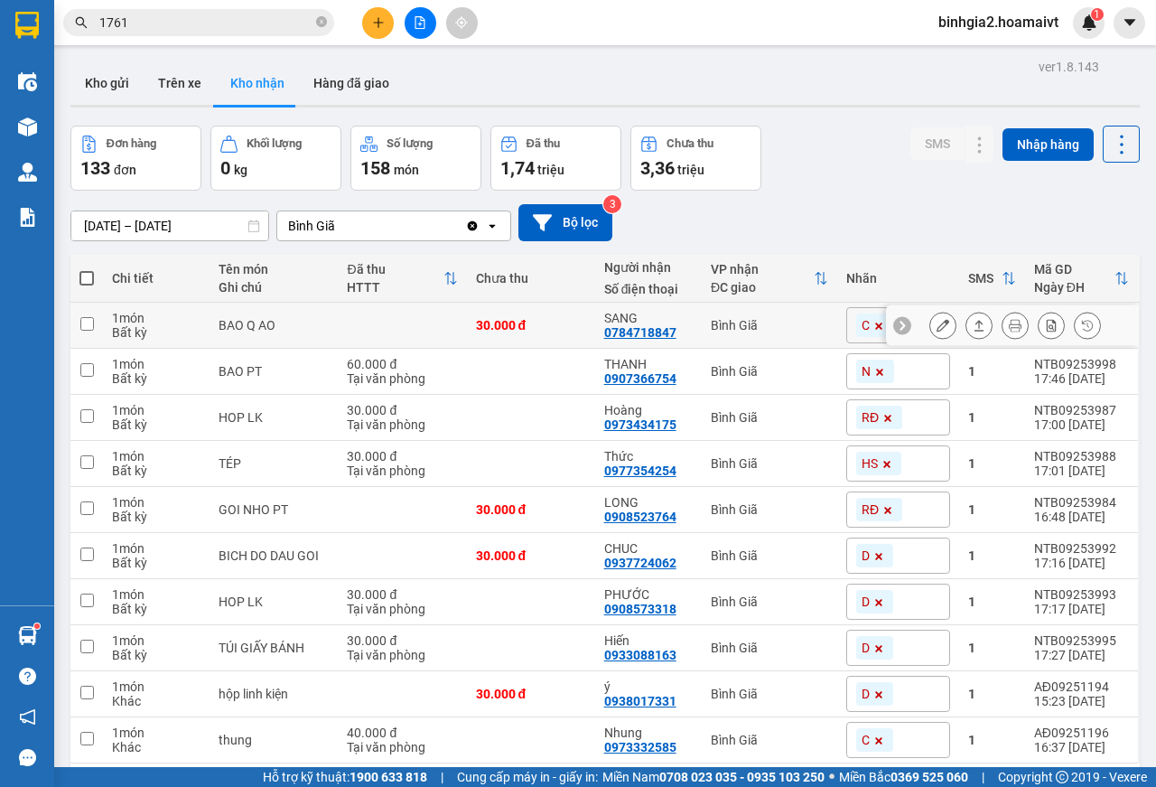
click at [639, 305] on td "SANG 0784718847" at bounding box center [648, 326] width 107 height 46
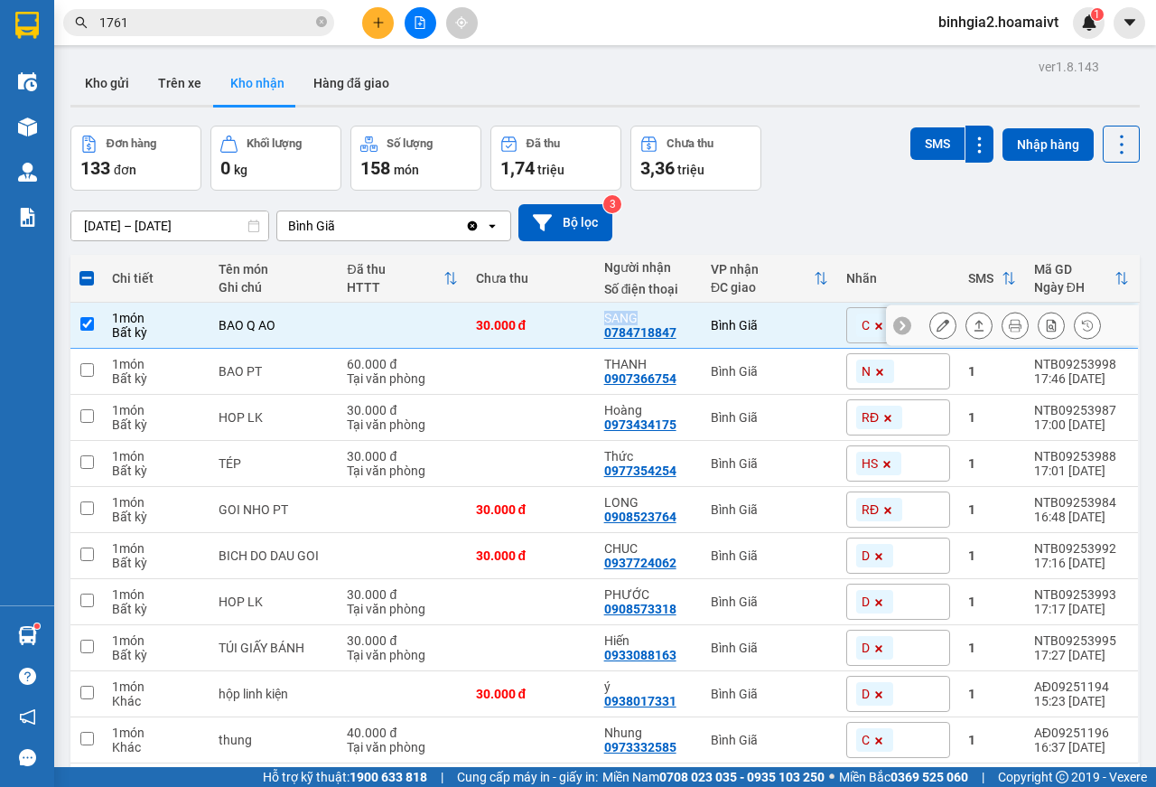
click at [639, 305] on td "SANG 0784718847" at bounding box center [648, 326] width 107 height 46
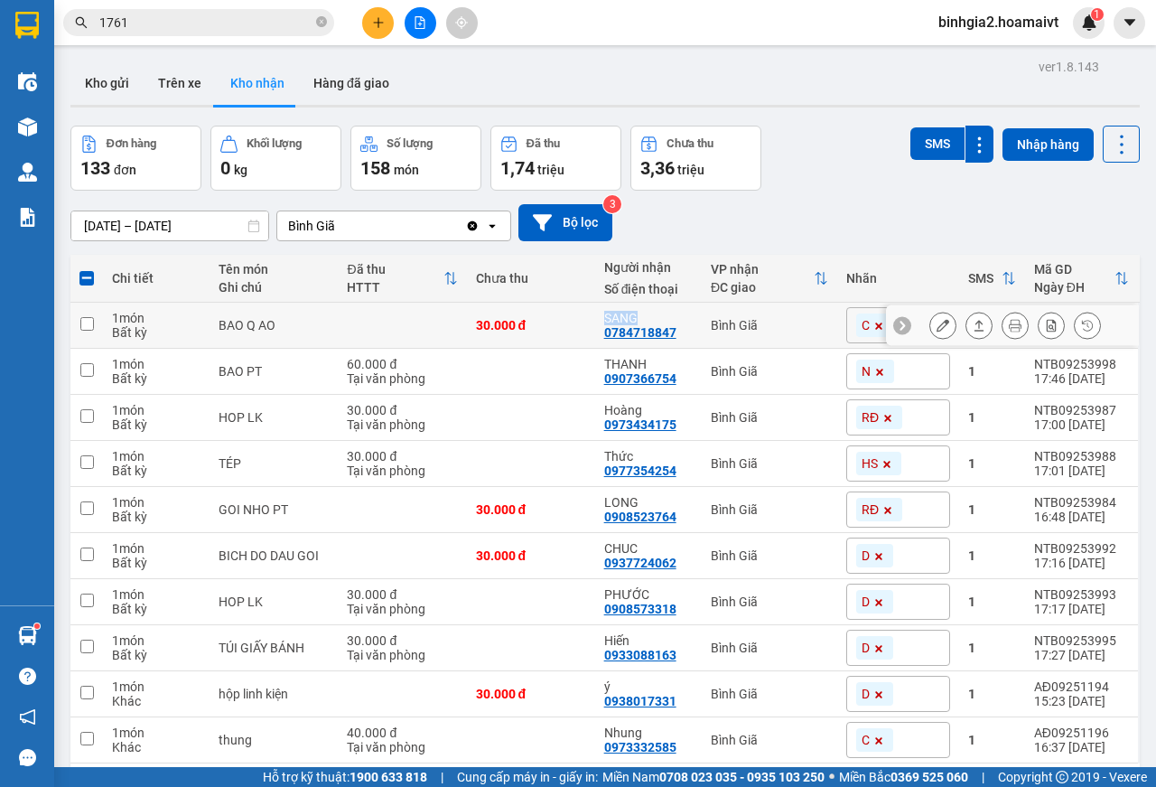
checkbox input "false"
click at [158, 19] on input "1761" at bounding box center [205, 23] width 213 height 20
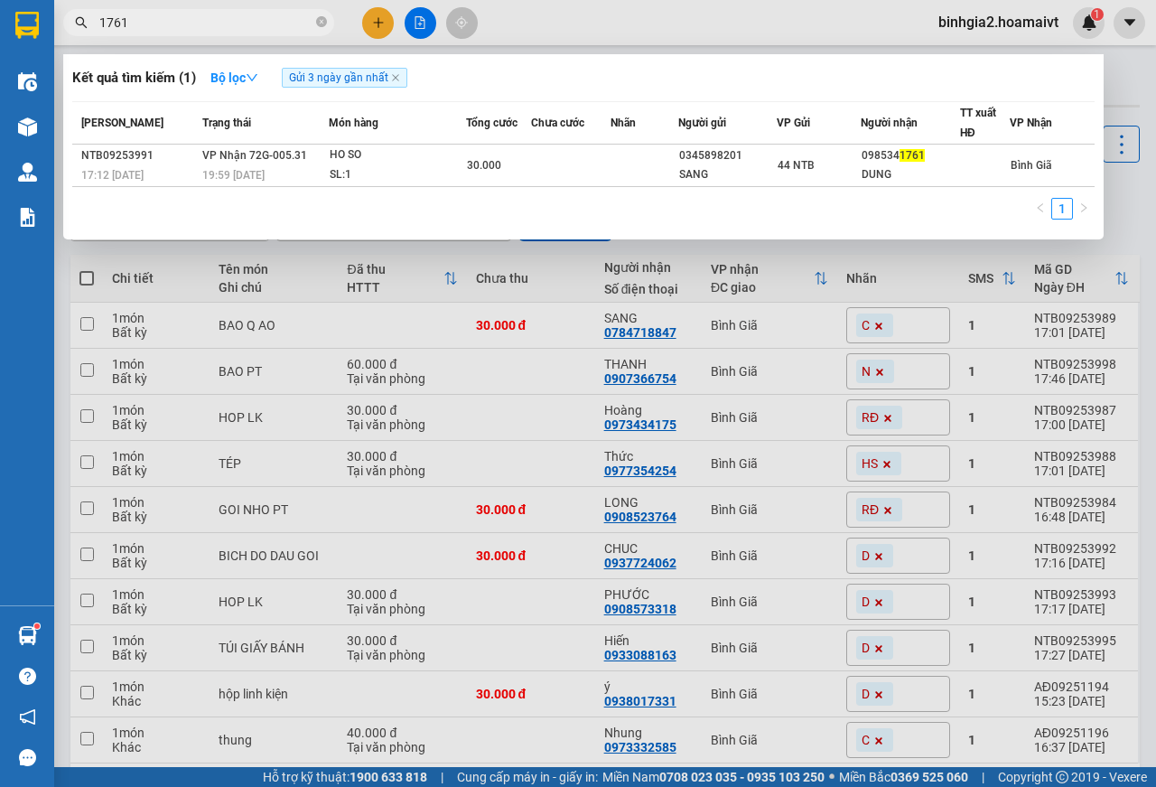
click at [156, 19] on input "1761" at bounding box center [205, 23] width 213 height 20
click at [380, 23] on div at bounding box center [578, 393] width 1156 height 787
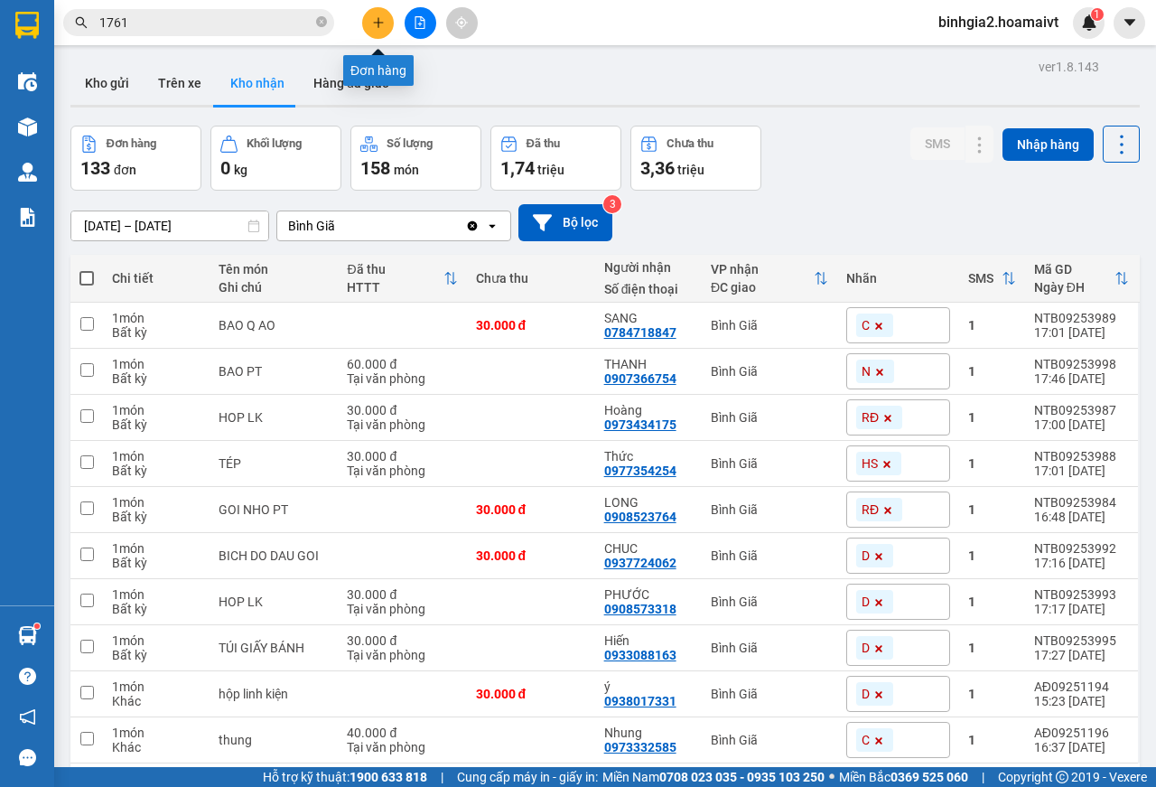
click at [375, 21] on icon "plus" at bounding box center [378, 22] width 13 height 13
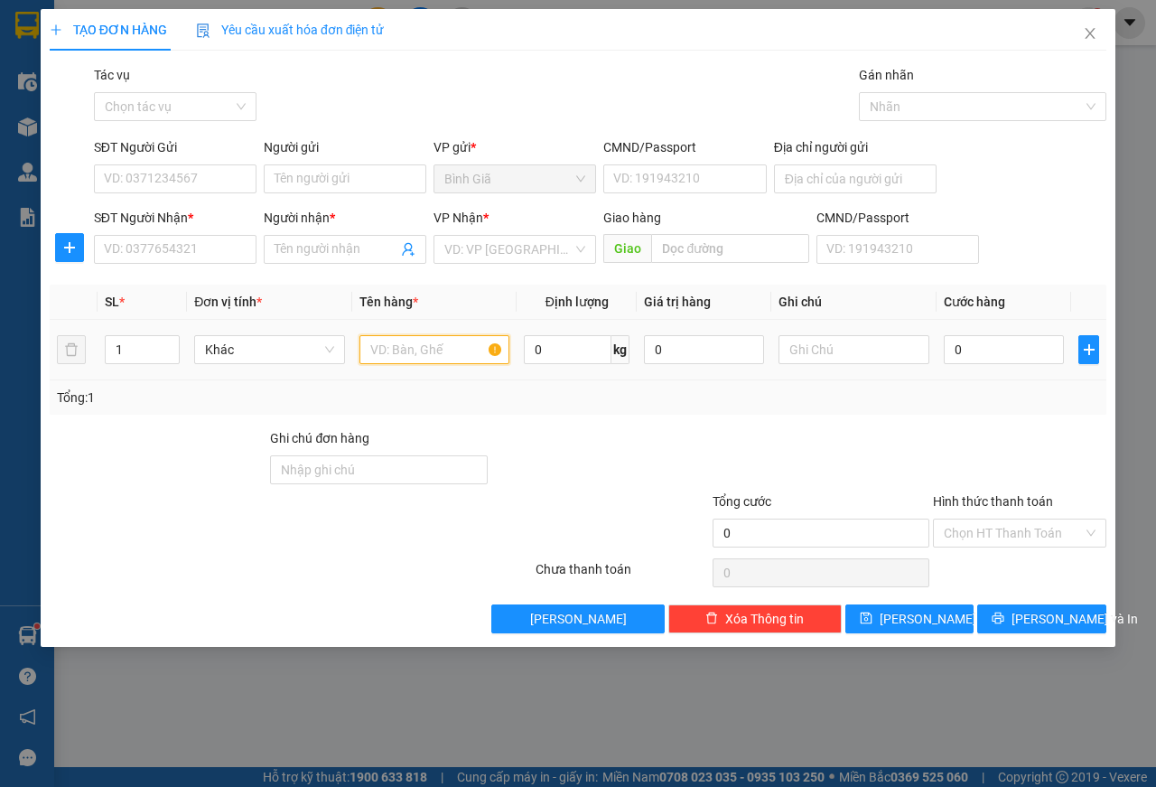
click at [454, 354] on input "text" at bounding box center [435, 349] width 151 height 29
type input "BICH ĐEN"
click at [177, 251] on input "SĐT Người Nhận *" at bounding box center [175, 249] width 163 height 29
click at [166, 245] on input "SĐT Người Nhận *" at bounding box center [175, 249] width 163 height 29
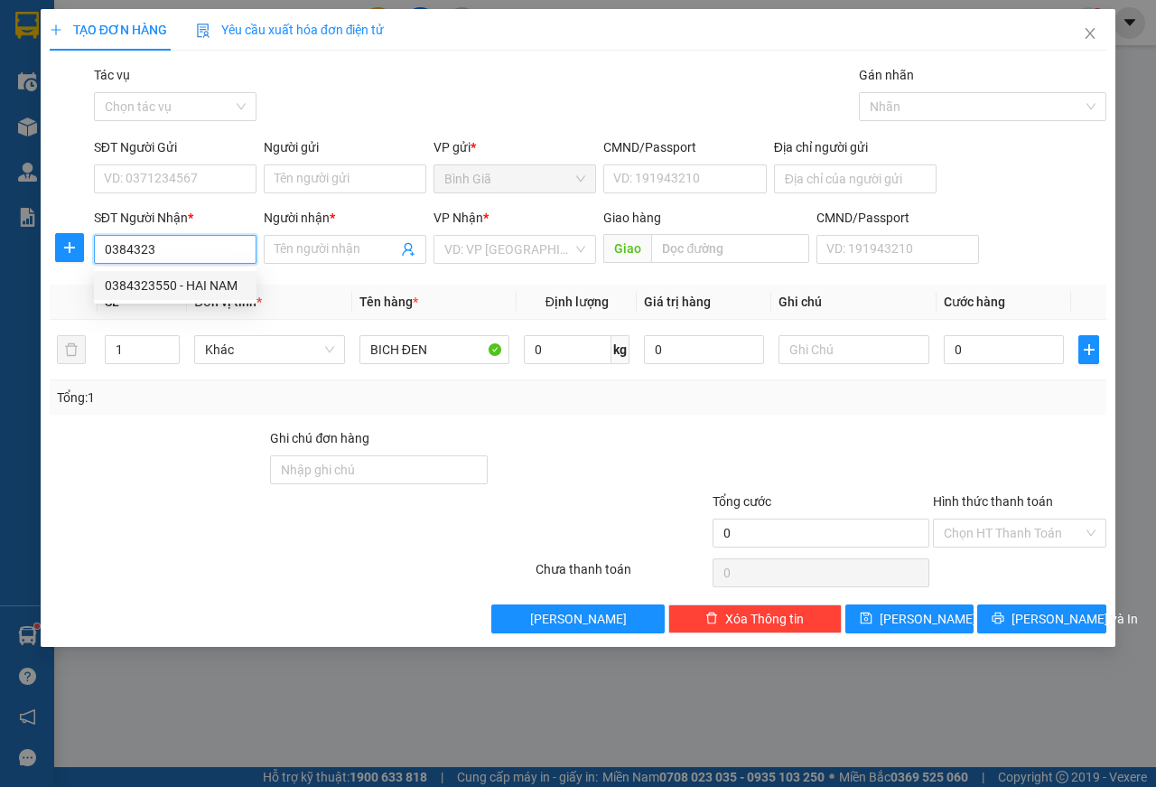
click at [212, 290] on div "0384323550 - HAI NAM" at bounding box center [175, 286] width 141 height 20
type input "0384323550"
type input "HAI NAM"
type input "0384323550"
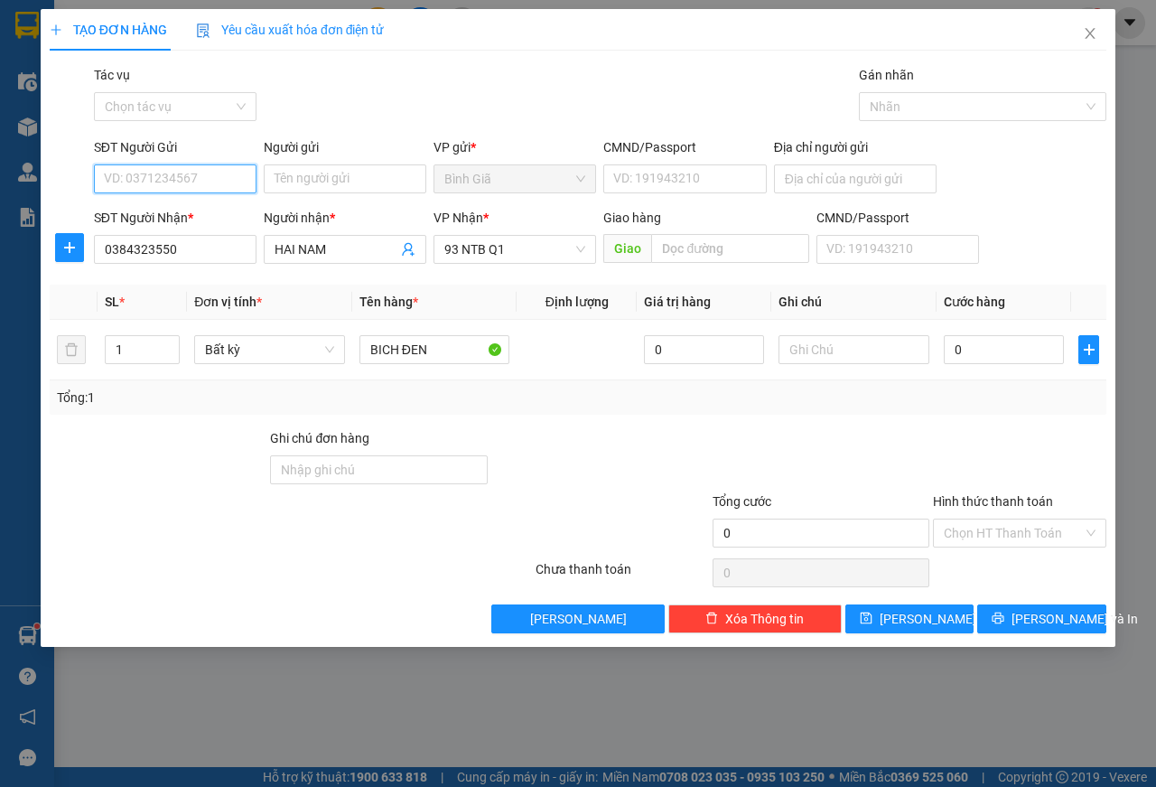
click at [174, 179] on input "SĐT Người Gửi" at bounding box center [175, 178] width 163 height 29
click at [194, 212] on div "0913435830 - Thụy" at bounding box center [206, 215] width 203 height 20
type input "0913435830"
type input "Thụy"
click at [1019, 347] on input "0" at bounding box center [1004, 349] width 120 height 29
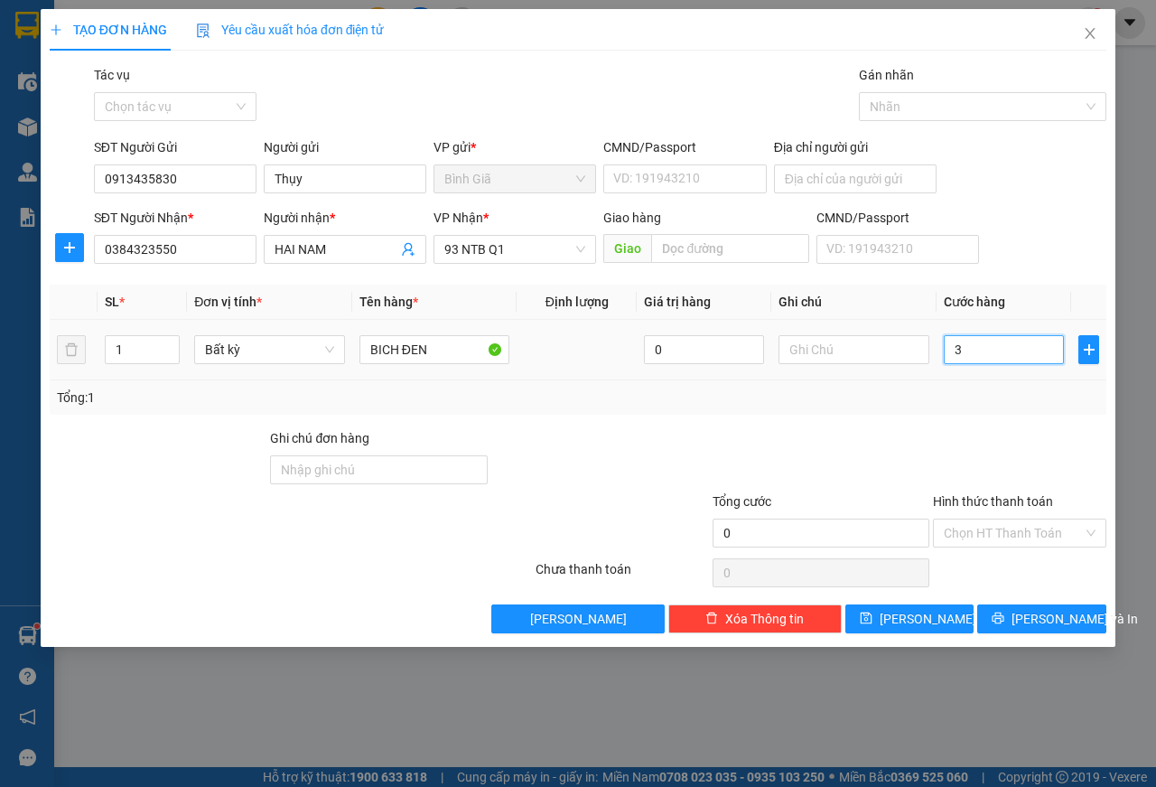
type input "30"
type input "30.000"
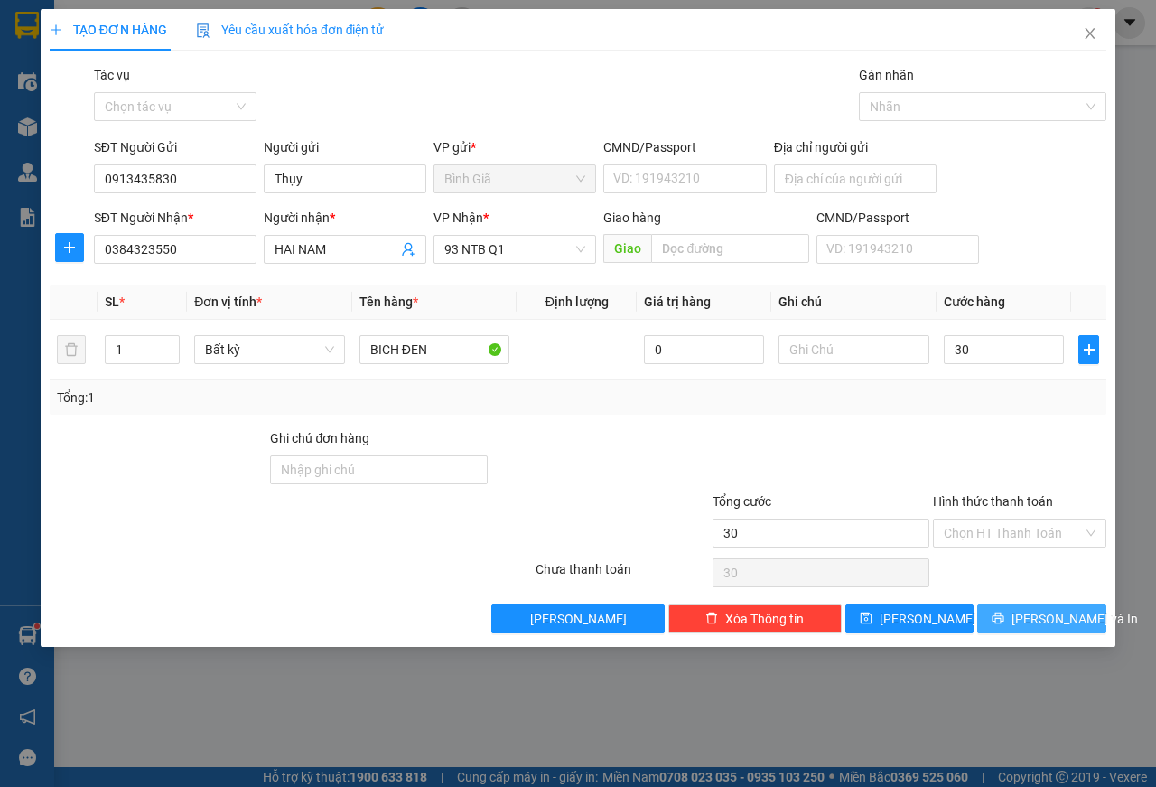
type input "30.000"
click at [1005, 620] on icon "printer" at bounding box center [998, 618] width 13 height 13
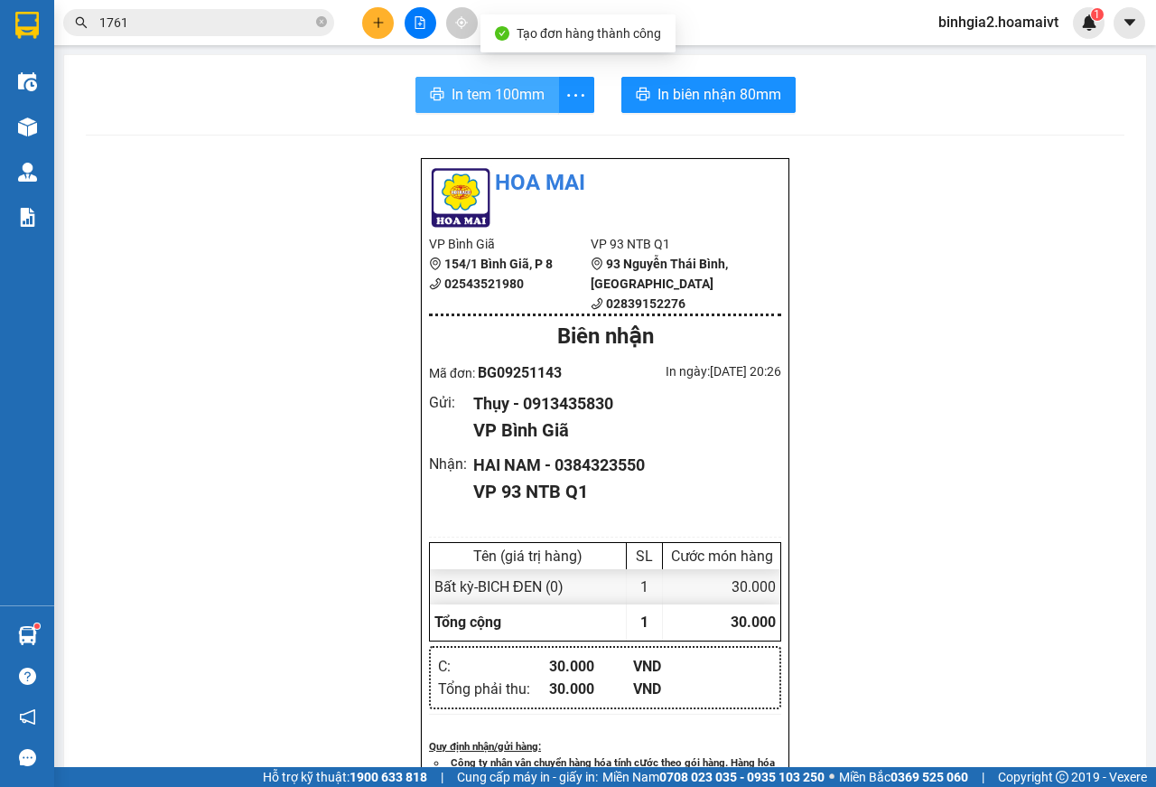
click at [465, 100] on span "In tem 100mm" at bounding box center [498, 94] width 93 height 23
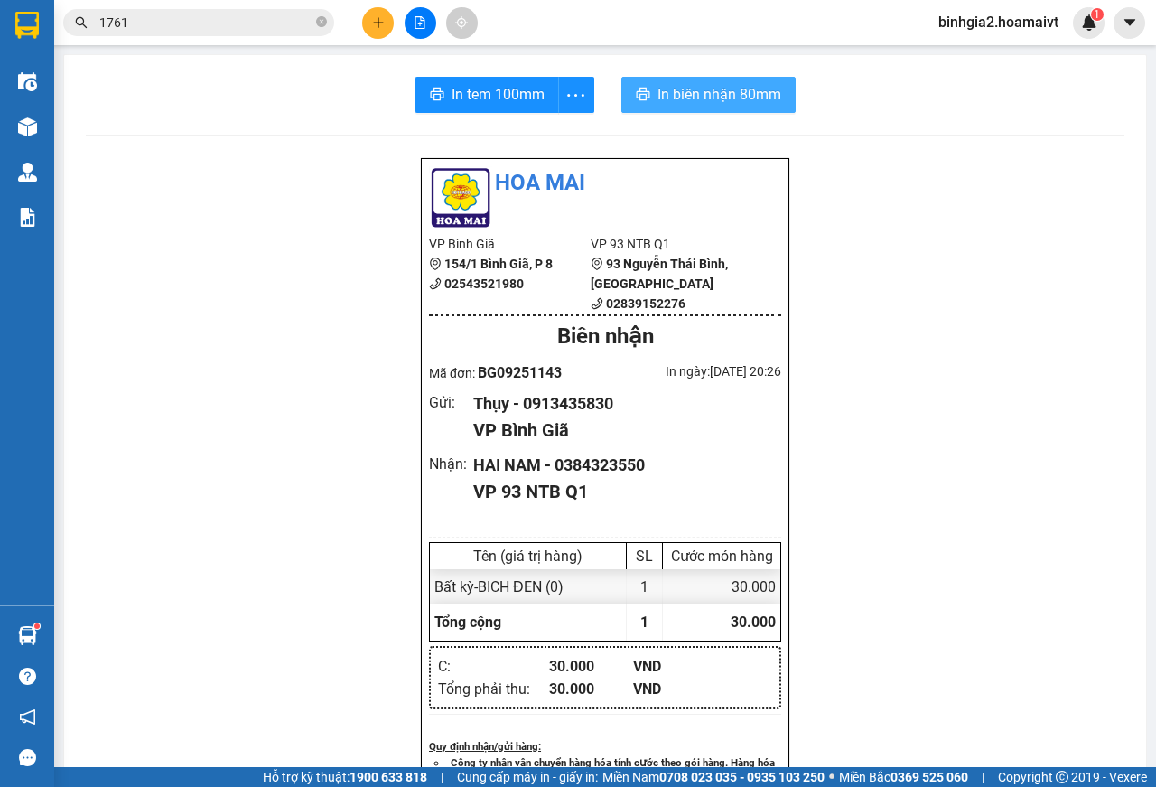
click at [693, 89] on span "In biên nhận 80mm" at bounding box center [720, 94] width 124 height 23
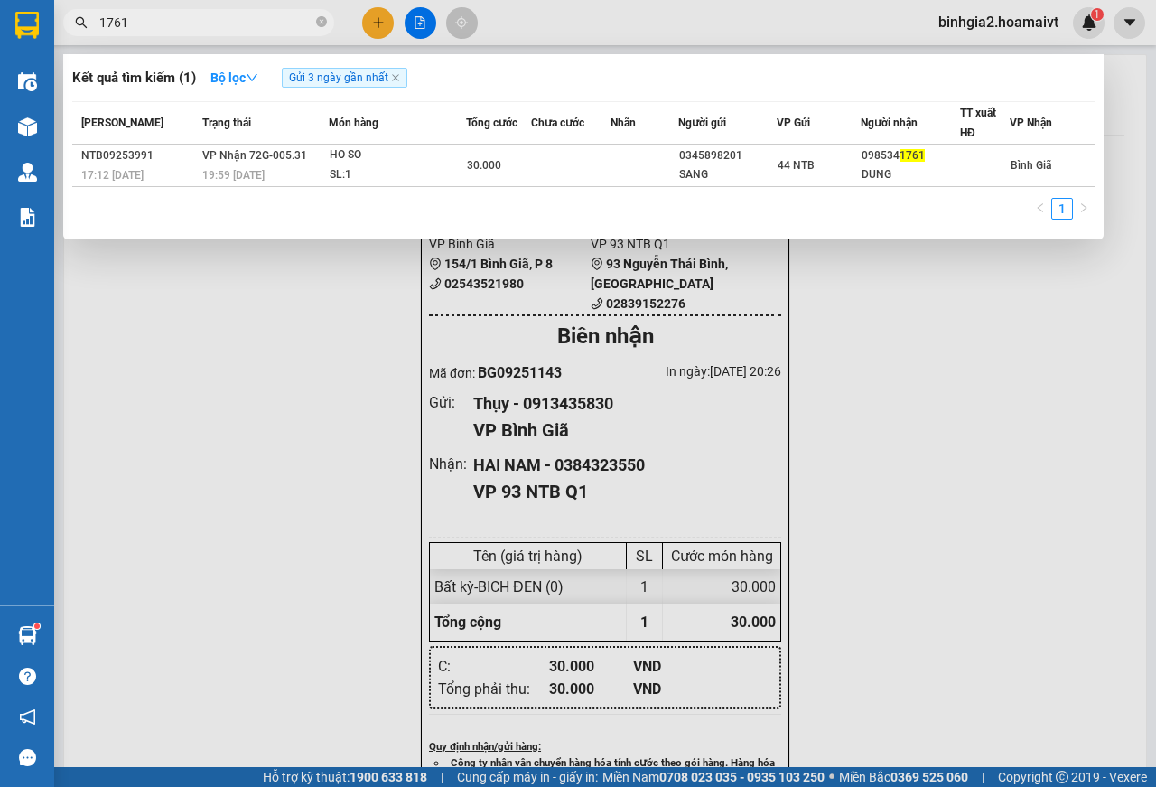
click at [224, 19] on input "1761" at bounding box center [205, 23] width 213 height 20
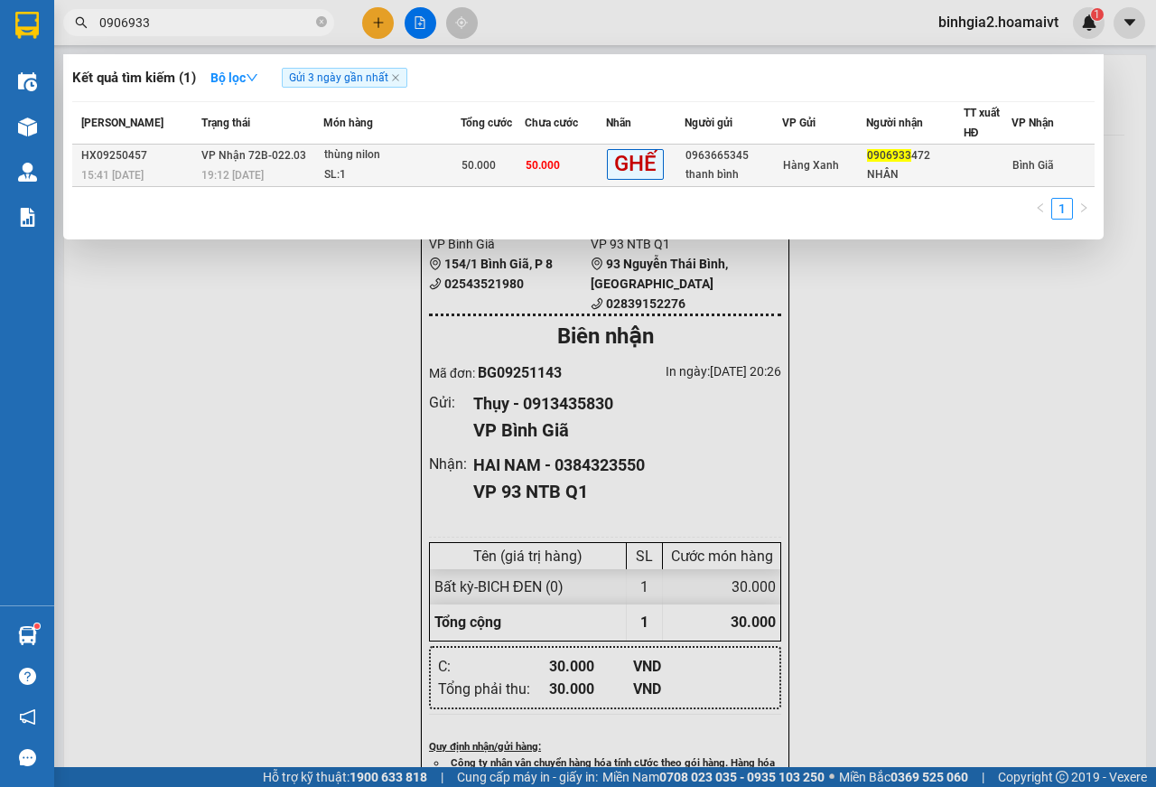
type input "0906933"
click at [406, 156] on div "thùng nilon" at bounding box center [392, 155] width 136 height 20
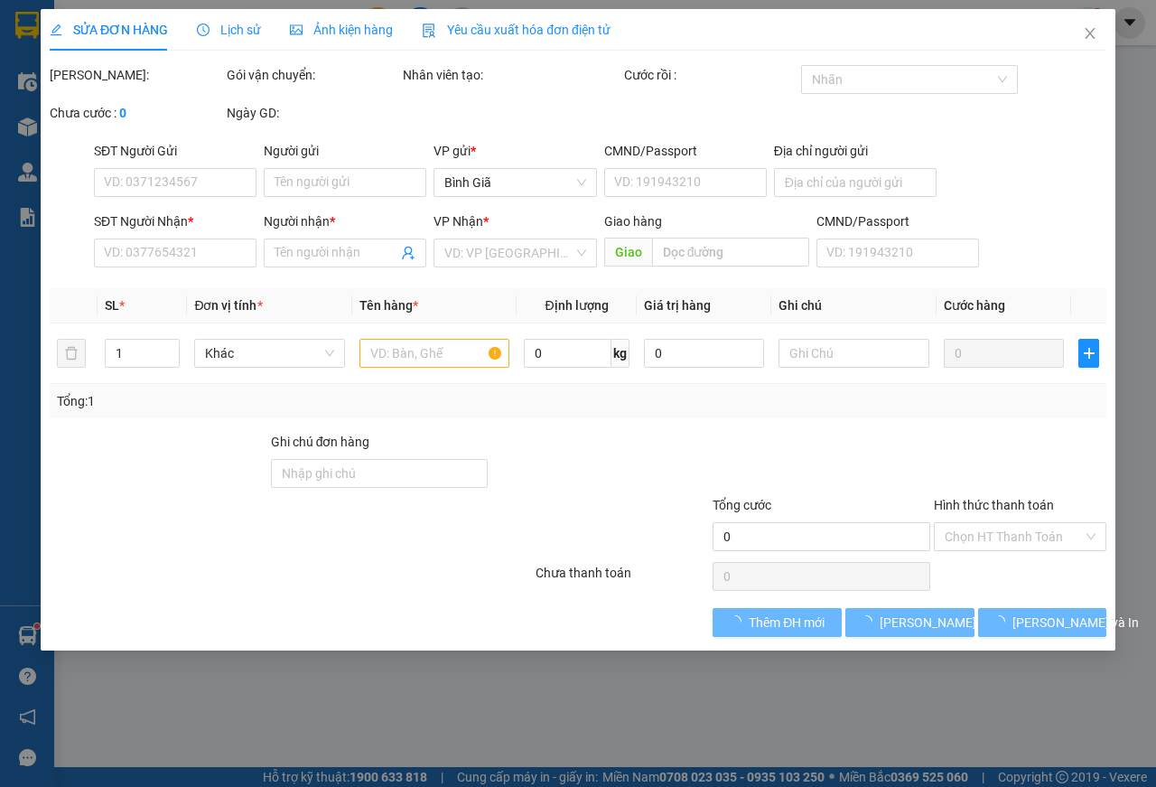
type input "0963665345"
type input "thanh bình"
type input "087093002375"
type input "0906933472"
type input "NHÂN"
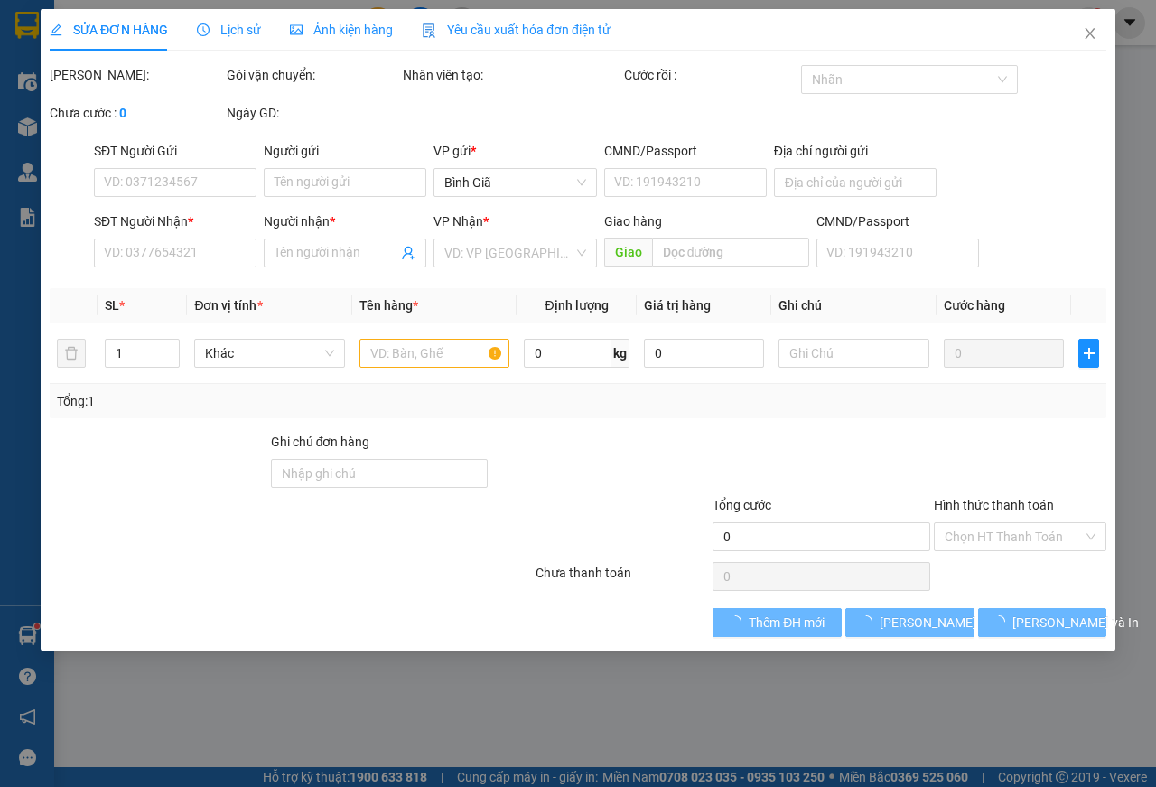
type input "50.000"
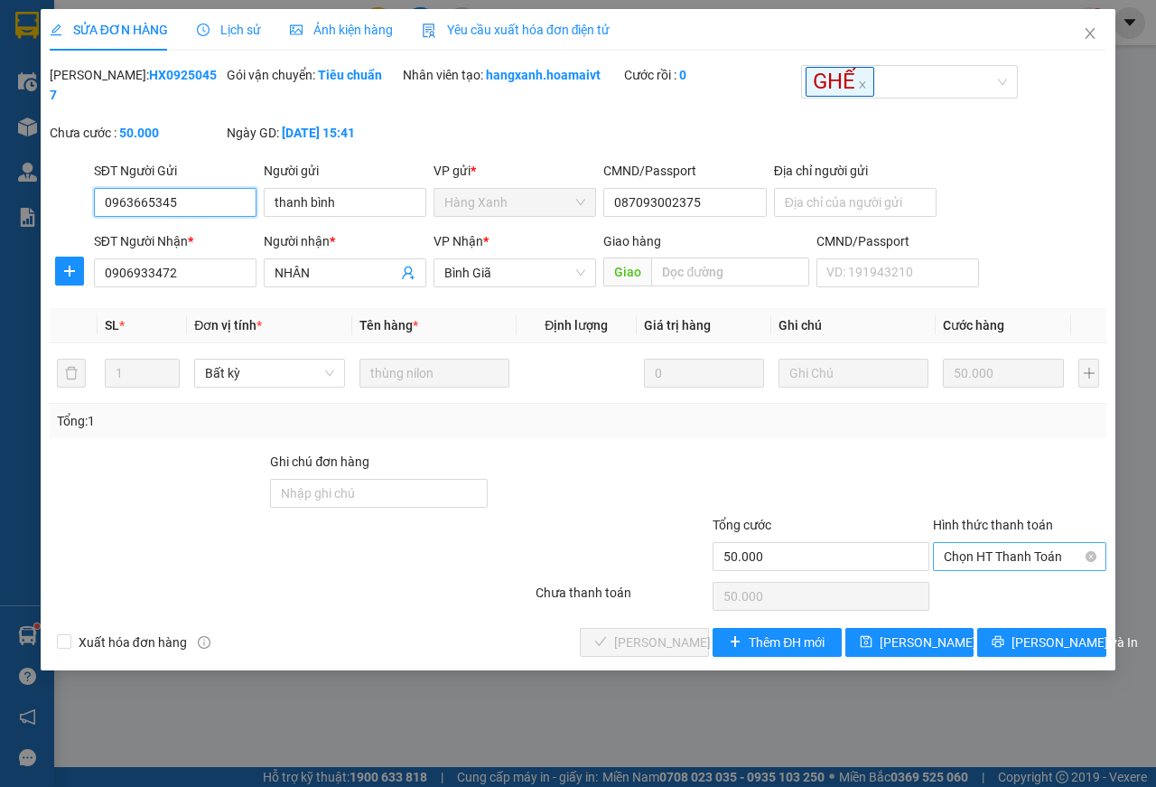
click at [1020, 558] on span "Chọn HT Thanh Toán" at bounding box center [1020, 556] width 152 height 27
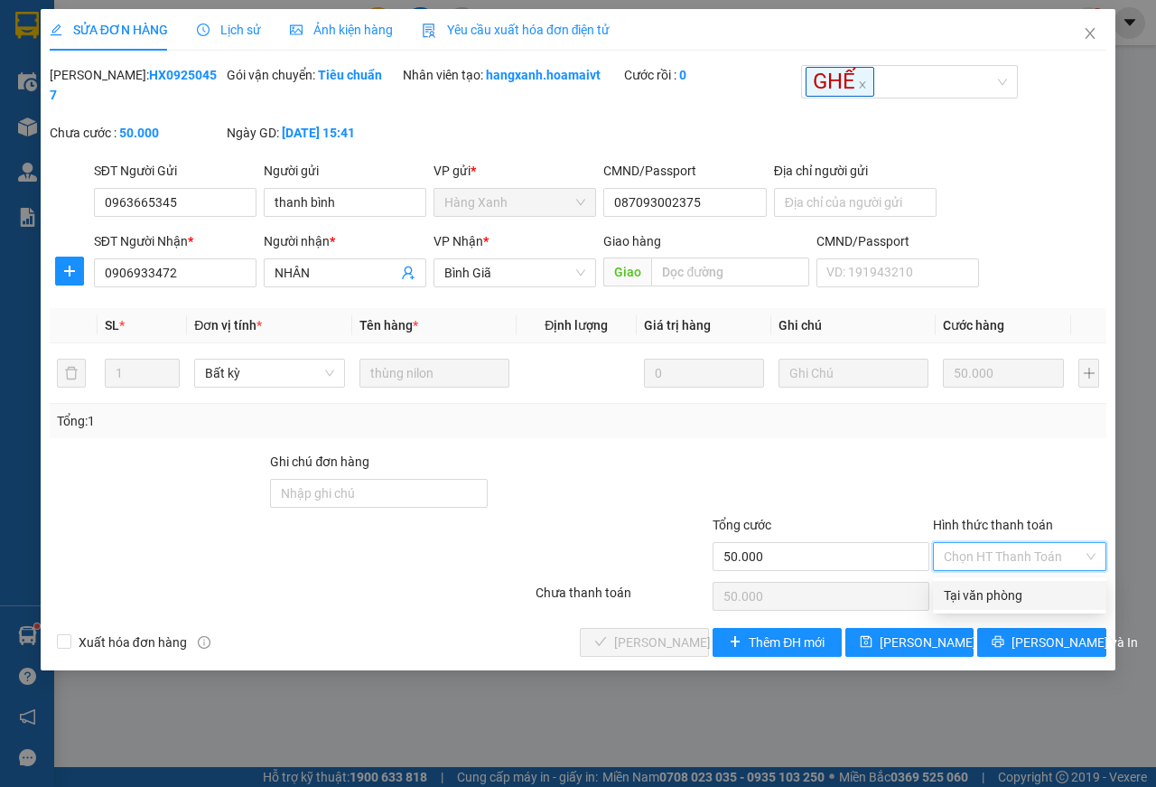
drag, startPoint x: 1008, startPoint y: 590, endPoint x: 991, endPoint y: 594, distance: 17.5
click at [1005, 590] on div "Tại văn phòng" at bounding box center [1020, 595] width 152 height 20
type input "0"
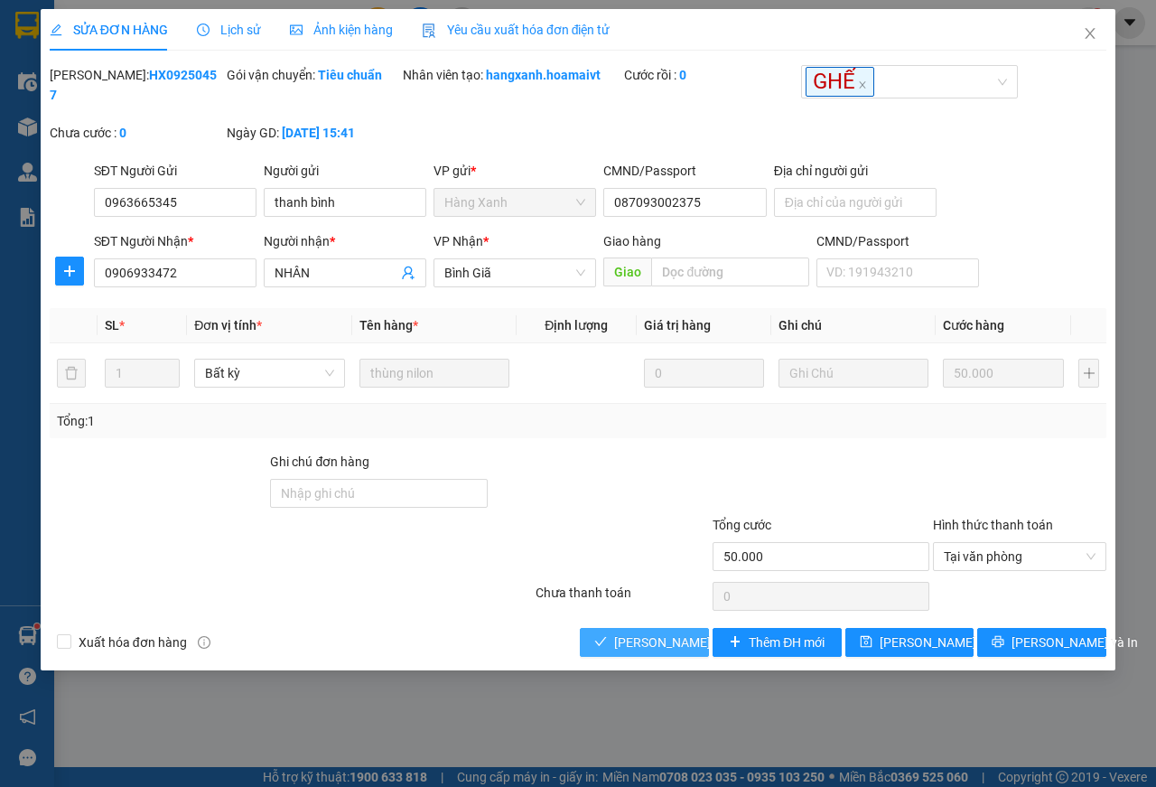
click at [660, 649] on span "[PERSON_NAME] và Giao hàng" at bounding box center [700, 642] width 173 height 20
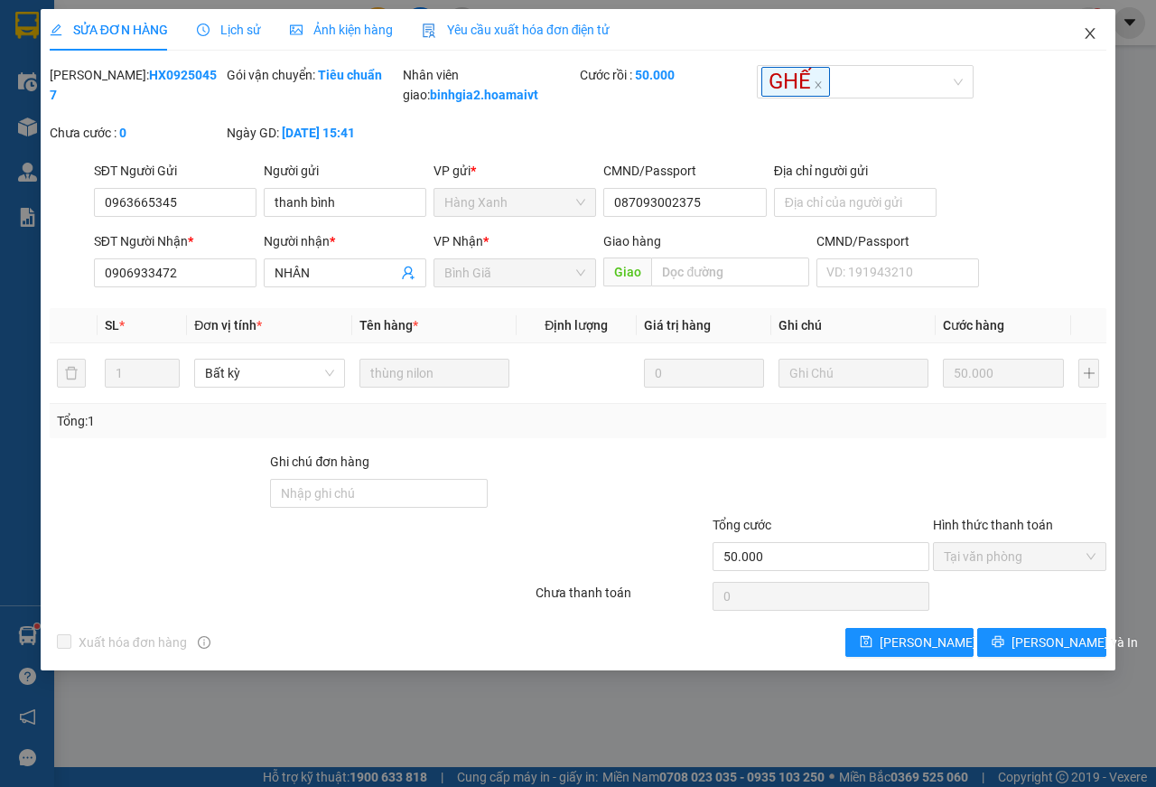
click at [1096, 37] on icon "close" at bounding box center [1090, 33] width 14 height 14
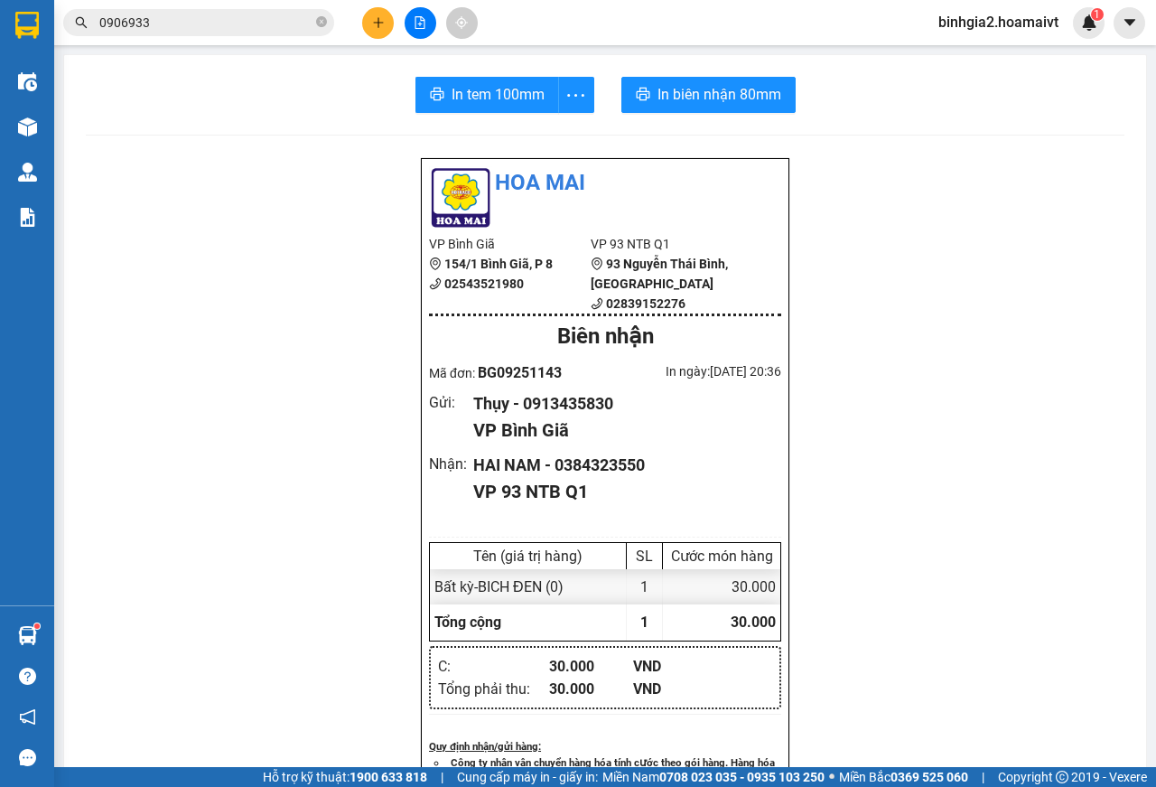
click at [269, 27] on input "0906933" at bounding box center [205, 23] width 213 height 20
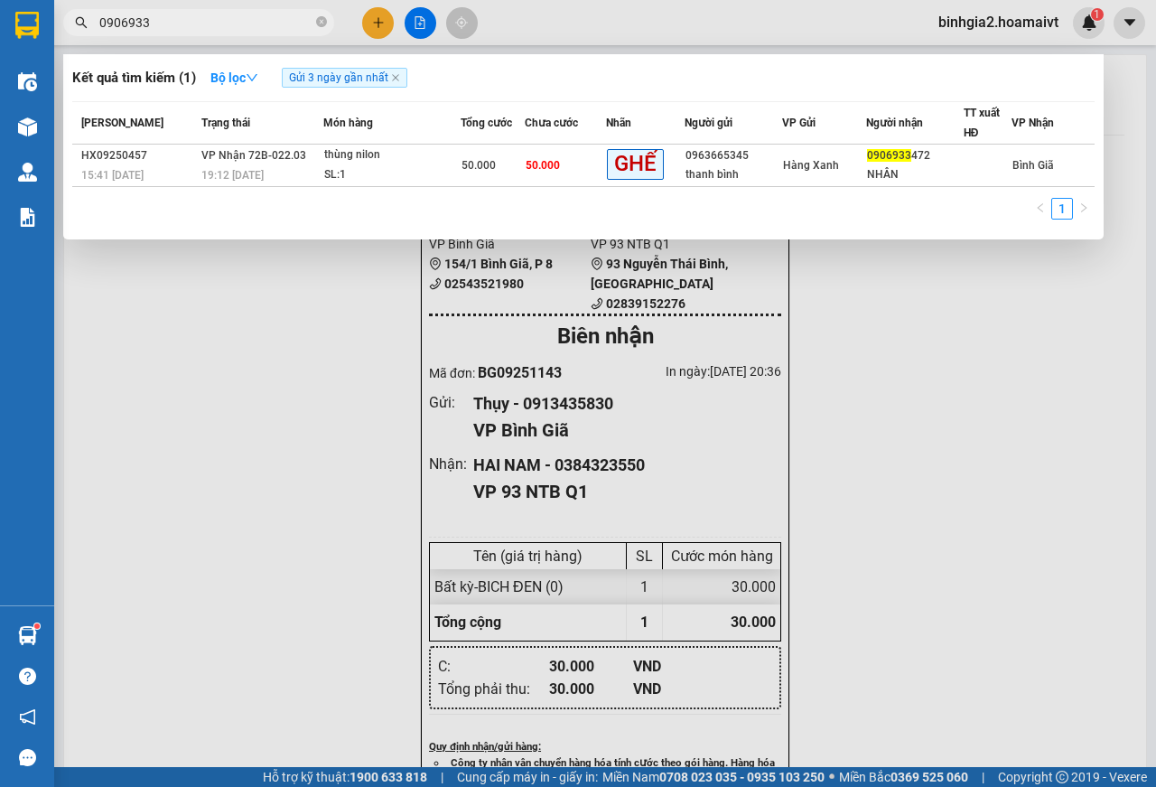
click at [182, 17] on input "0906933" at bounding box center [205, 23] width 213 height 20
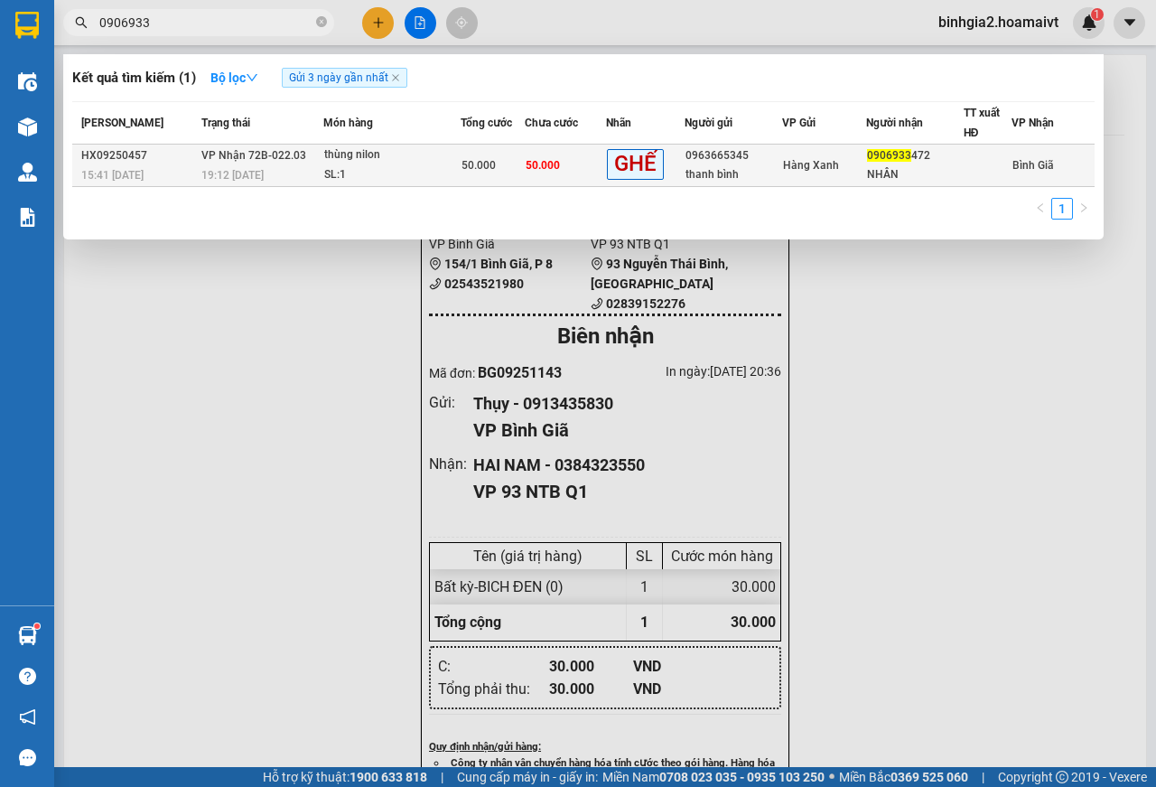
click at [405, 168] on div "SL: 1" at bounding box center [392, 175] width 136 height 20
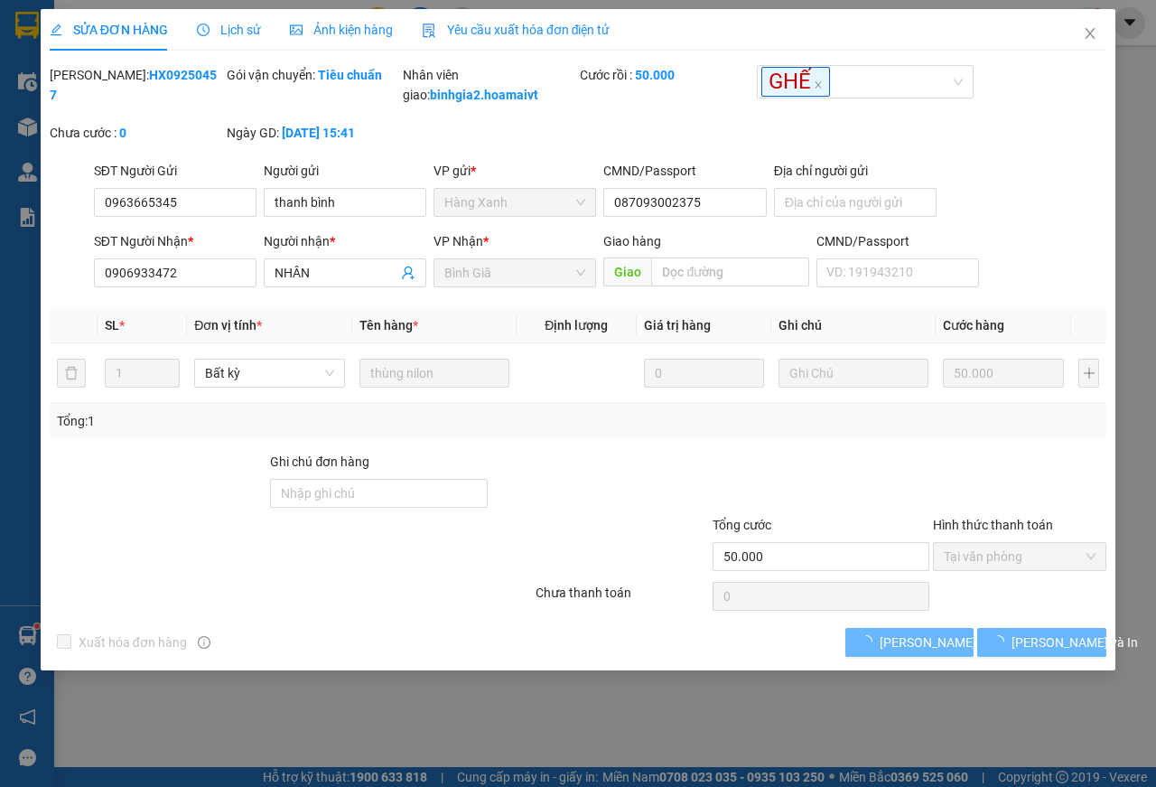
type input "0963665345"
type input "thanh bình"
type input "087093002375"
type input "0906933472"
type input "NHÂN"
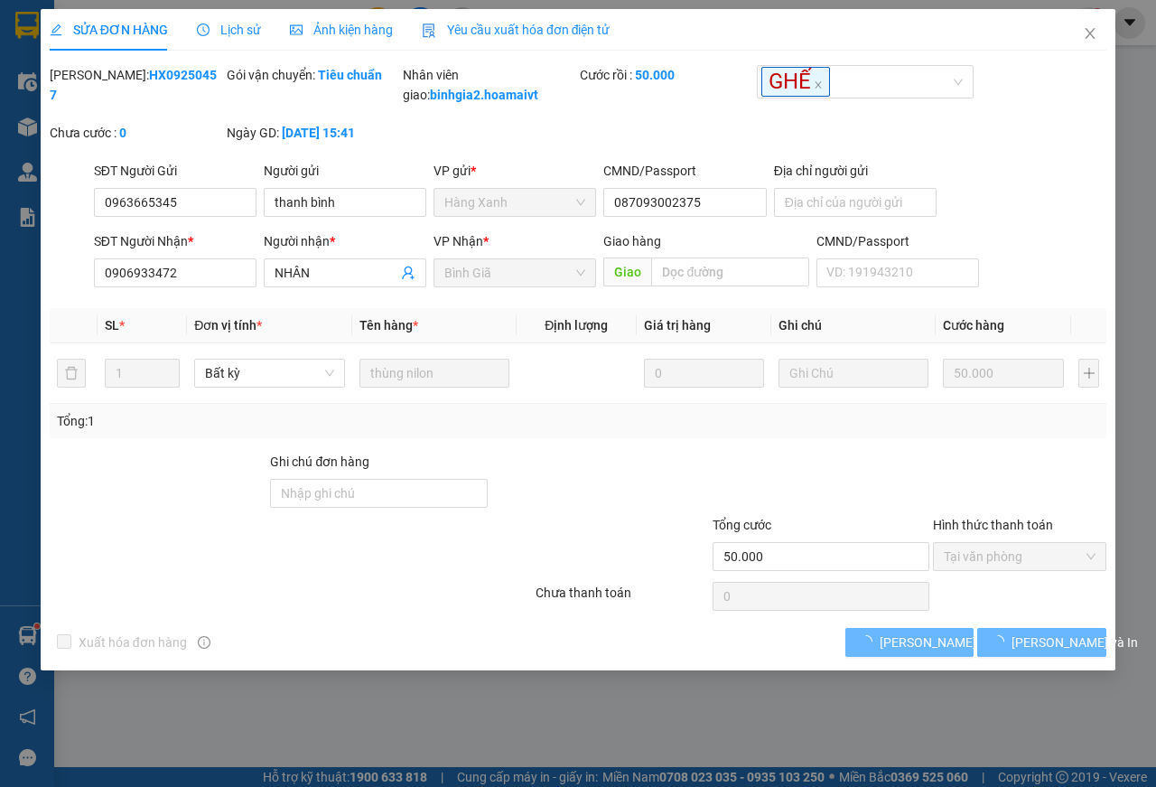
type input "50.000"
click at [1093, 32] on icon "close" at bounding box center [1091, 33] width 10 height 11
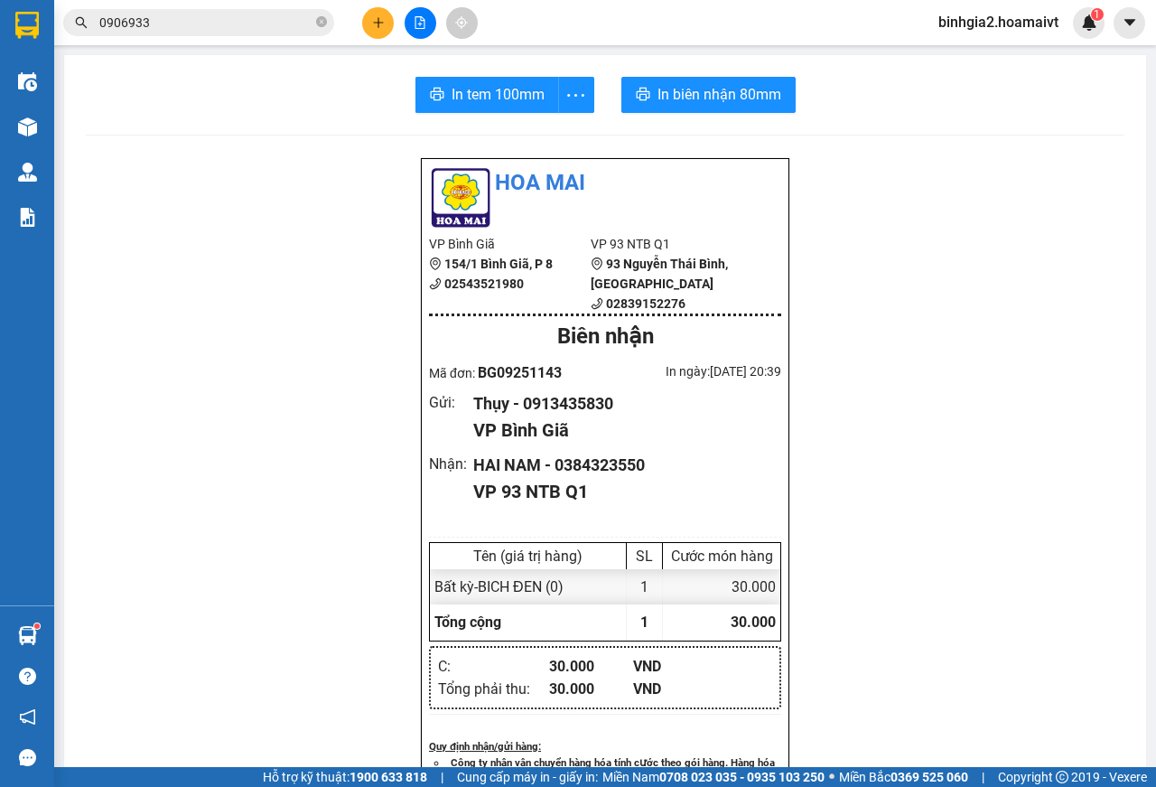
click at [238, 24] on input "0906933" at bounding box center [205, 23] width 213 height 20
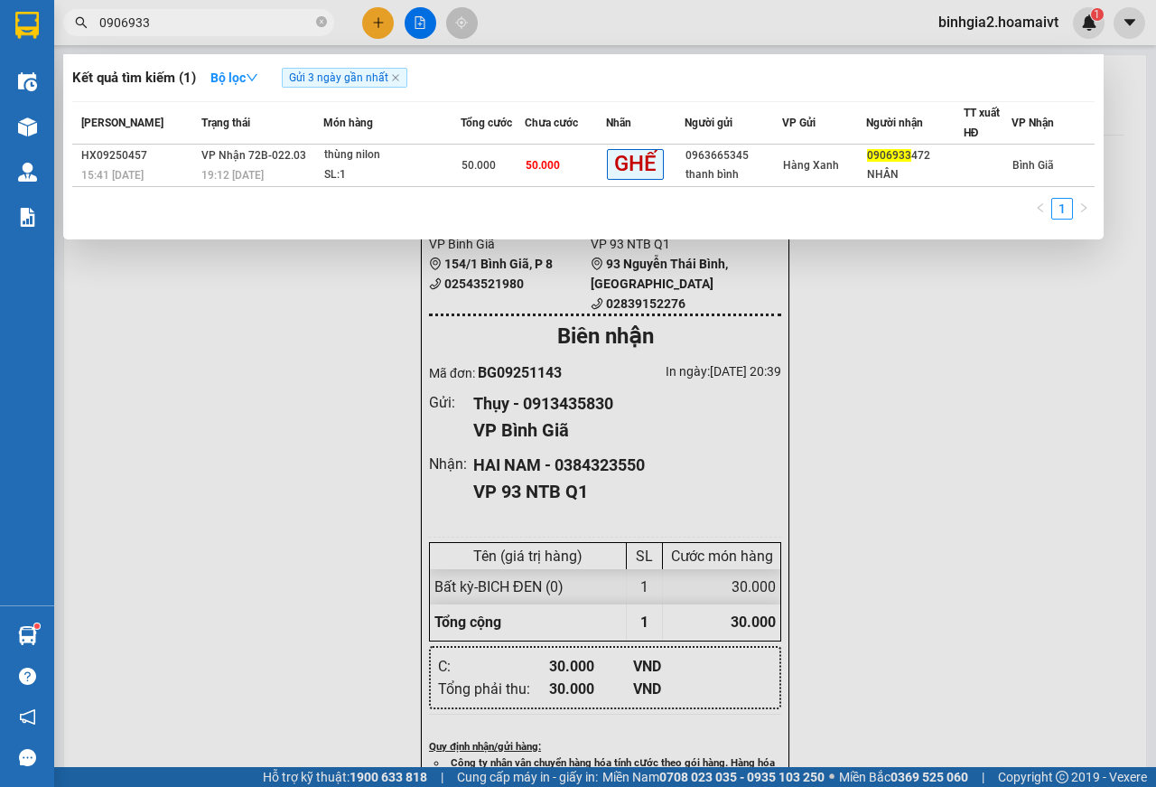
click at [376, 19] on div at bounding box center [578, 393] width 1156 height 787
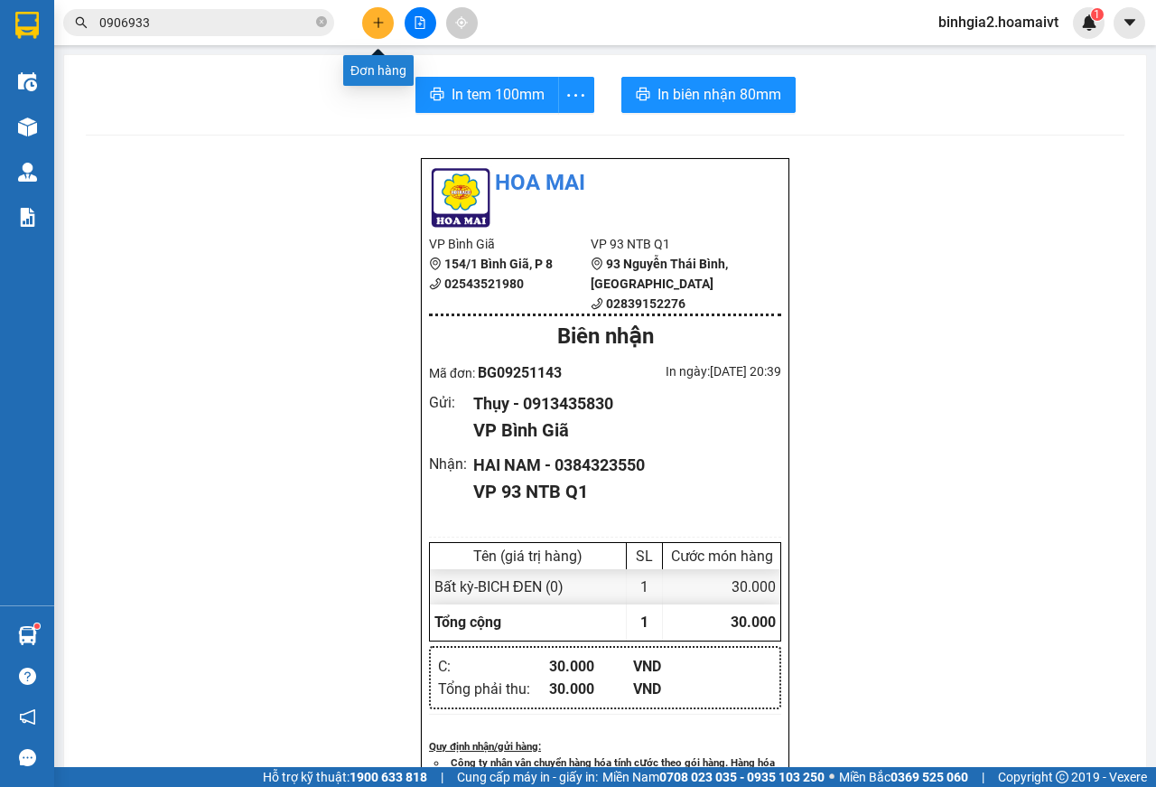
click at [376, 19] on icon "plus" at bounding box center [378, 22] width 13 height 13
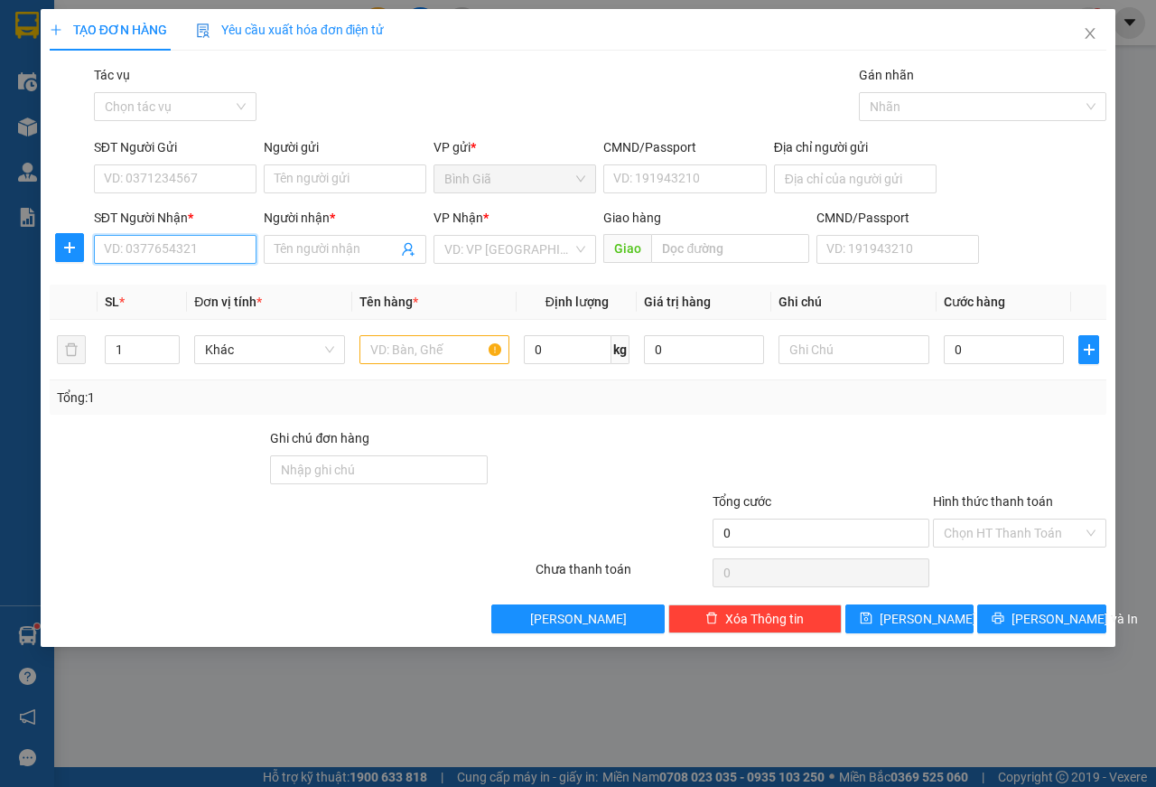
click at [200, 247] on input "SĐT Người Nhận *" at bounding box center [175, 249] width 163 height 29
click at [1087, 33] on icon "close" at bounding box center [1090, 33] width 14 height 14
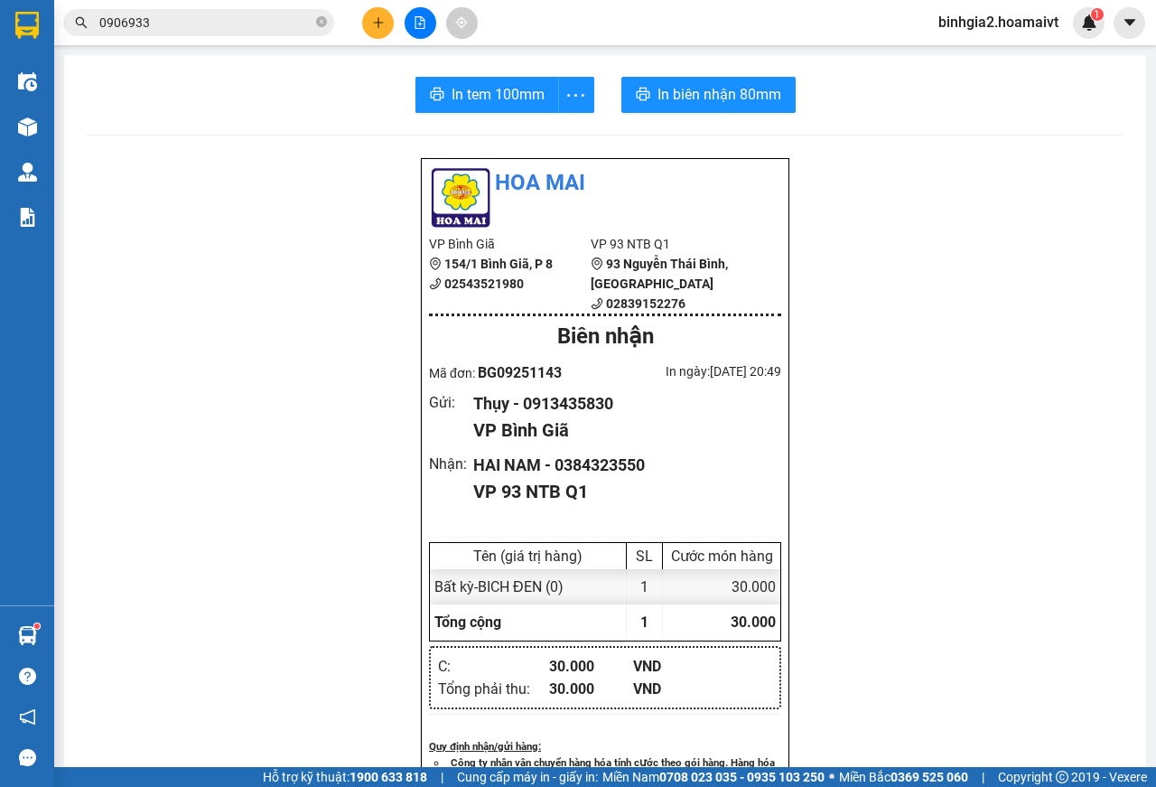
click at [235, 30] on input "0906933" at bounding box center [205, 23] width 213 height 20
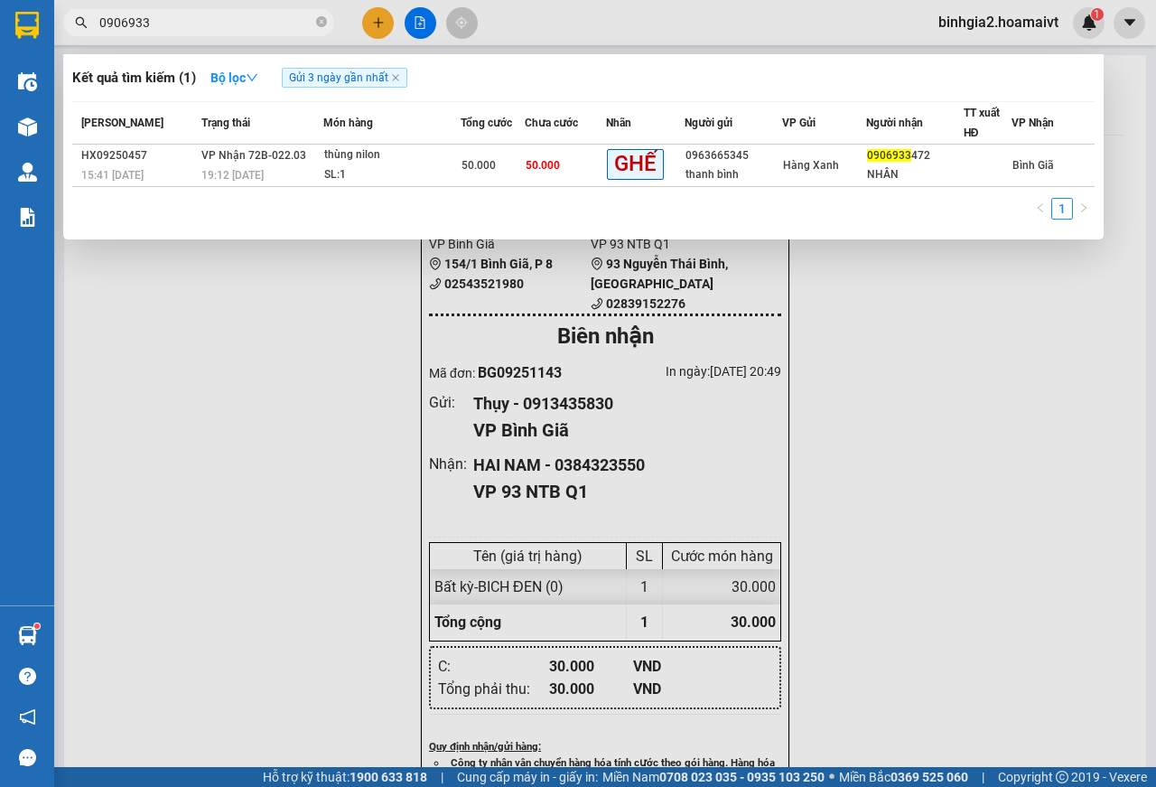
click at [235, 30] on input "0906933" at bounding box center [205, 23] width 213 height 20
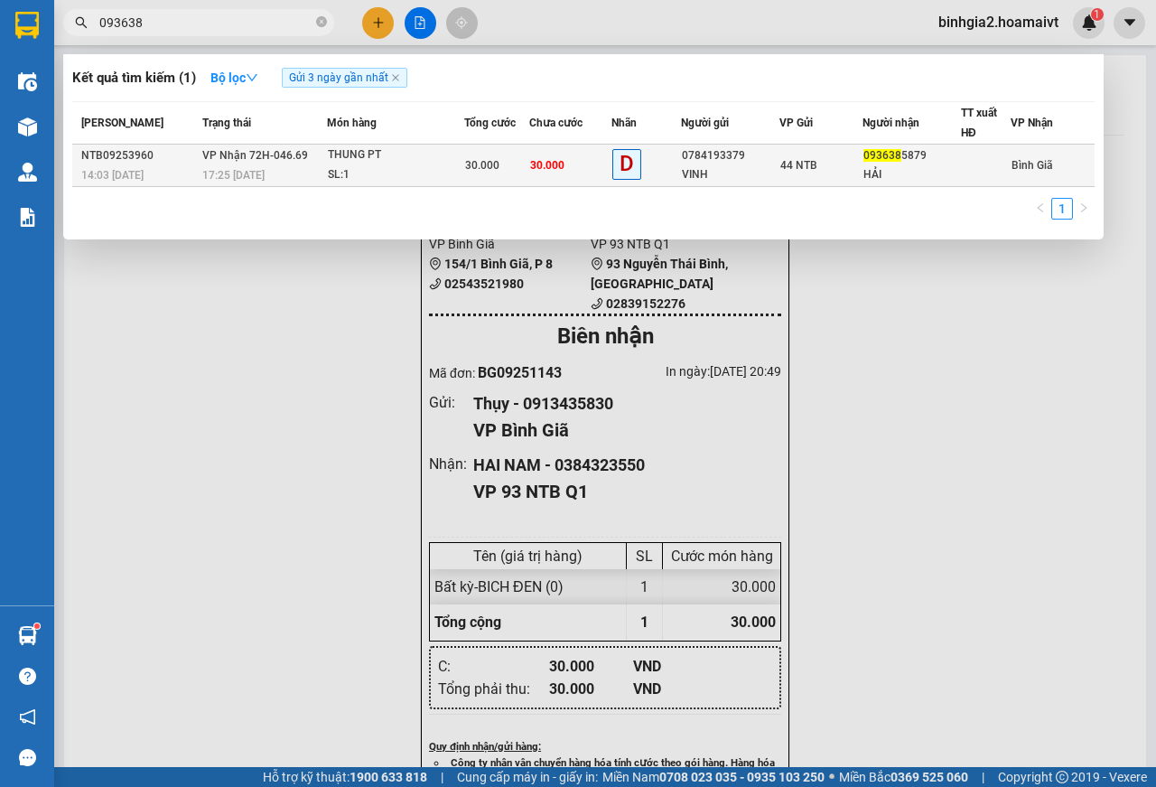
type input "093638"
click at [432, 162] on div "THUNG PT" at bounding box center [396, 155] width 136 height 20
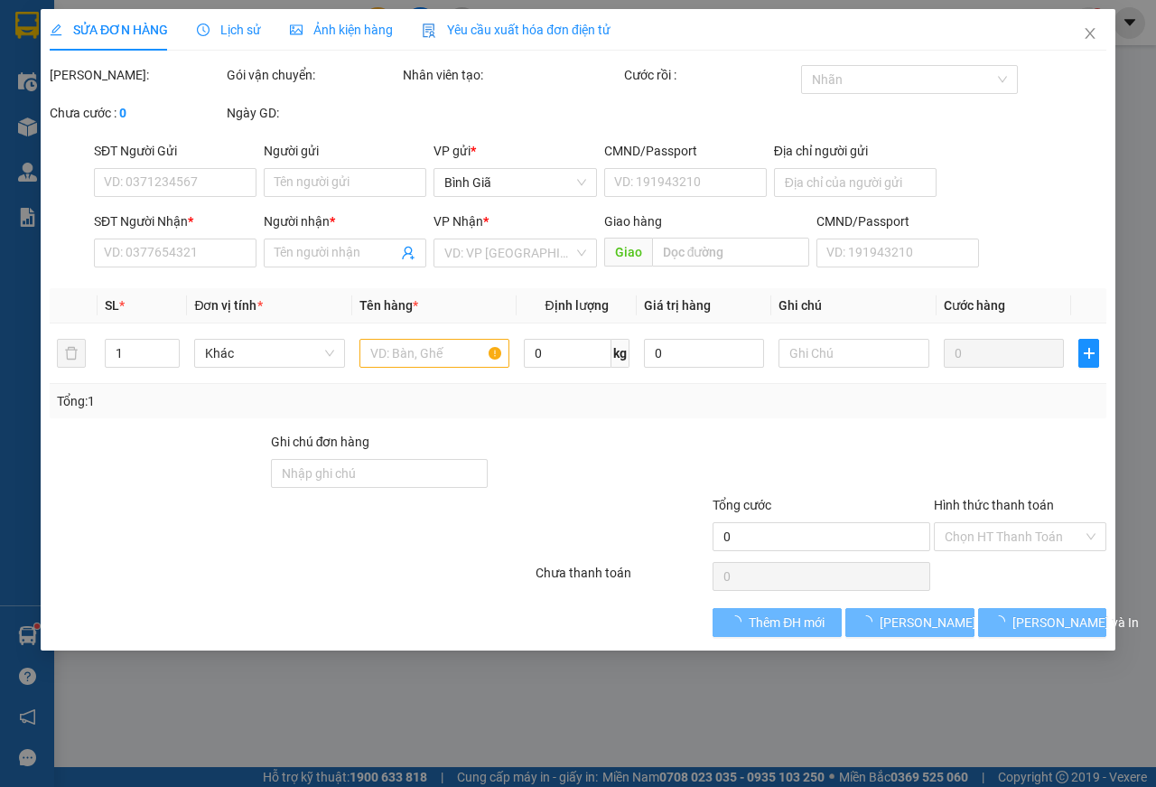
type input "0784193379"
type input "VINH"
type input "0936385879"
type input "HẢI"
type input "30.000"
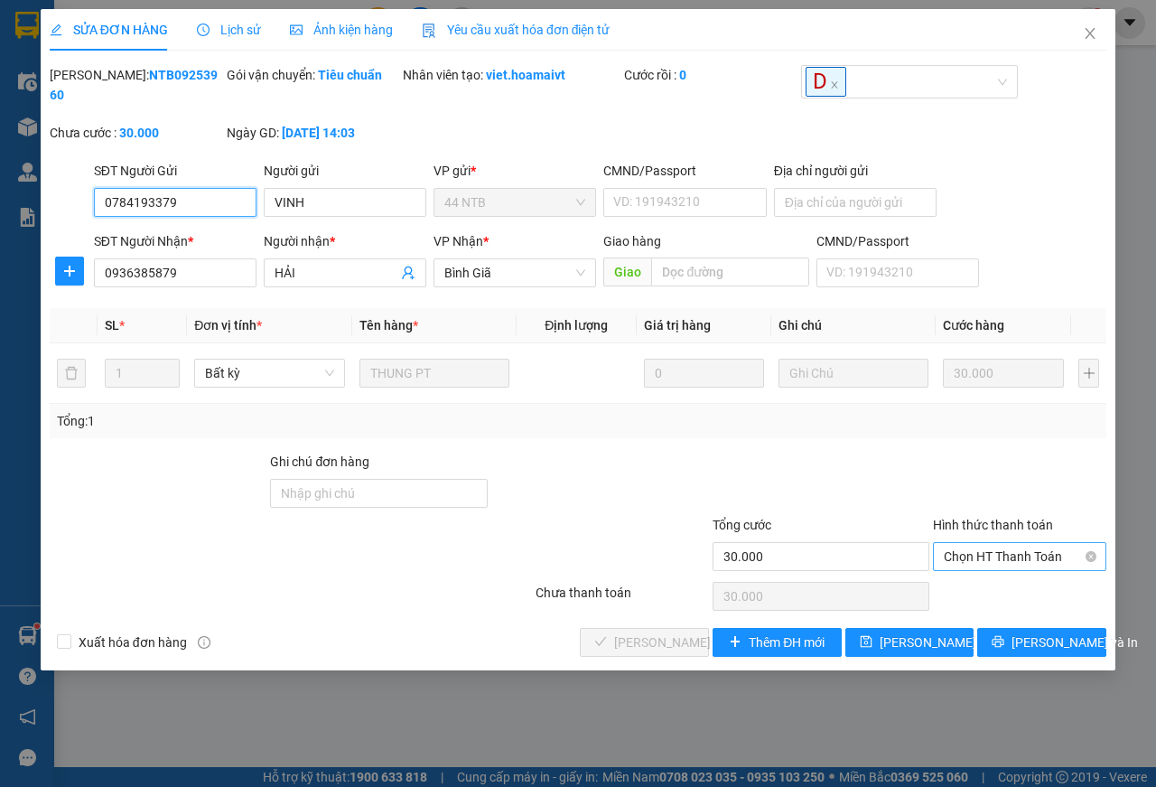
click at [1007, 563] on span "Chọn HT Thanh Toán" at bounding box center [1020, 556] width 152 height 27
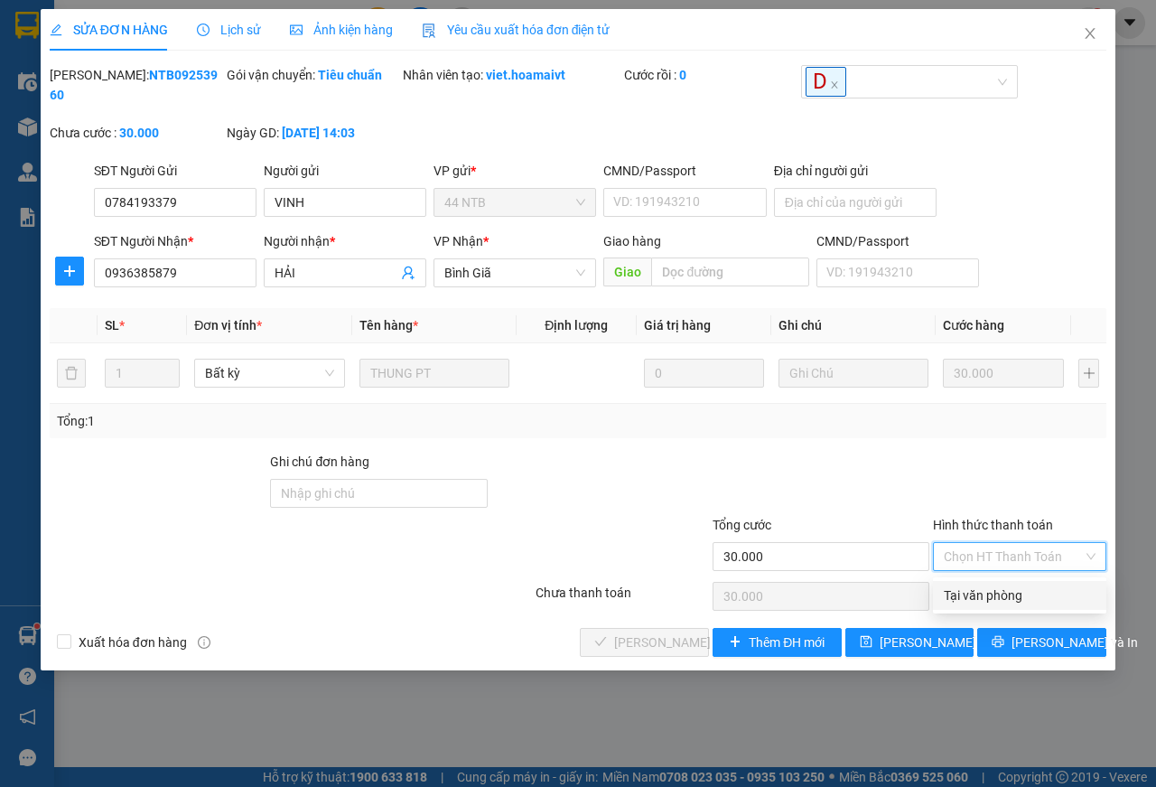
drag, startPoint x: 1002, startPoint y: 594, endPoint x: 980, endPoint y: 599, distance: 22.1
click at [998, 595] on div "Tại văn phòng" at bounding box center [1020, 595] width 152 height 20
type input "0"
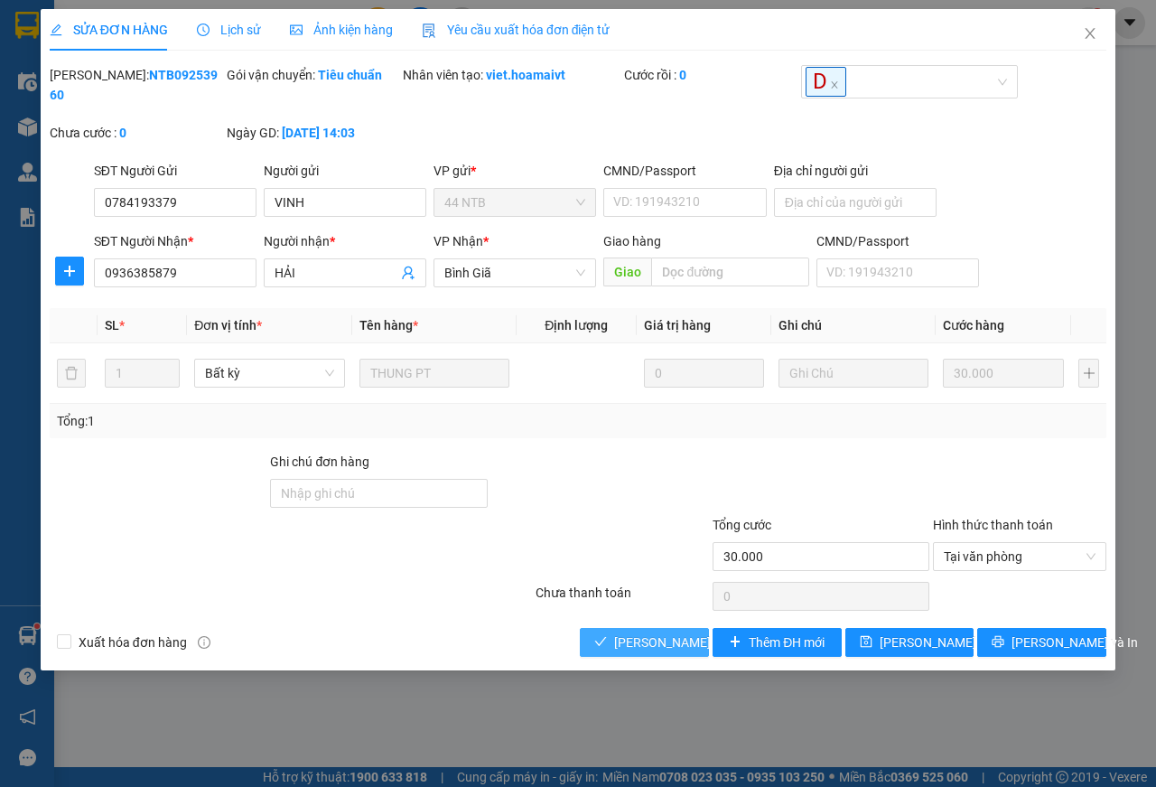
click at [672, 643] on span "[PERSON_NAME] và Giao hàng" at bounding box center [700, 642] width 173 height 20
